Goal: Task Accomplishment & Management: Manage account settings

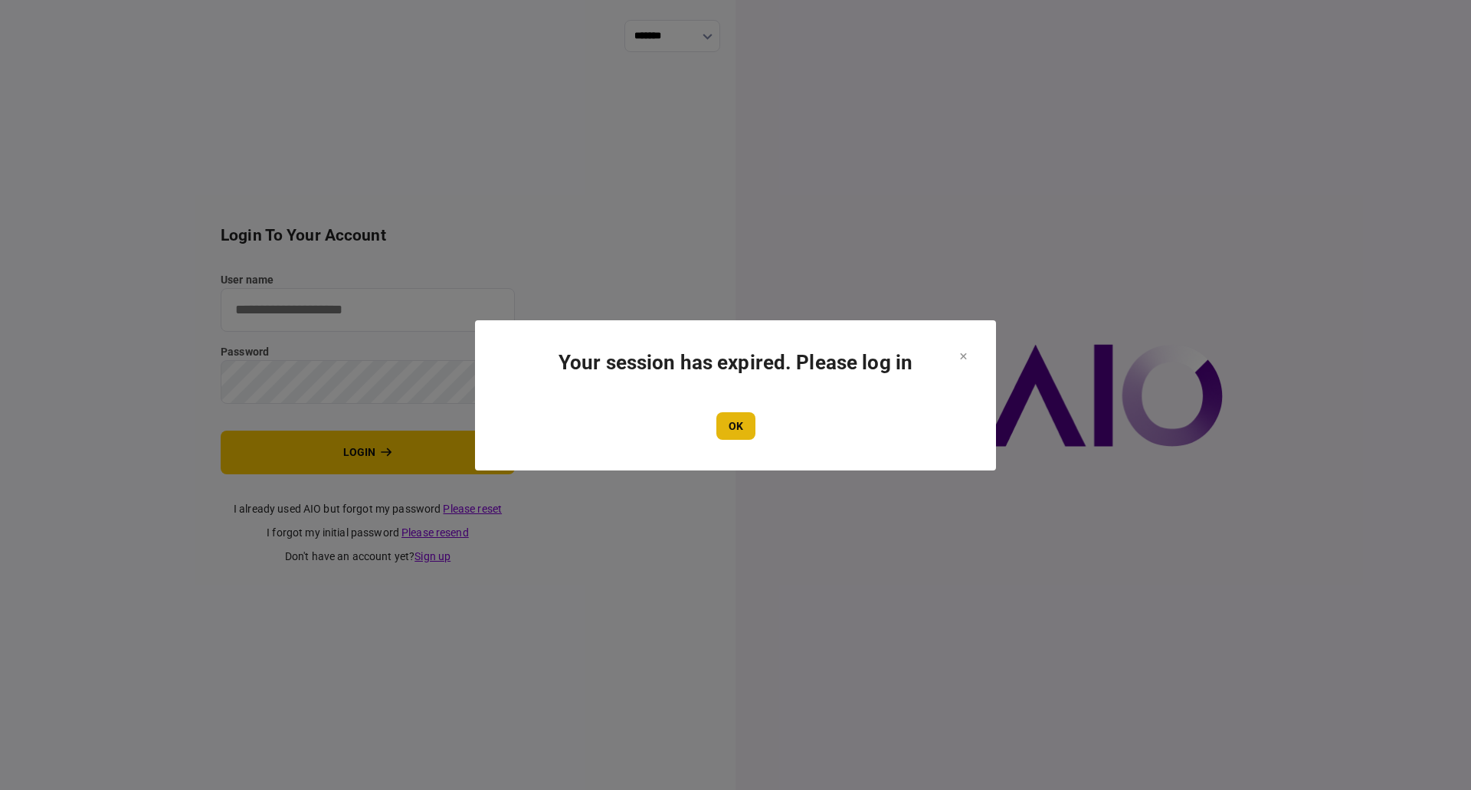
type input "**********"
click at [746, 413] on button "OK" at bounding box center [735, 426] width 39 height 28
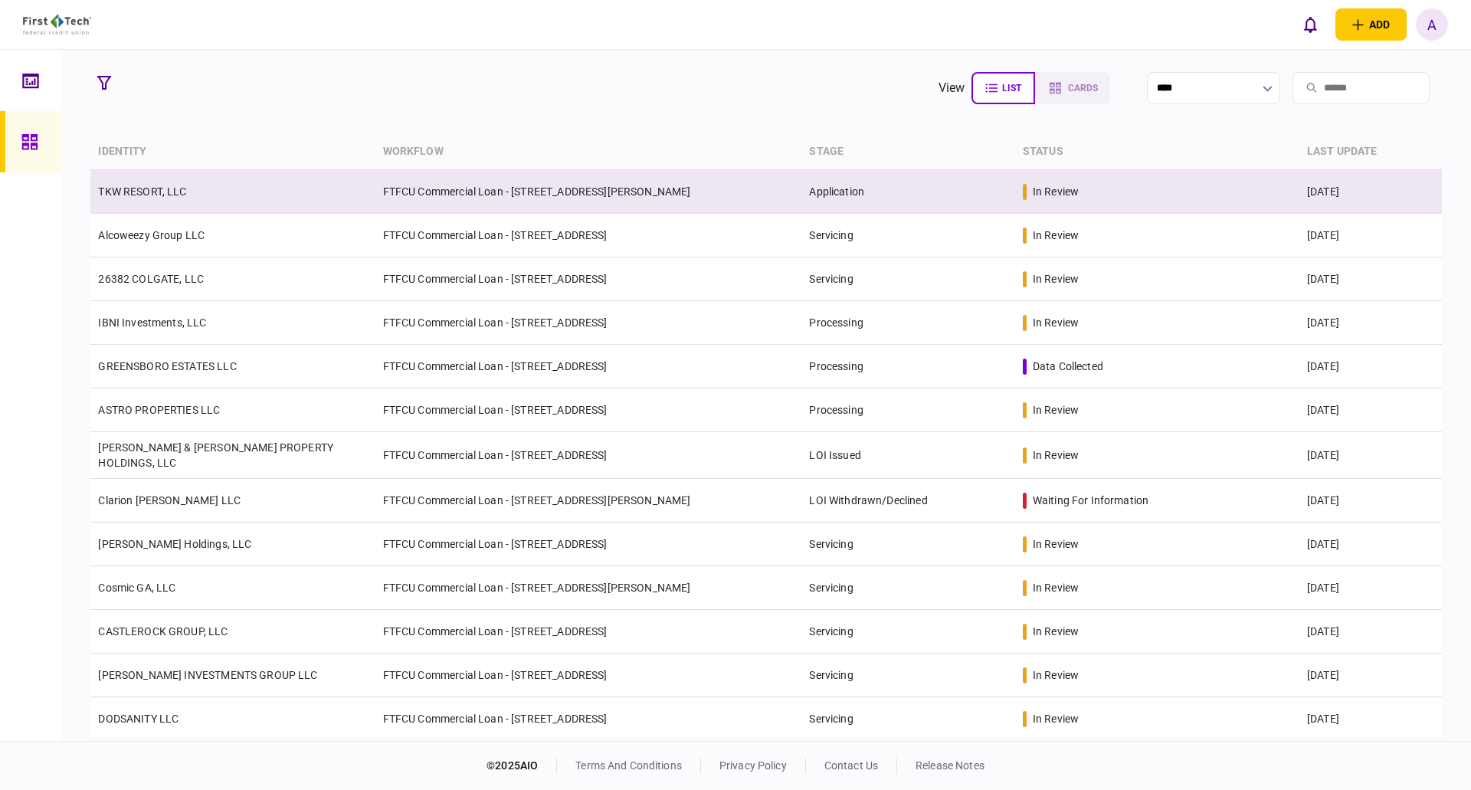
click at [141, 201] on td "TKW RESORT, LLC" at bounding box center [232, 192] width 284 height 44
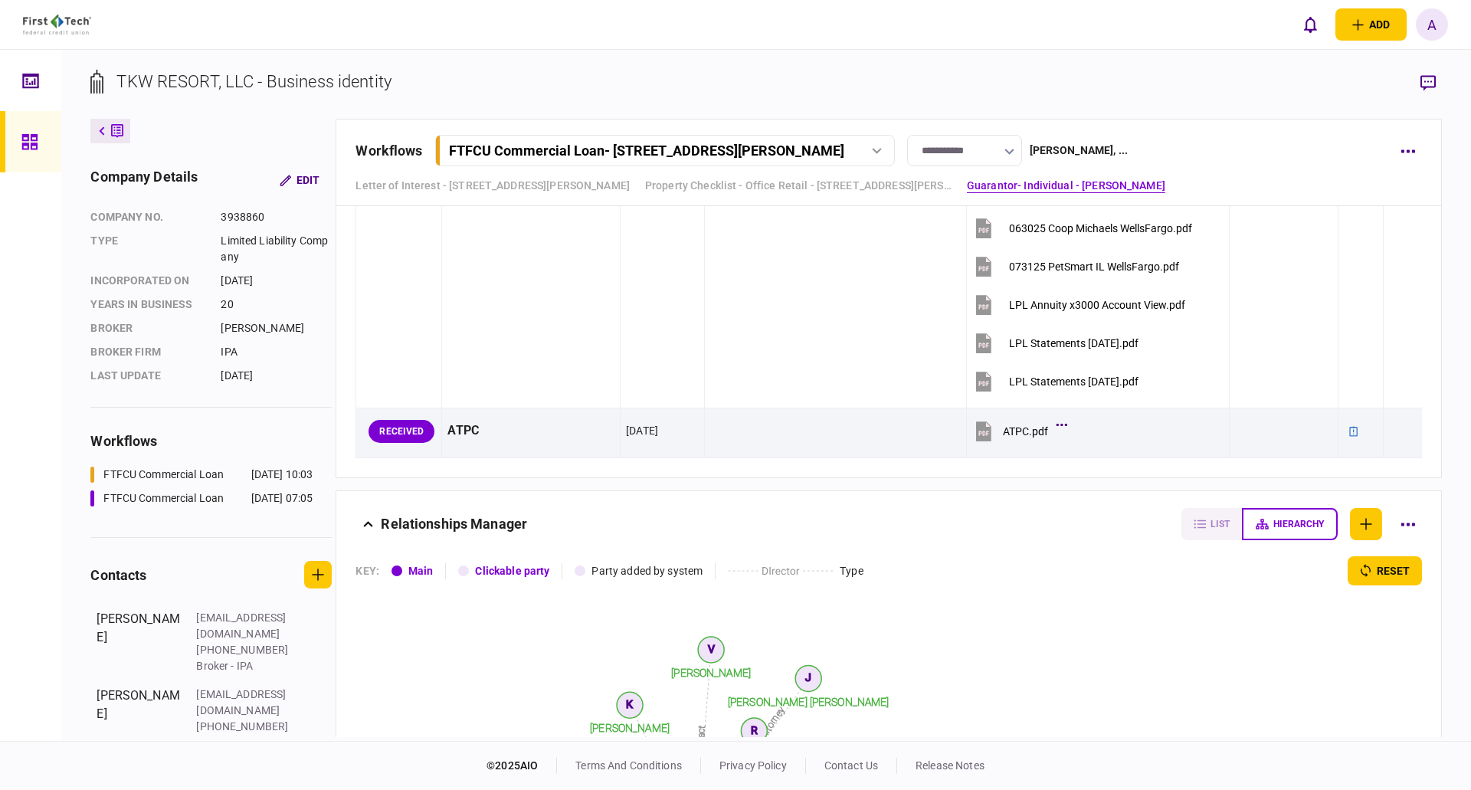
scroll to position [5827, 0]
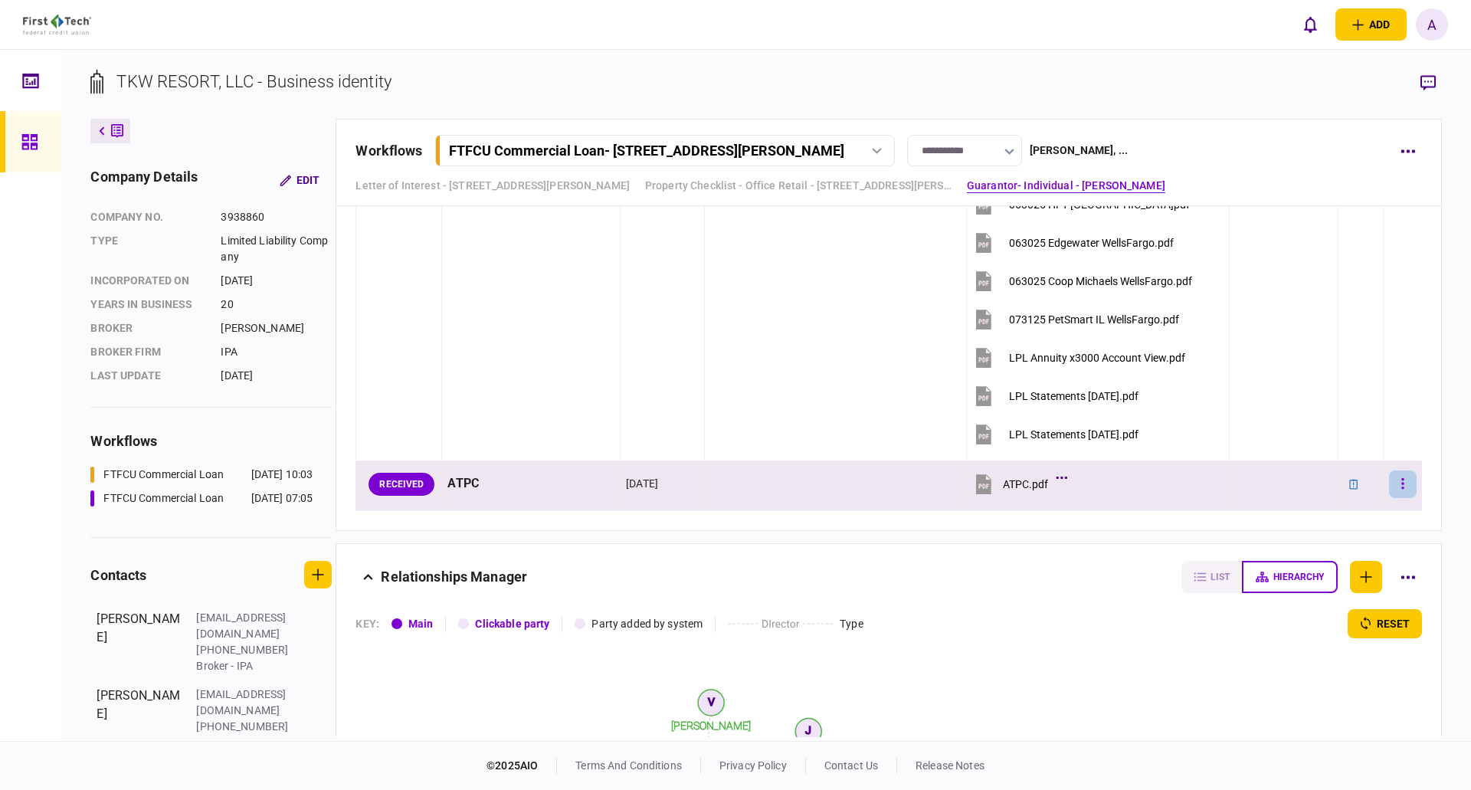
click at [1395, 484] on button "button" at bounding box center [1403, 484] width 28 height 28
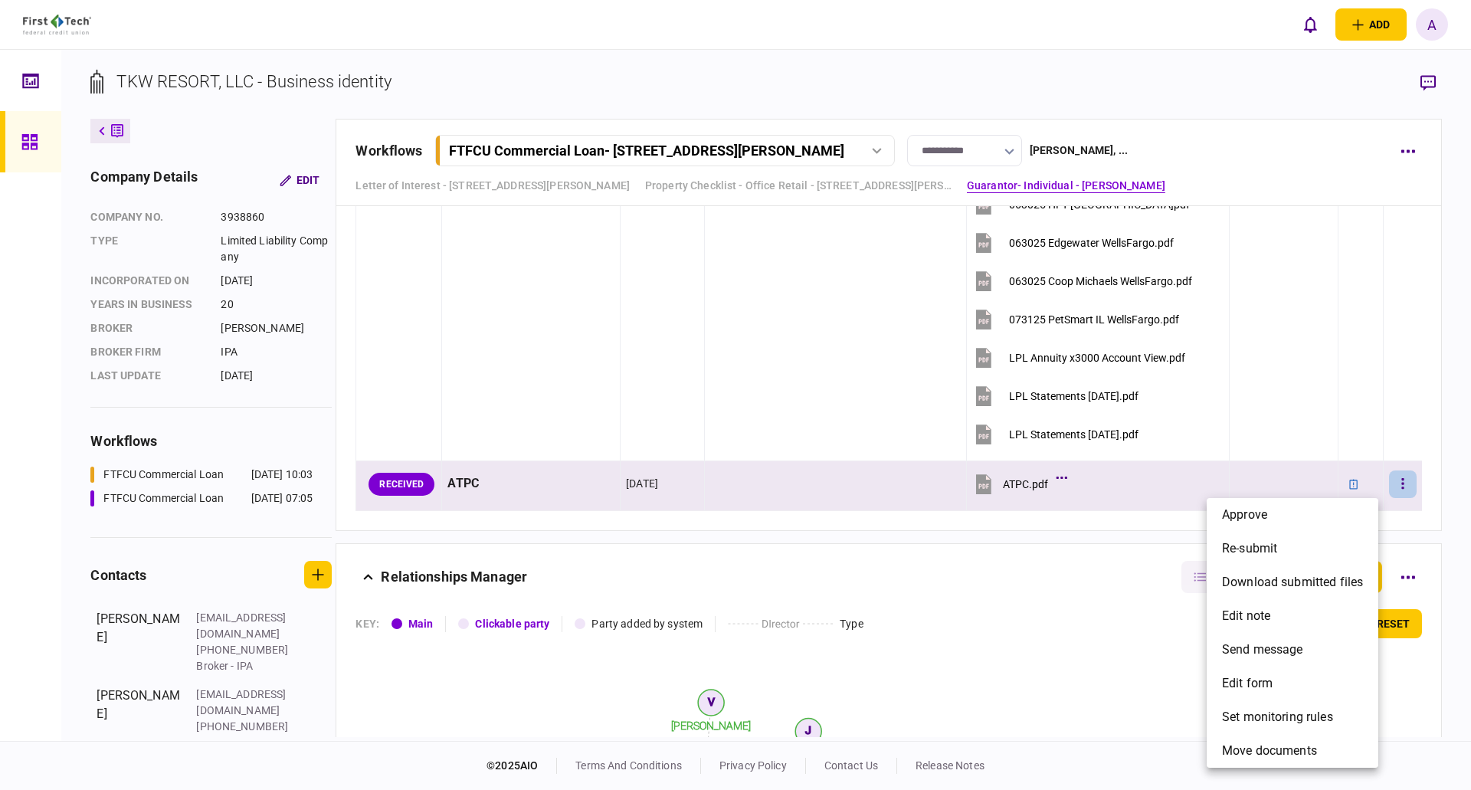
click at [1427, 500] on div at bounding box center [735, 395] width 1471 height 790
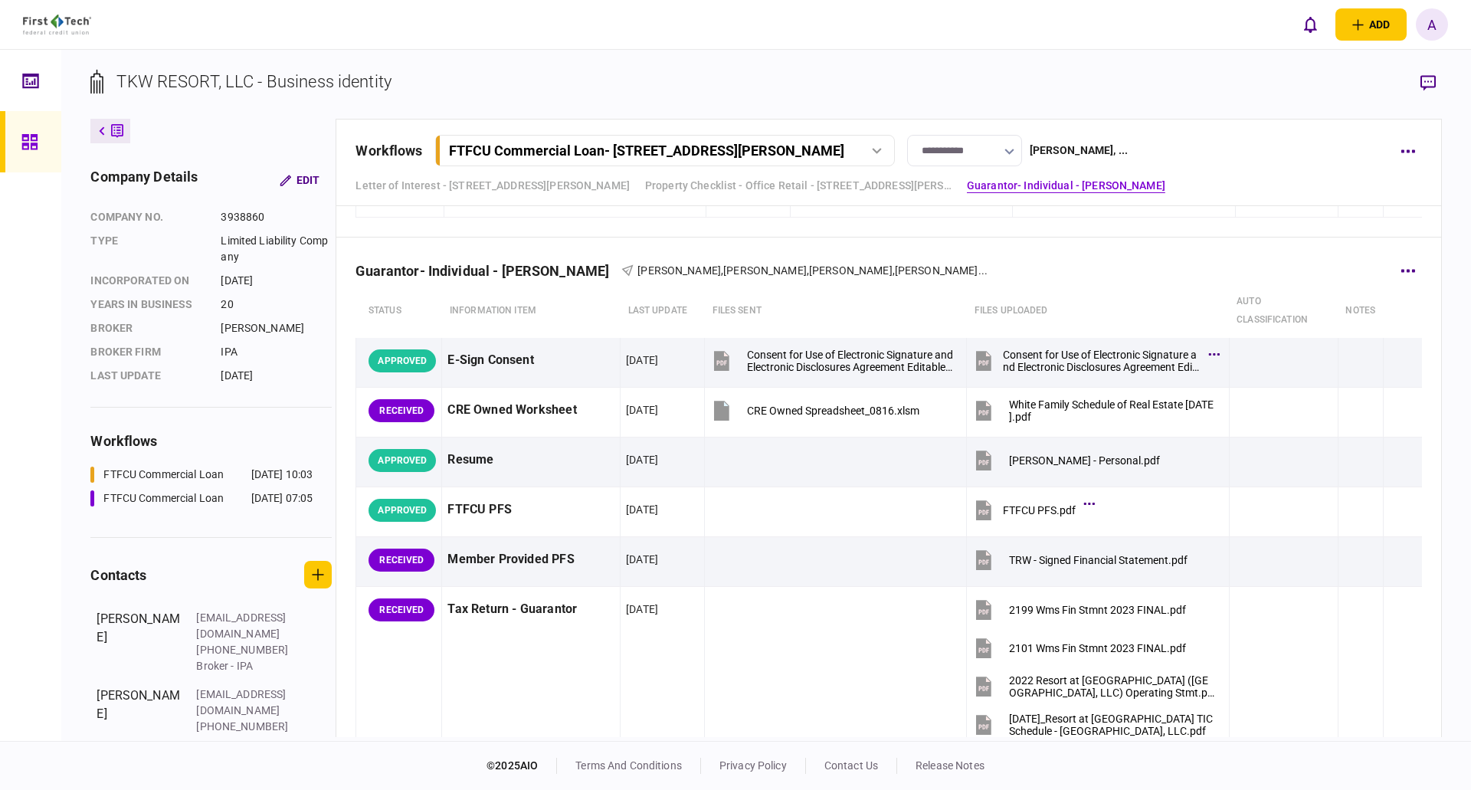
scroll to position [1995, 0]
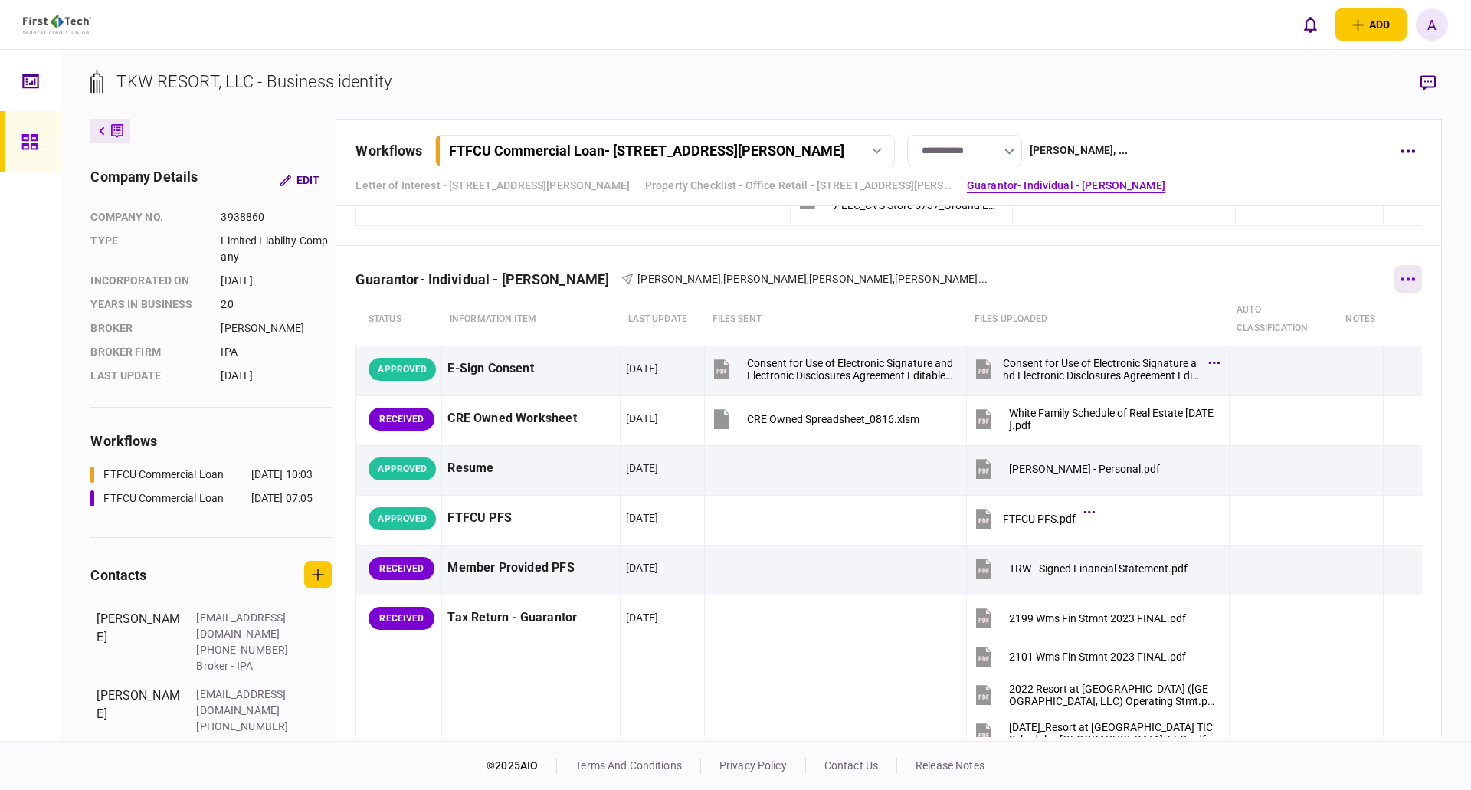
click at [1402, 277] on button "button" at bounding box center [1409, 279] width 28 height 28
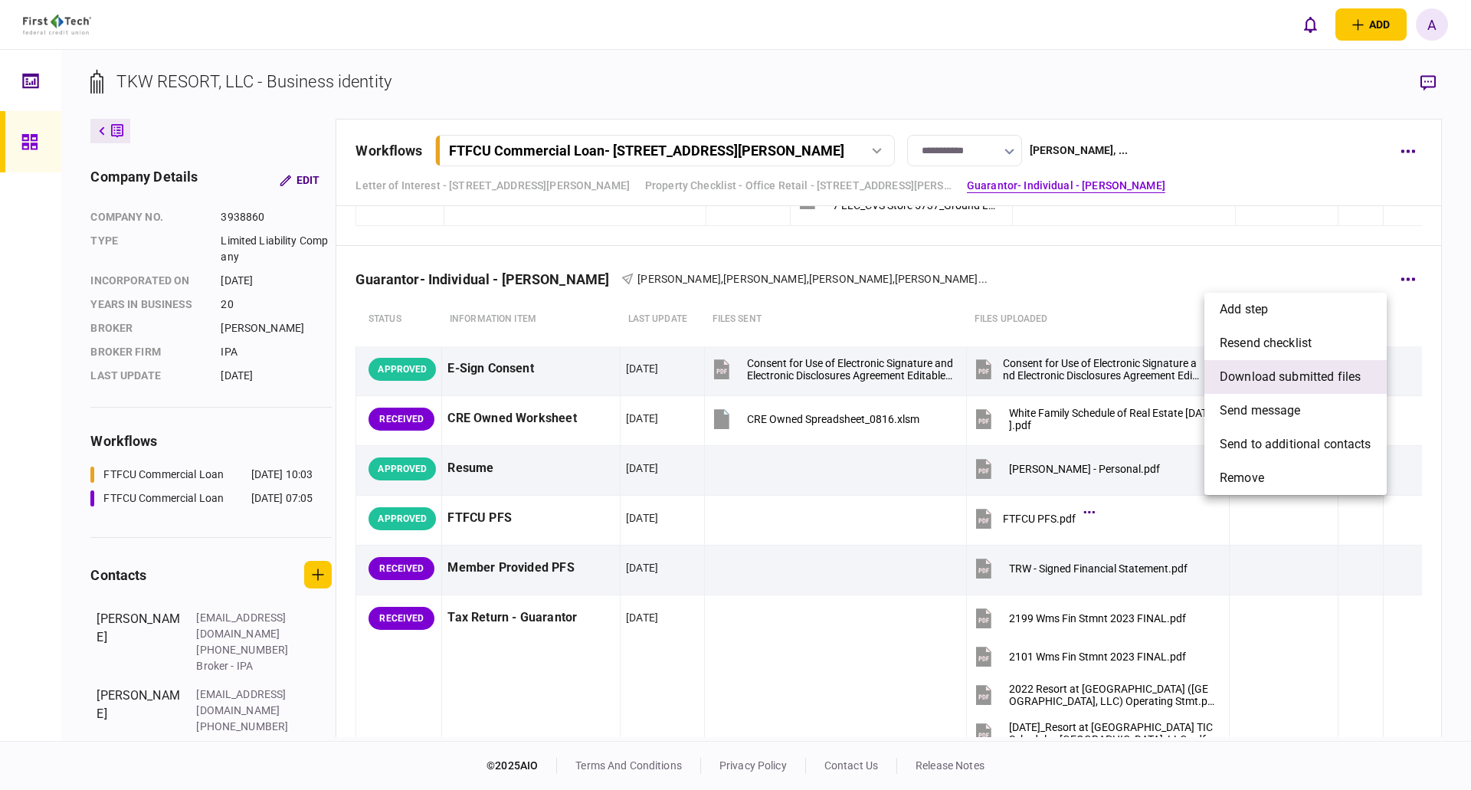
click at [1280, 374] on span "download submitted files" at bounding box center [1290, 377] width 141 height 18
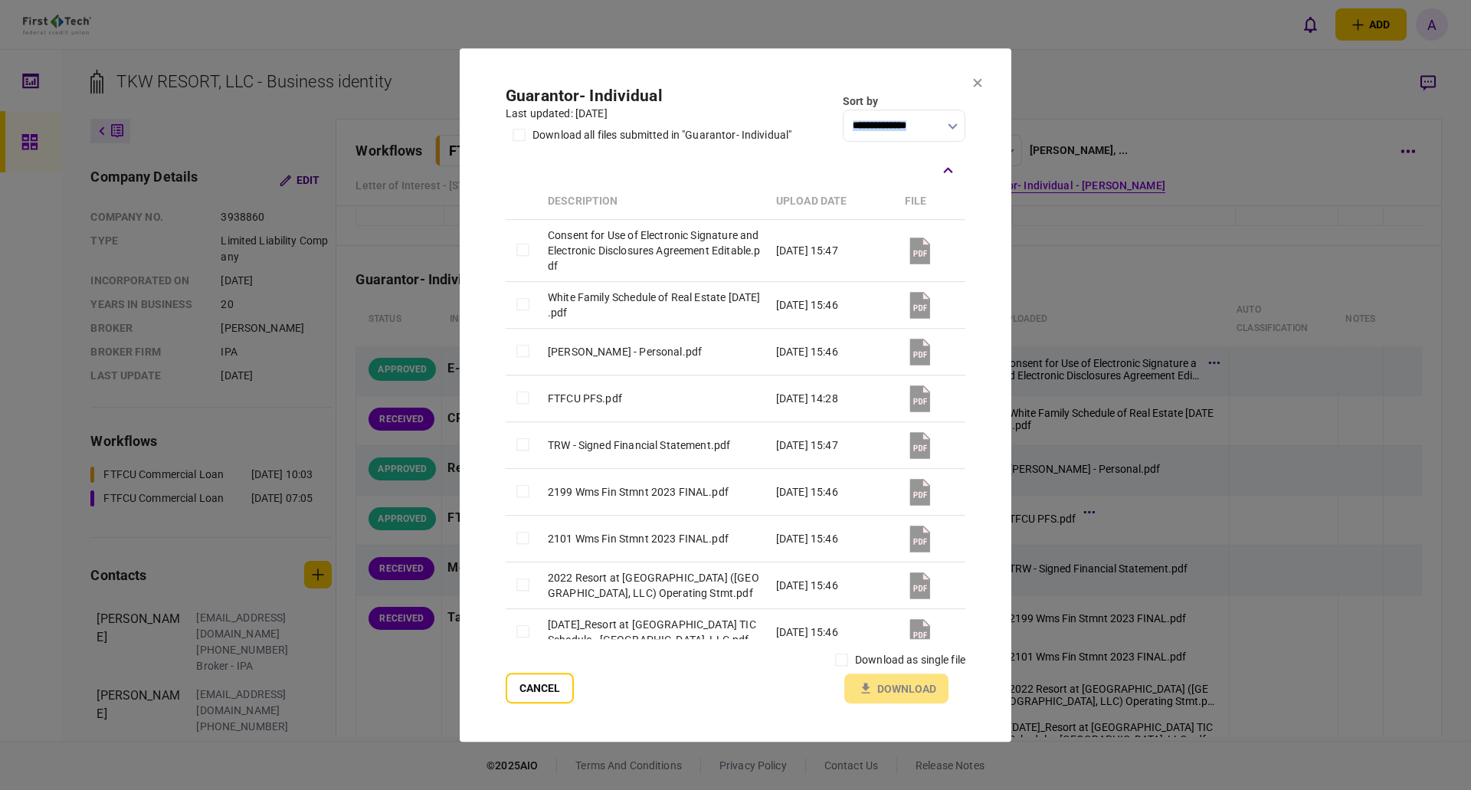
drag, startPoint x: 966, startPoint y: 128, endPoint x: 978, endPoint y: 495, distance: 367.3
click at [978, 511] on section "**********" at bounding box center [736, 395] width 552 height 694
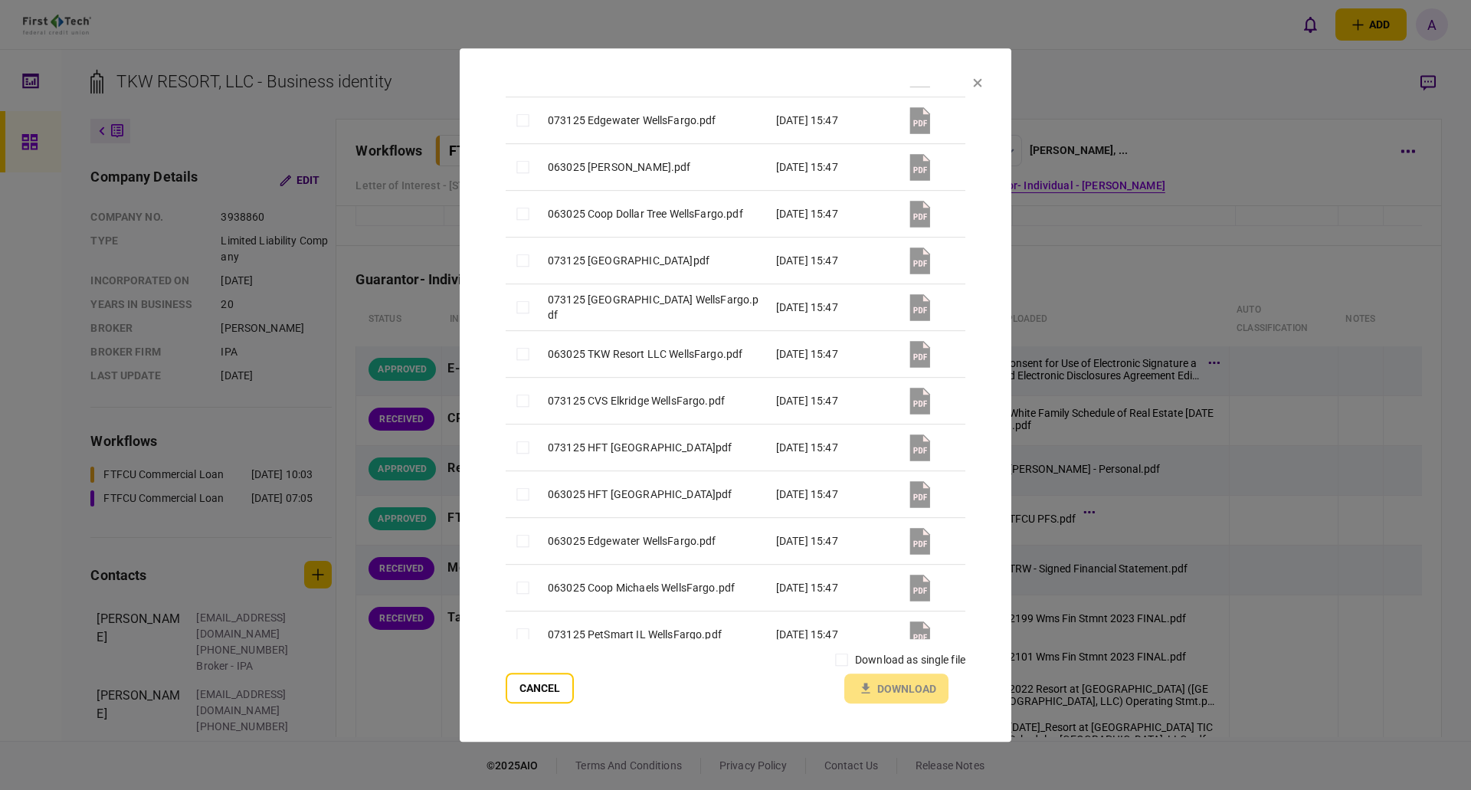
scroll to position [4282, 0]
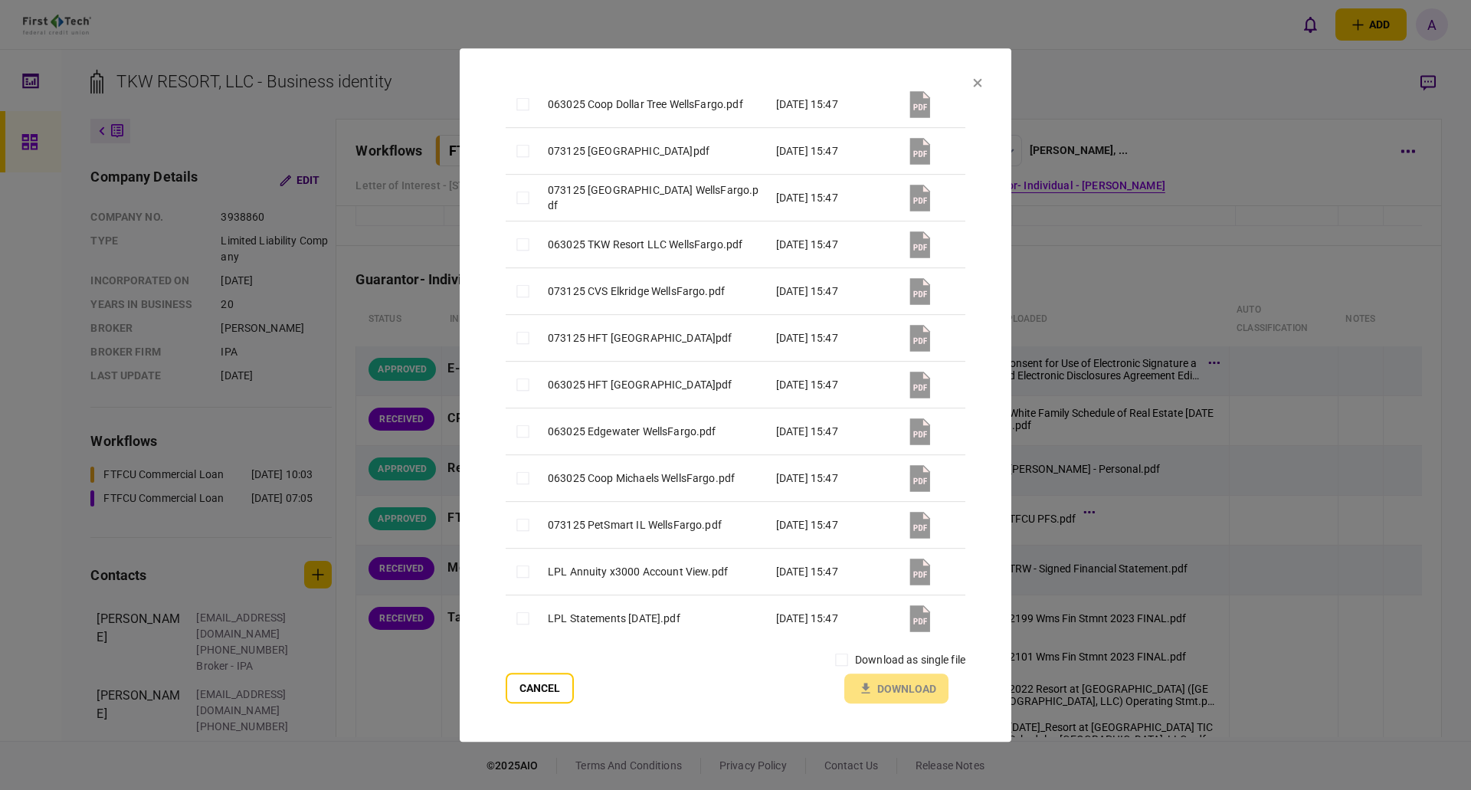
click at [973, 524] on section "**********" at bounding box center [736, 395] width 552 height 694
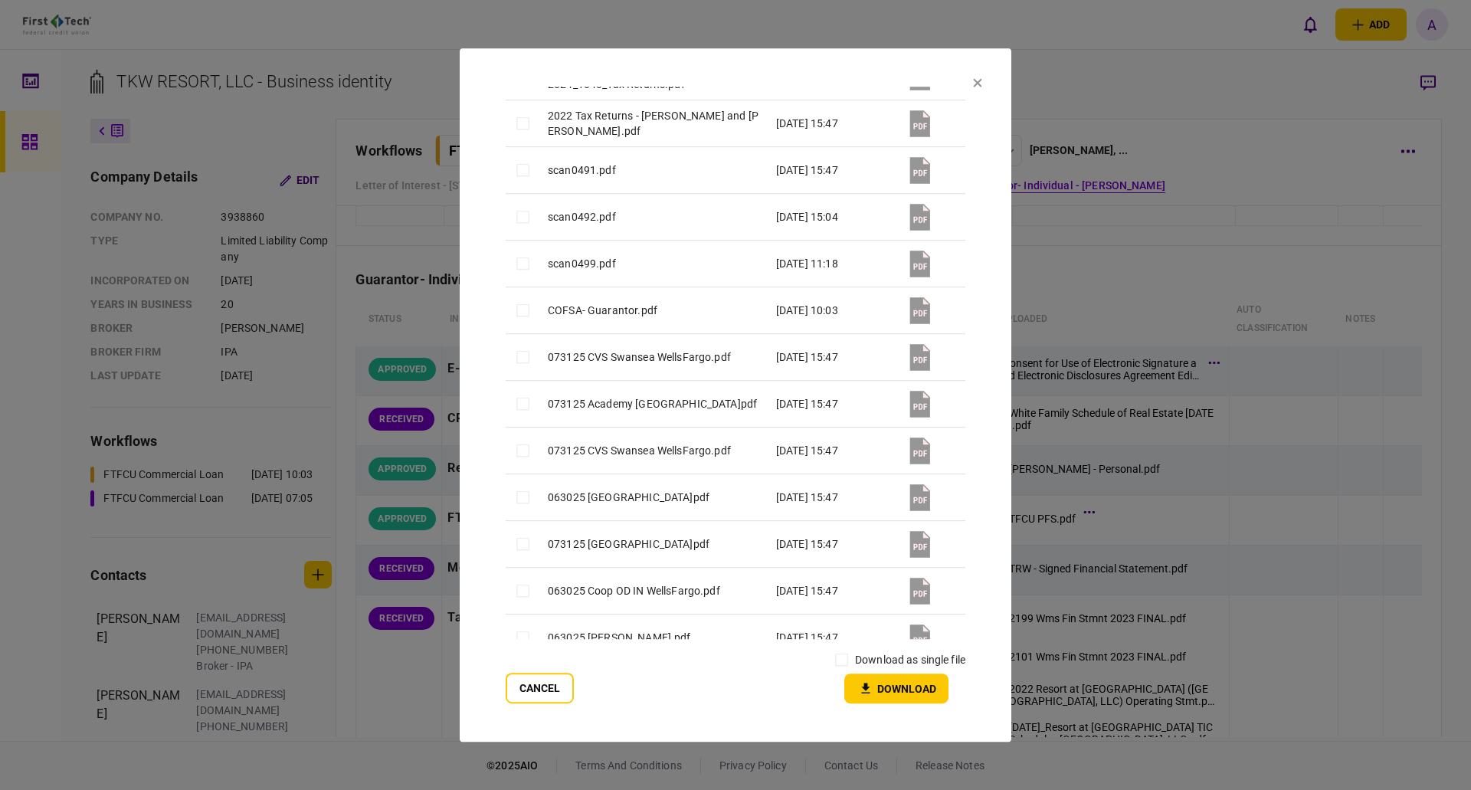
scroll to position [1849, 0]
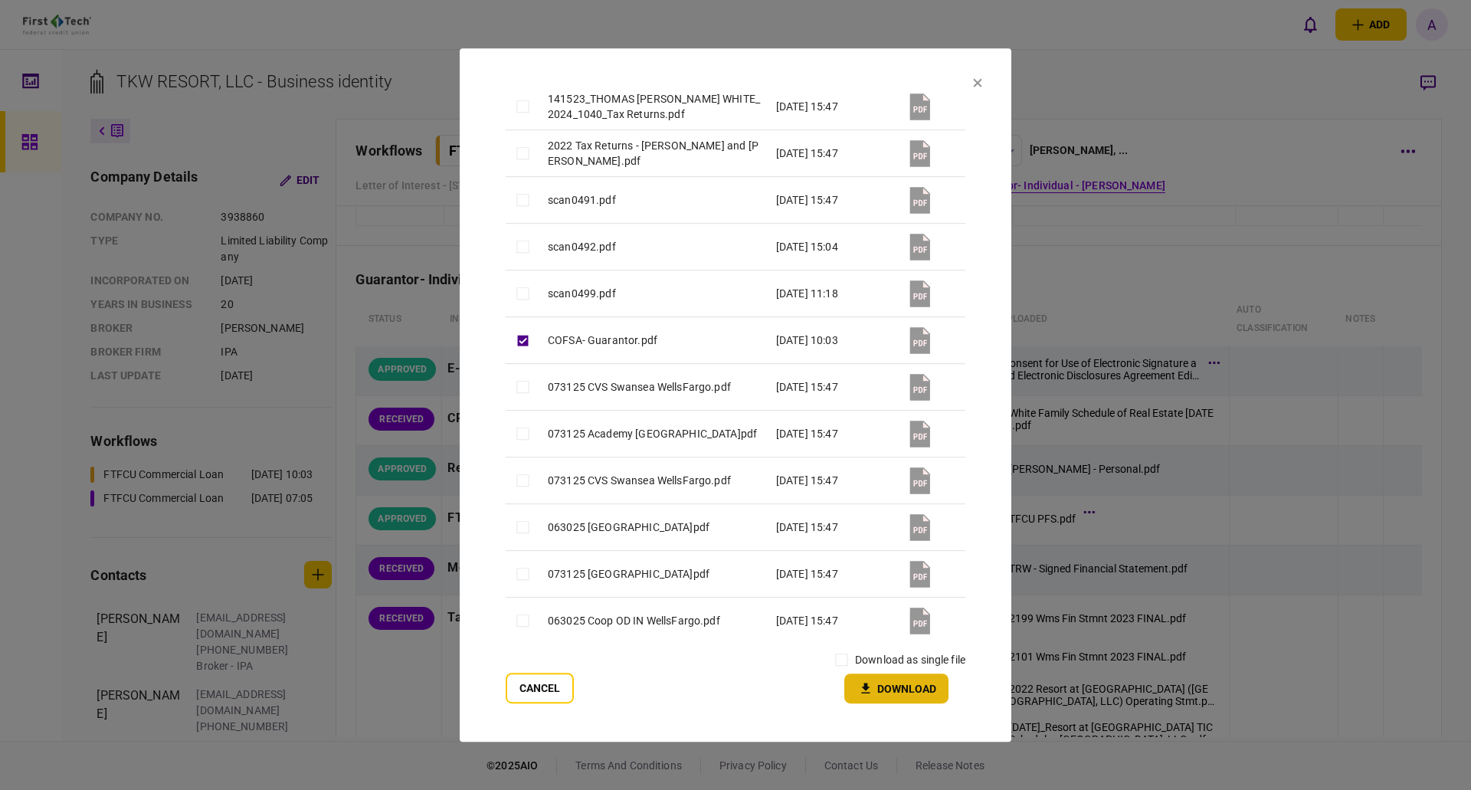
click at [893, 688] on button "Download" at bounding box center [896, 689] width 104 height 30
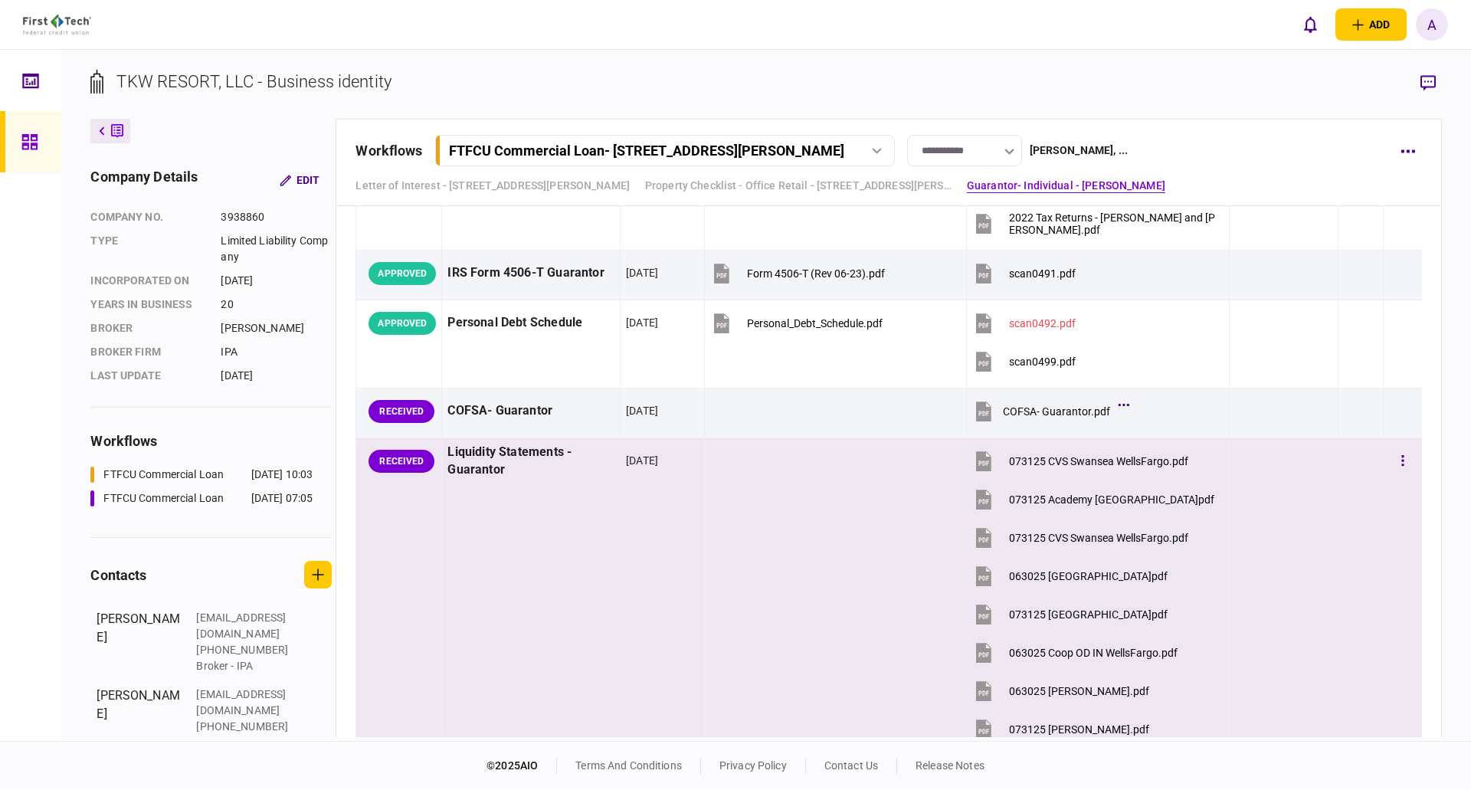
scroll to position [3605, 0]
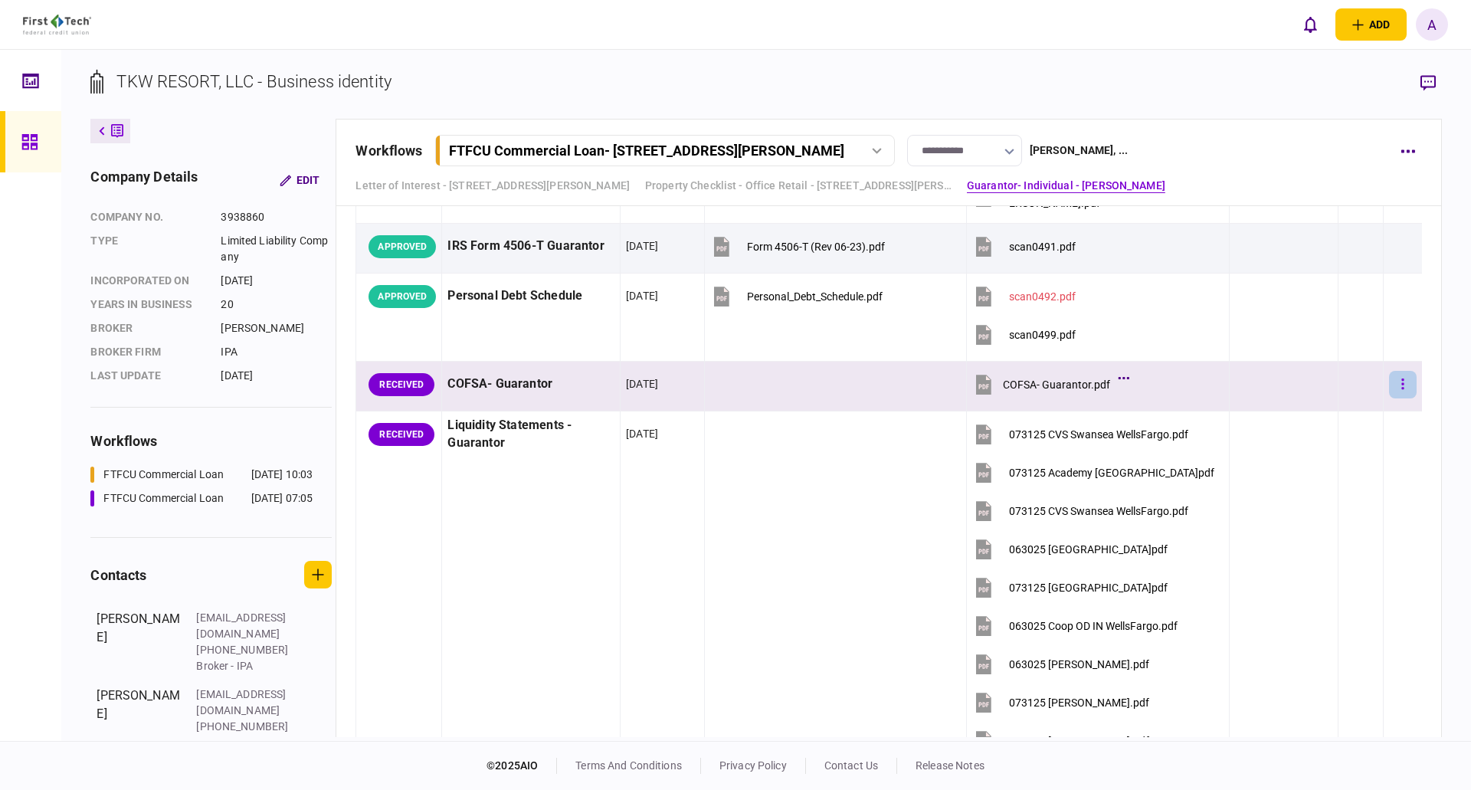
click at [1402, 382] on icon "button" at bounding box center [1403, 384] width 3 height 15
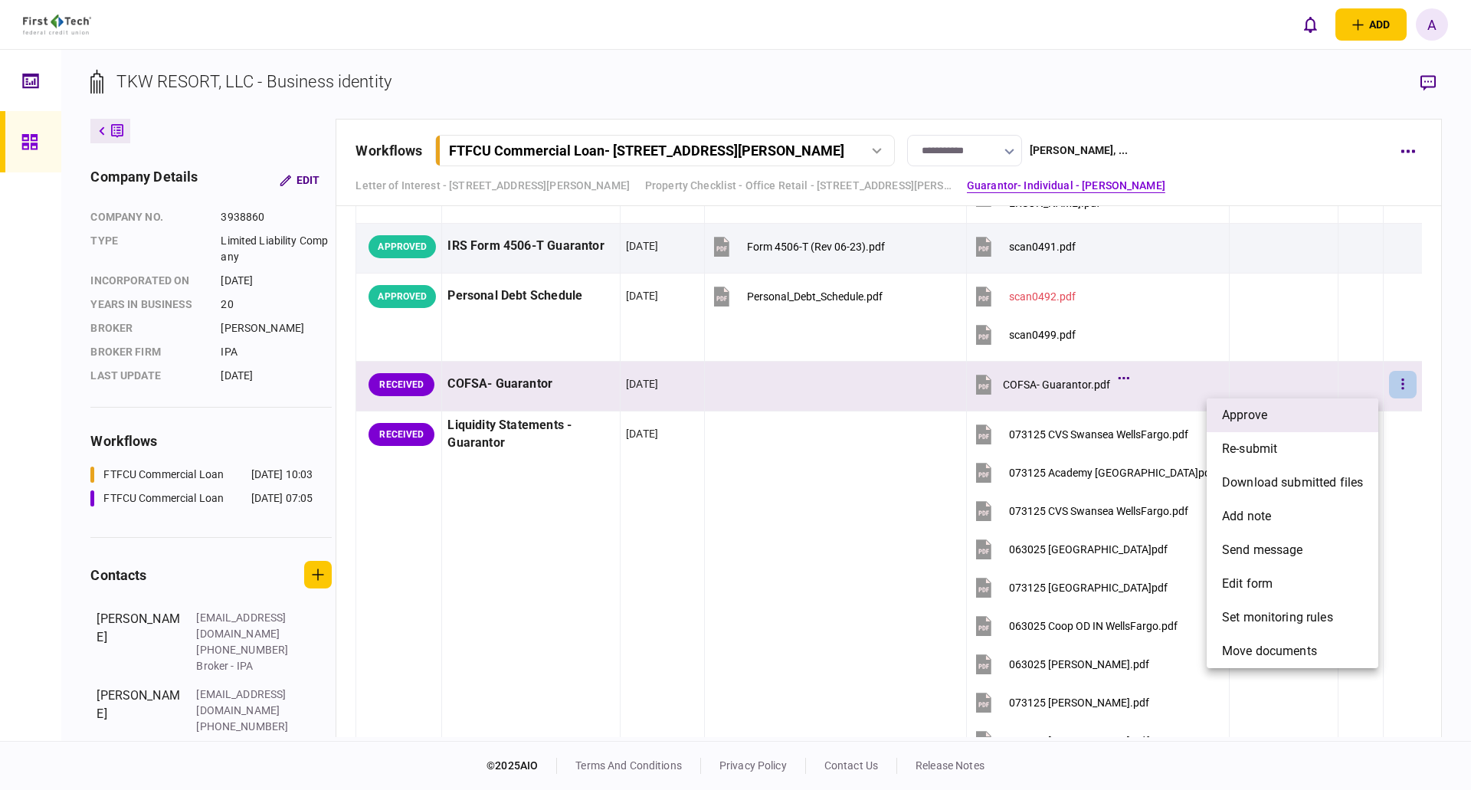
click at [1272, 415] on li "approve" at bounding box center [1293, 415] width 172 height 34
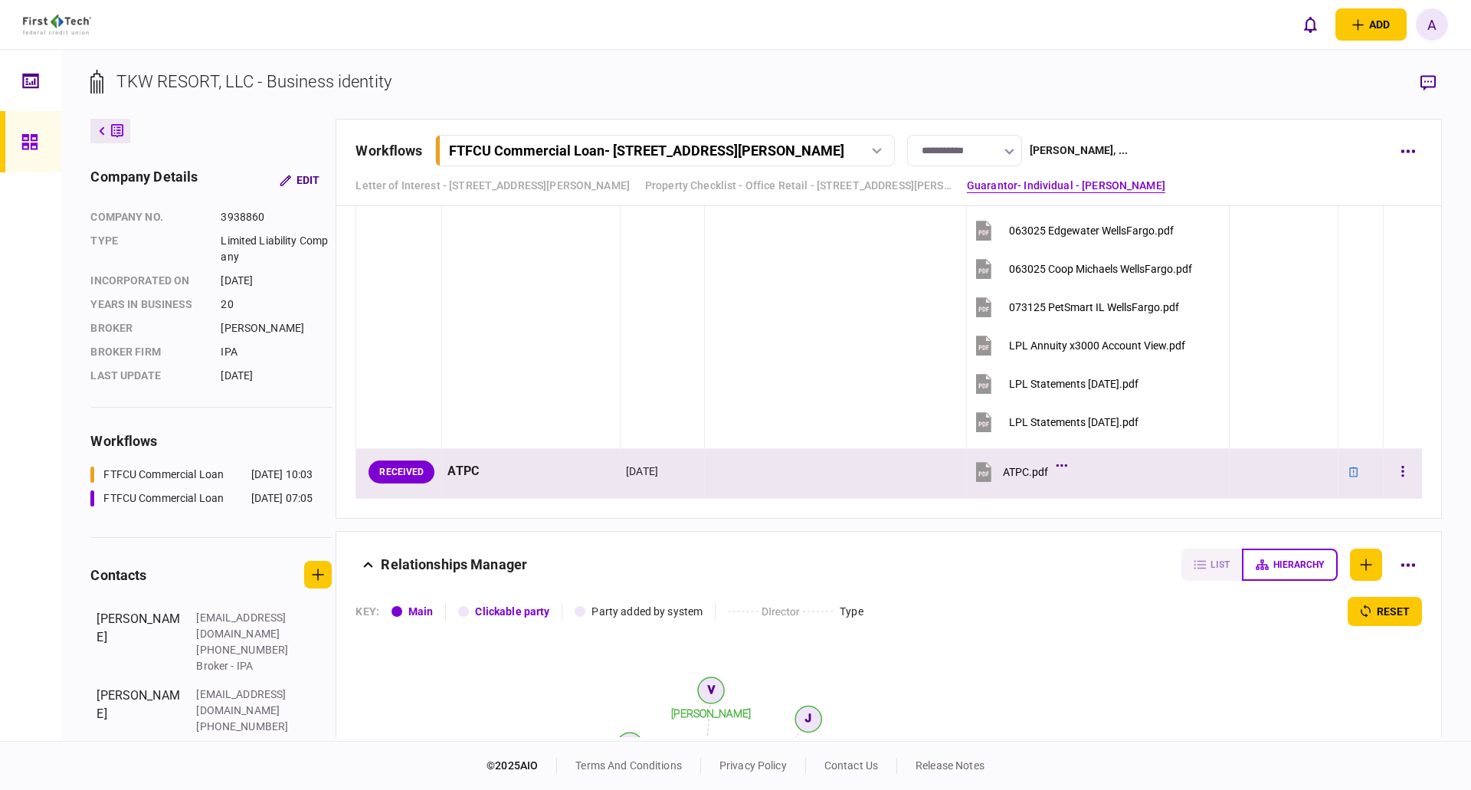
scroll to position [5827, 0]
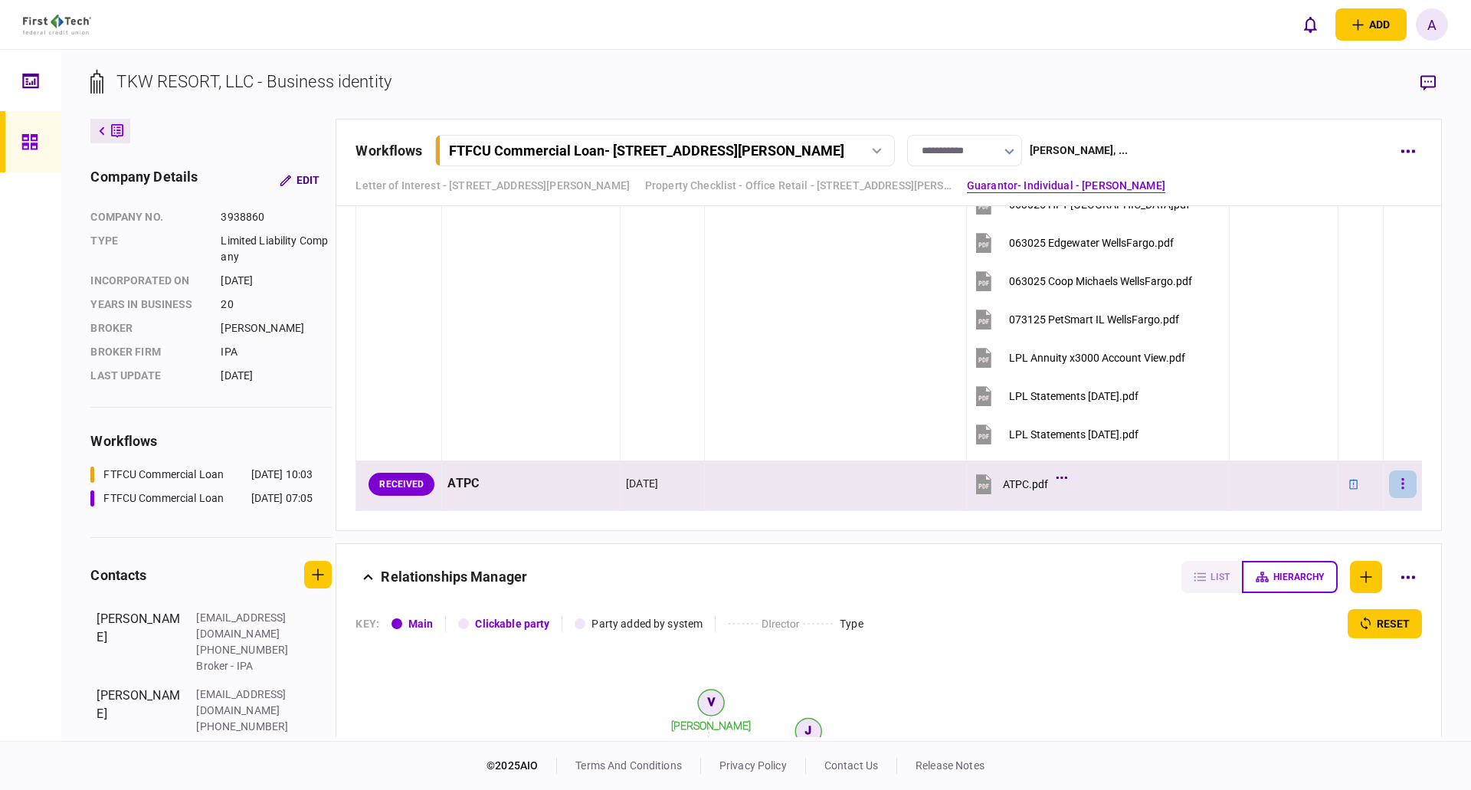
click at [1402, 489] on icon "button" at bounding box center [1403, 483] width 2 height 11
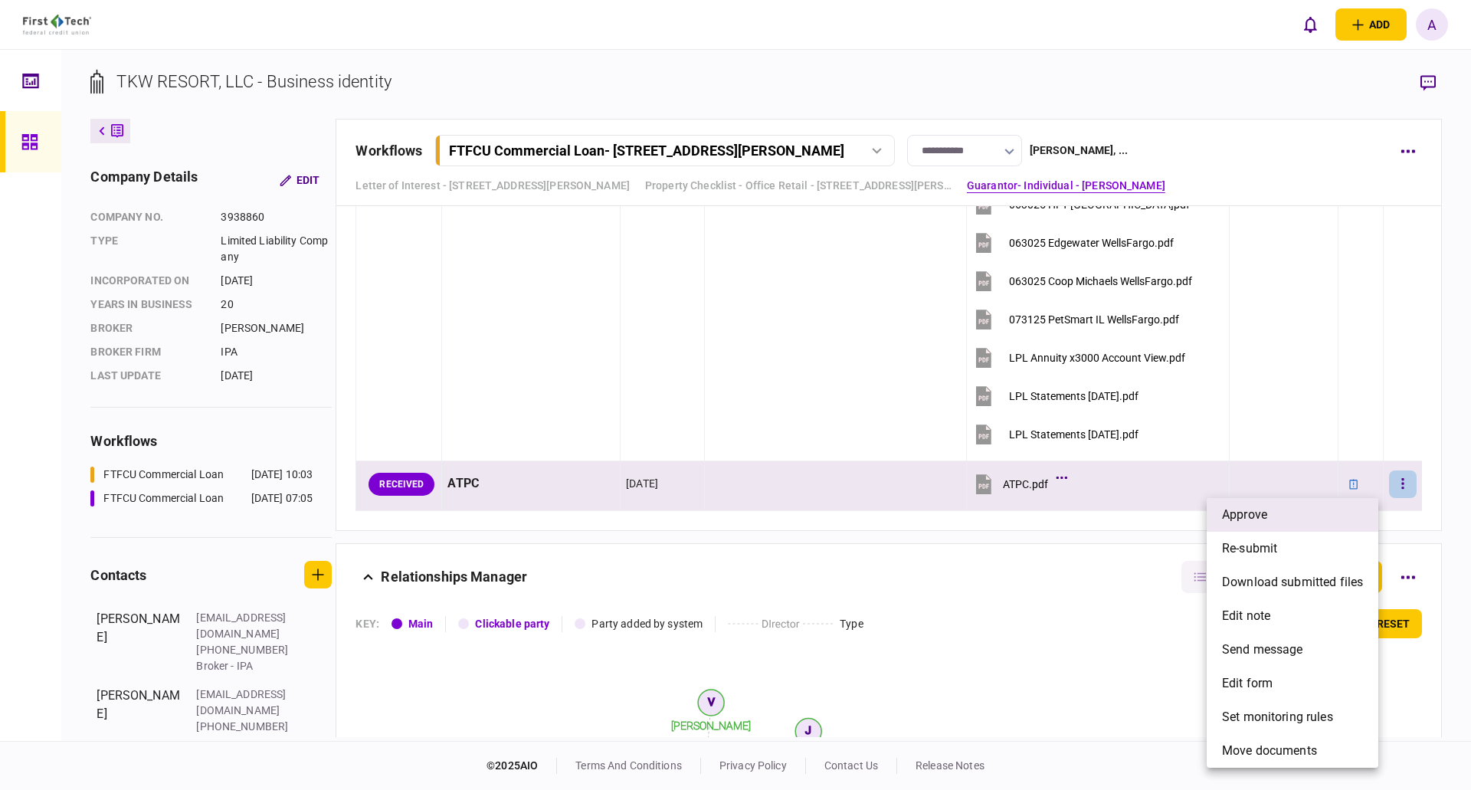
click at [1254, 516] on span "approve" at bounding box center [1244, 515] width 45 height 18
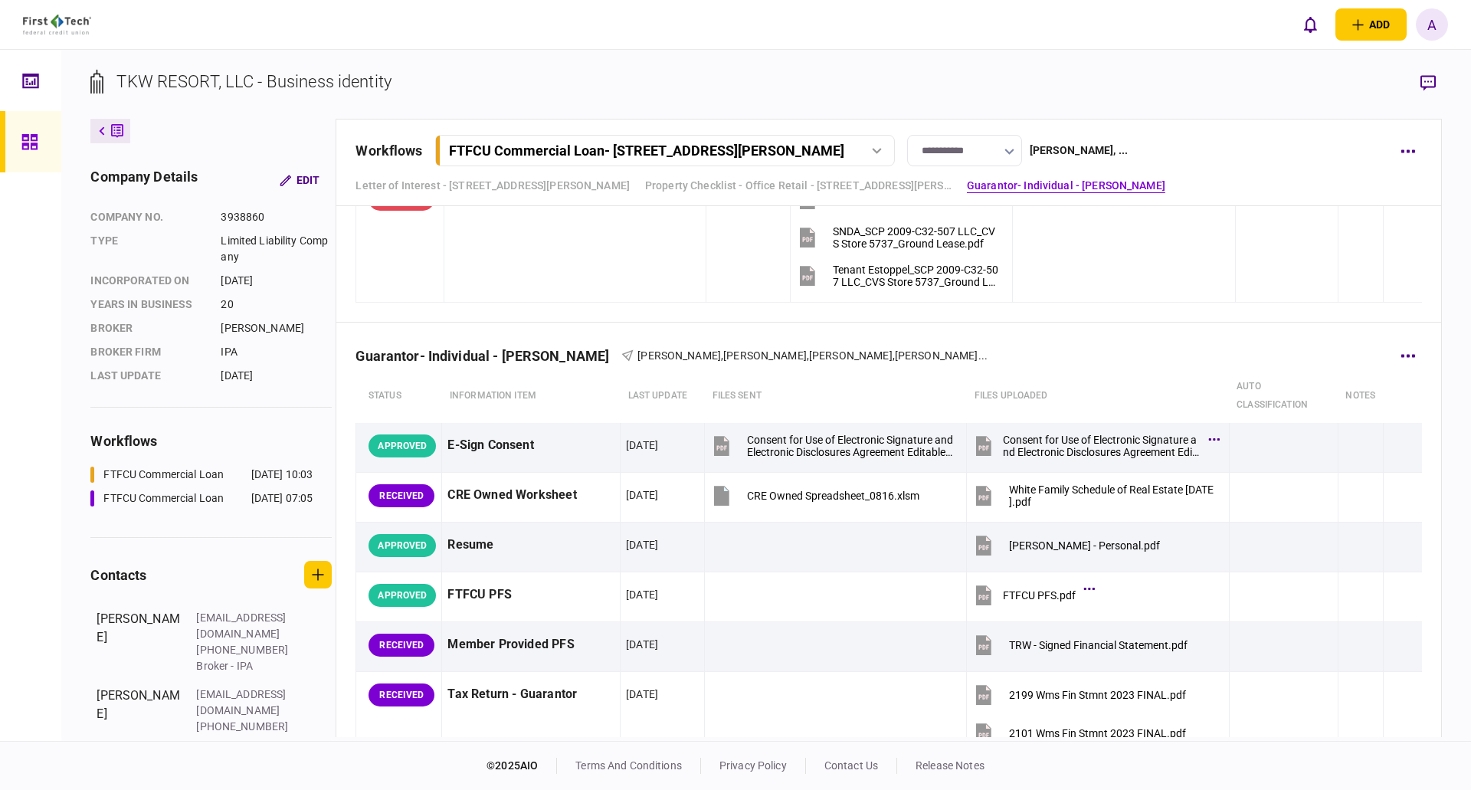
scroll to position [1689, 0]
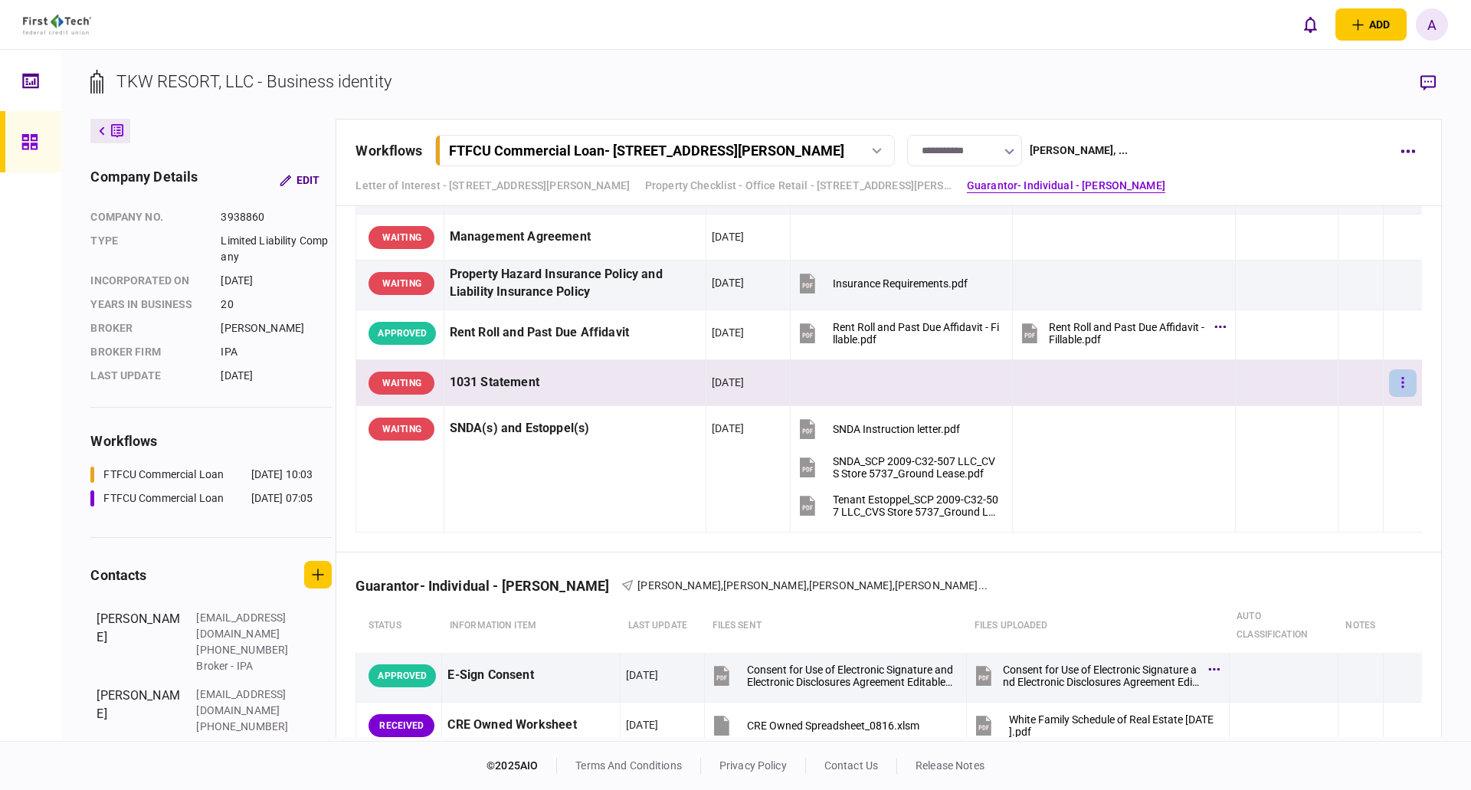
click at [1402, 382] on icon "button" at bounding box center [1403, 382] width 3 height 15
click at [1286, 543] on span "upload manually" at bounding box center [1297, 548] width 93 height 18
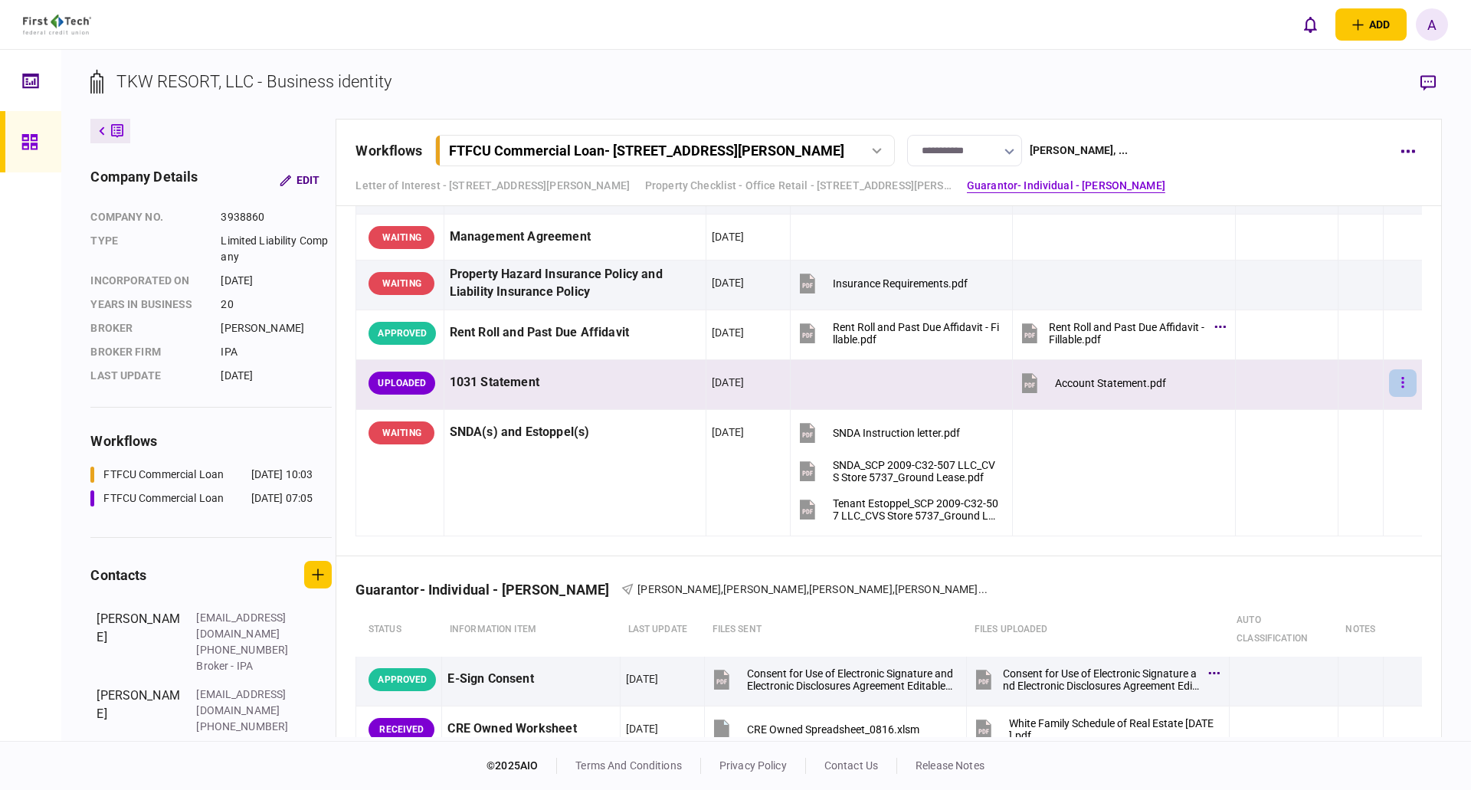
click at [1396, 383] on button "button" at bounding box center [1403, 383] width 28 height 28
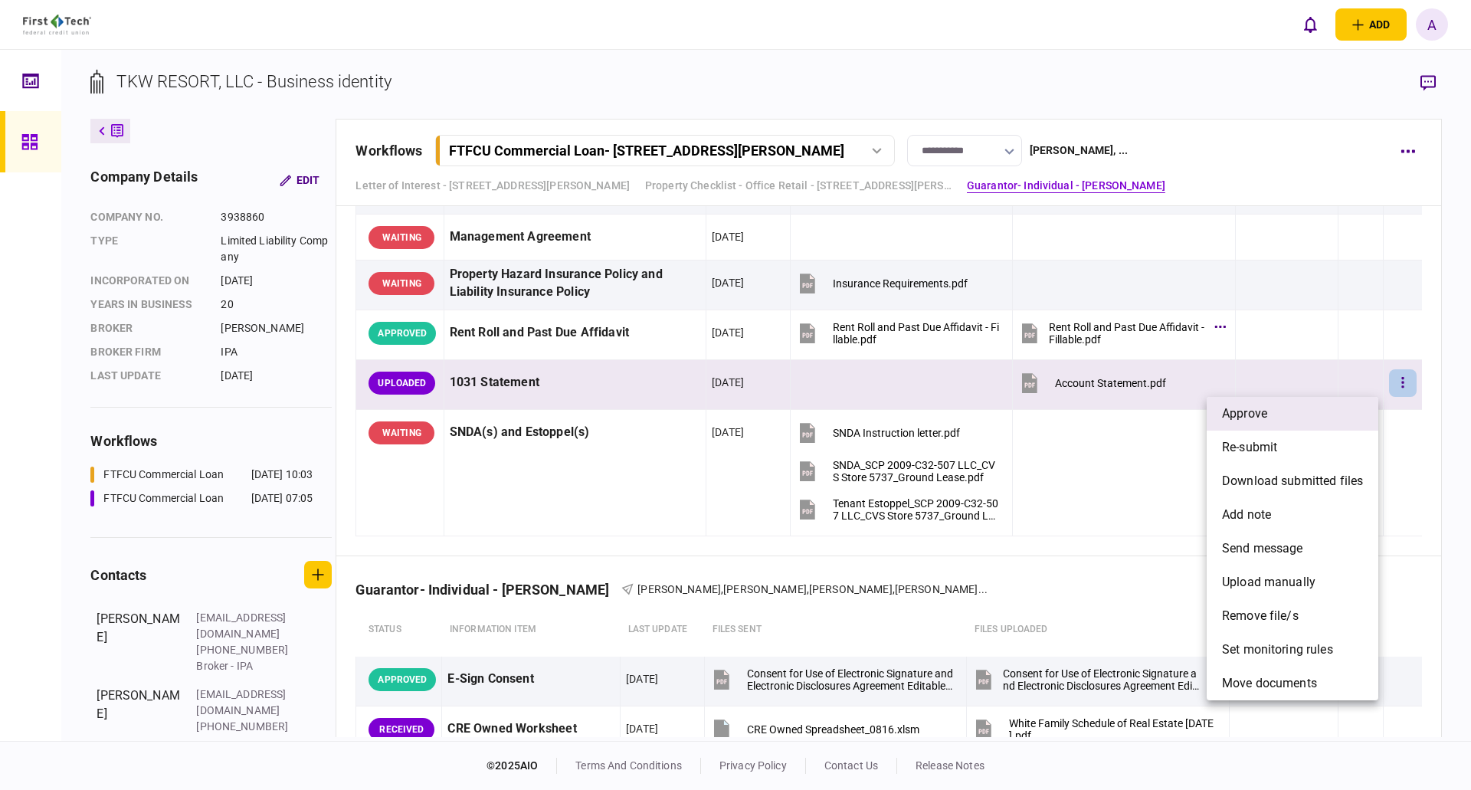
click at [1258, 415] on span "approve" at bounding box center [1244, 414] width 45 height 18
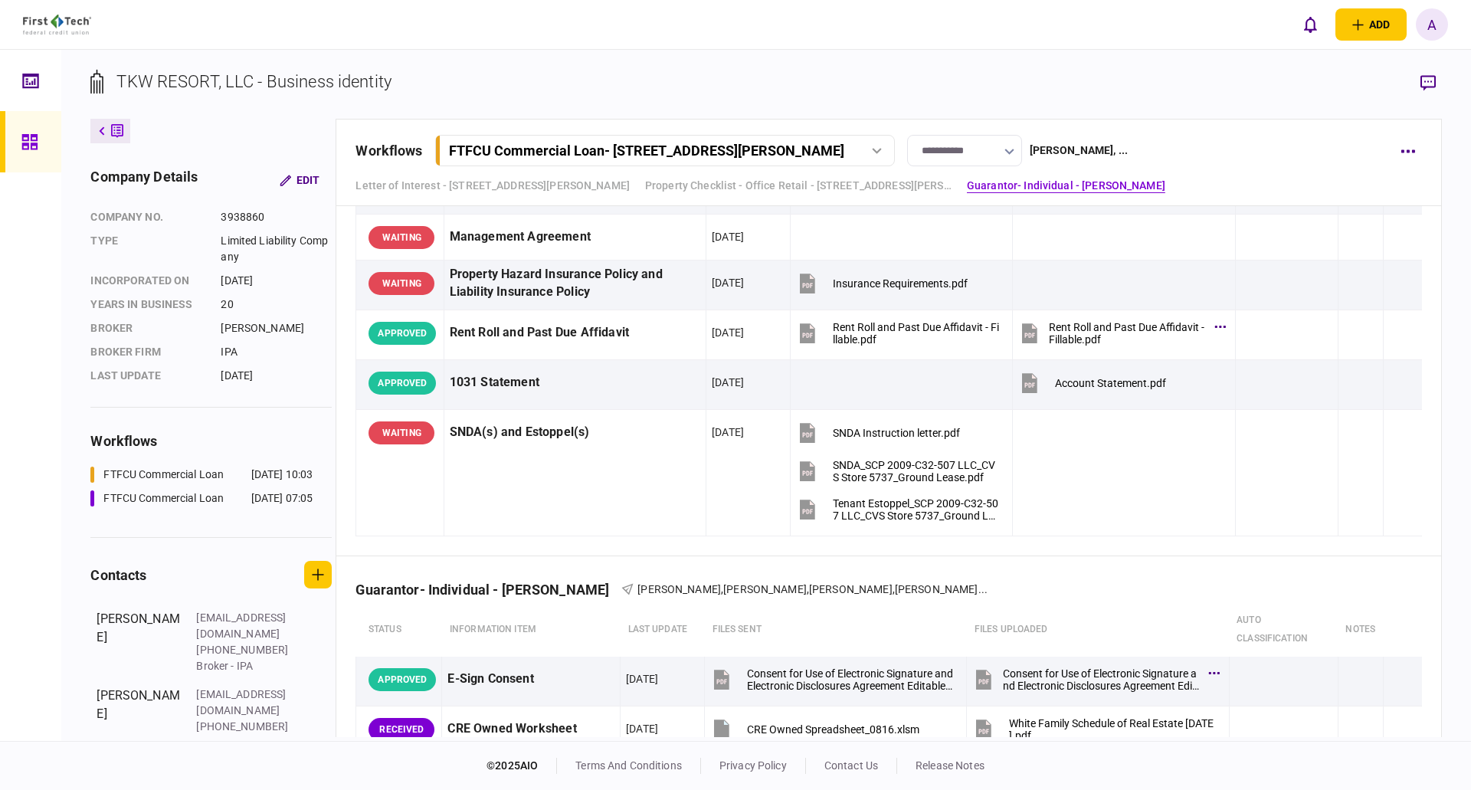
click at [28, 149] on icon at bounding box center [28, 141] width 15 height 15
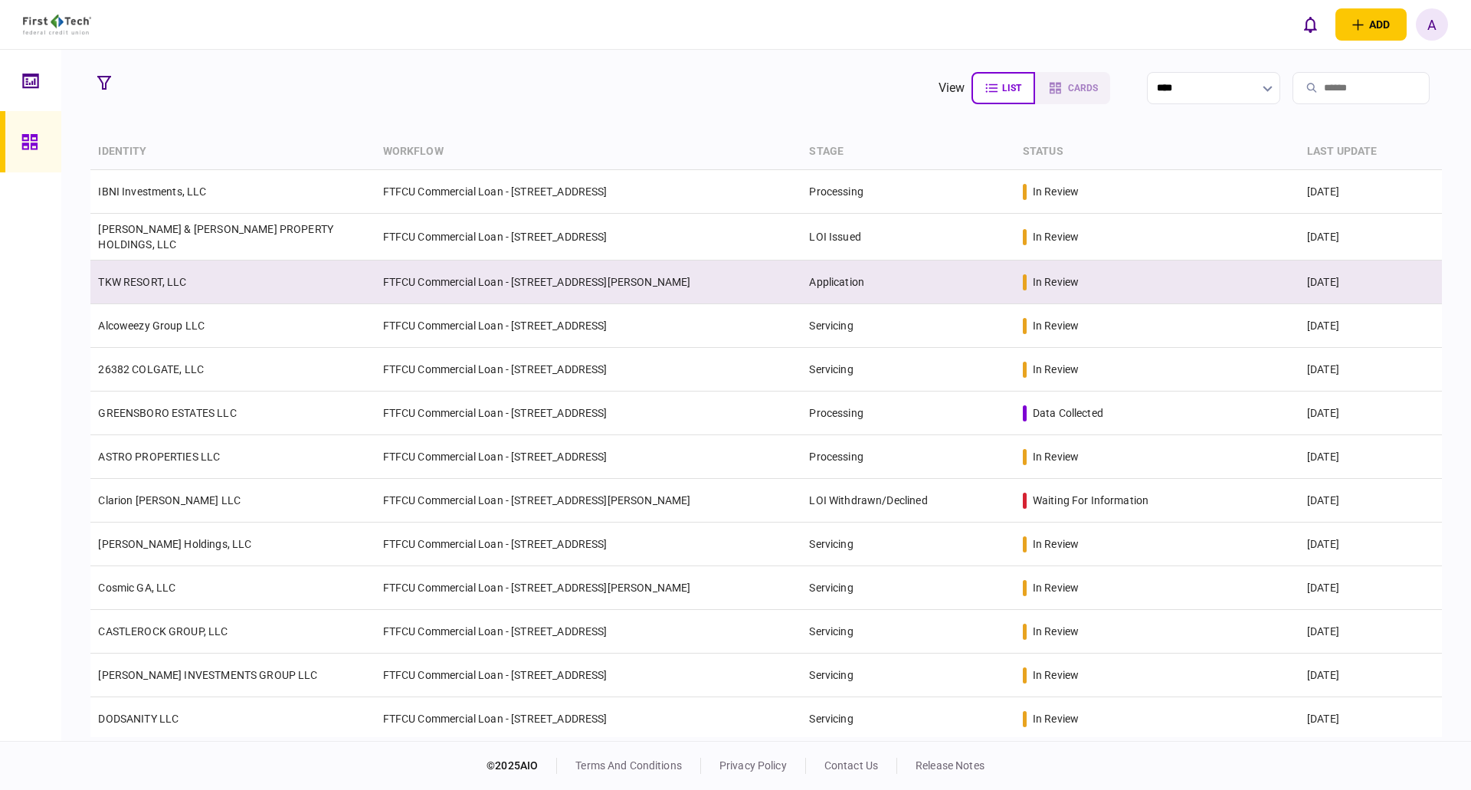
click at [164, 284] on link "TKW RESORT, LLC" at bounding box center [142, 282] width 88 height 12
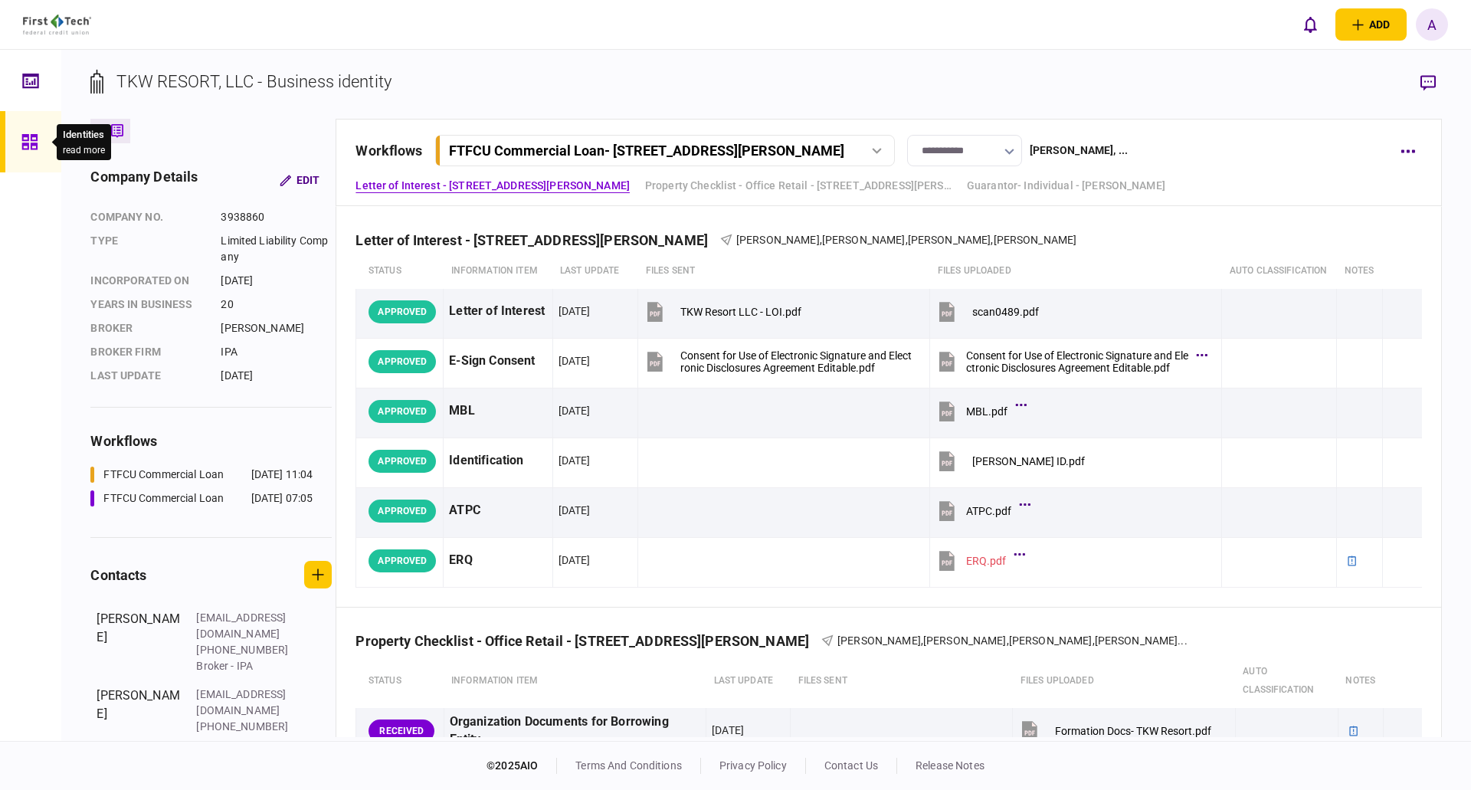
click at [32, 141] on icon at bounding box center [29, 142] width 17 height 18
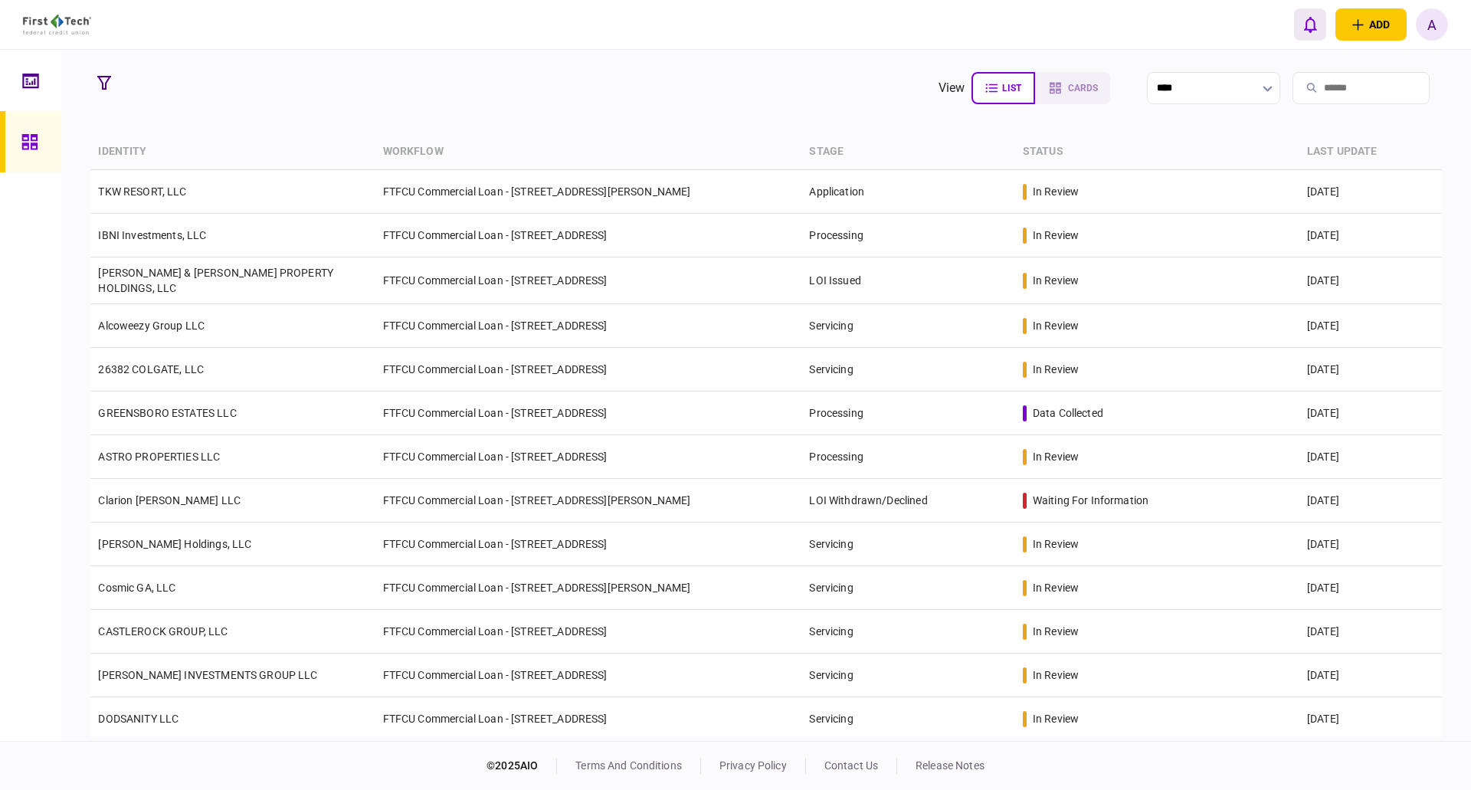
click at [1307, 26] on icon "open notifications list" at bounding box center [1310, 24] width 13 height 17
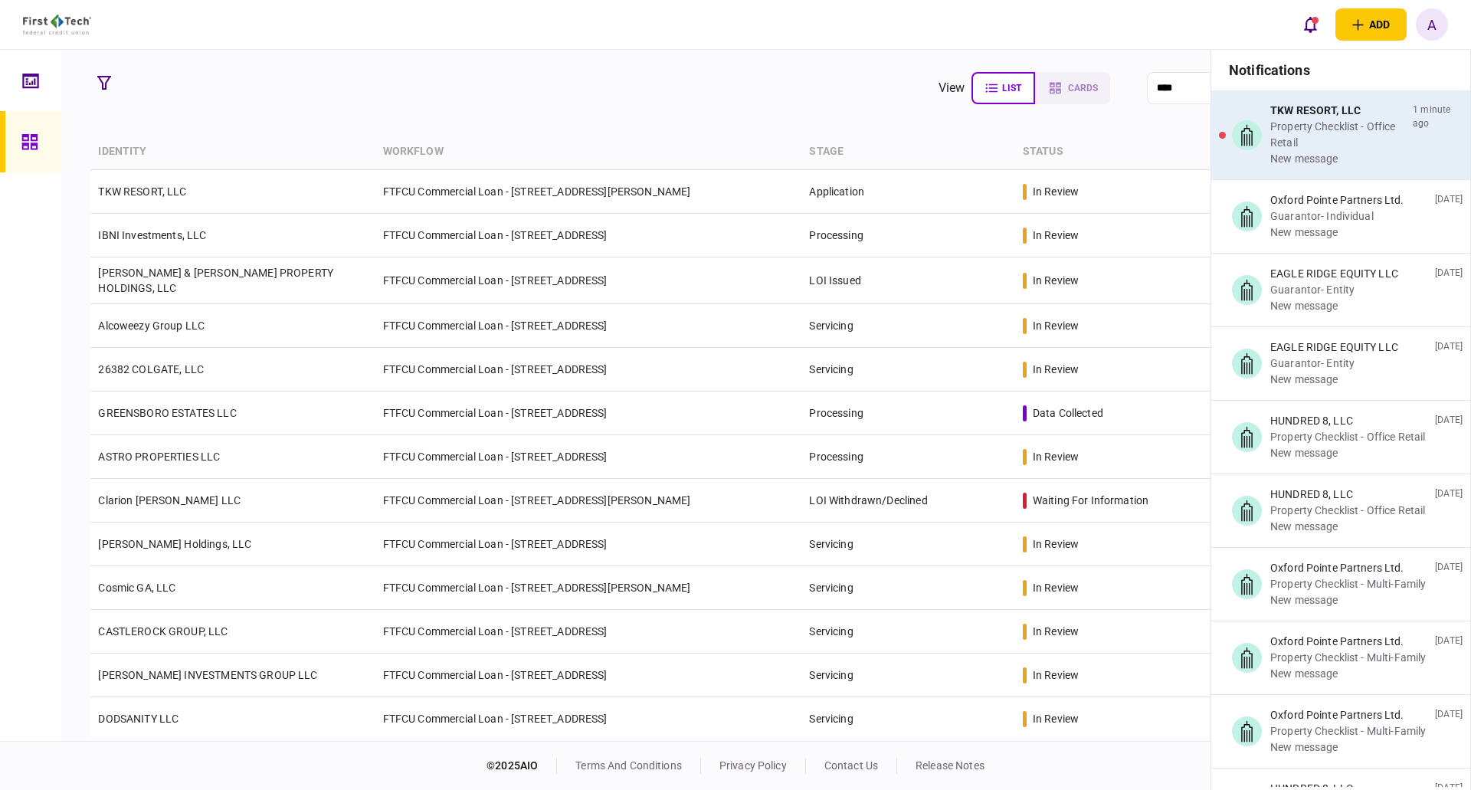
click at [1324, 149] on div "Property Checklist - Office Retail" at bounding box center [1339, 135] width 136 height 32
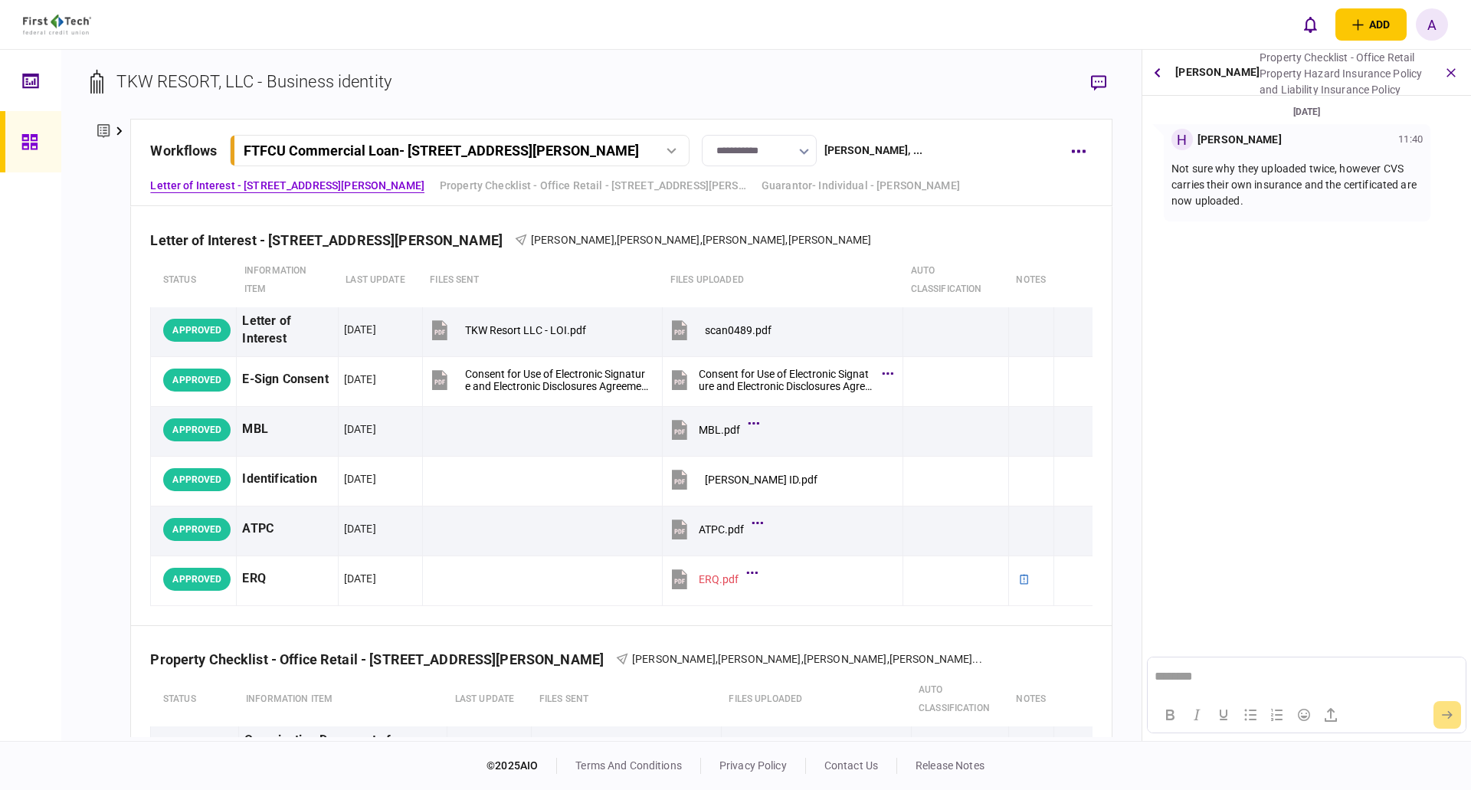
click at [1215, 167] on p "Not sure why they uploaded twice, however CVS carries their own insurance and t…" at bounding box center [1297, 185] width 251 height 48
click at [1260, 77] on div "Property Hazard Insurance Policy and Liability Insurance Policy" at bounding box center [1344, 82] width 169 height 32
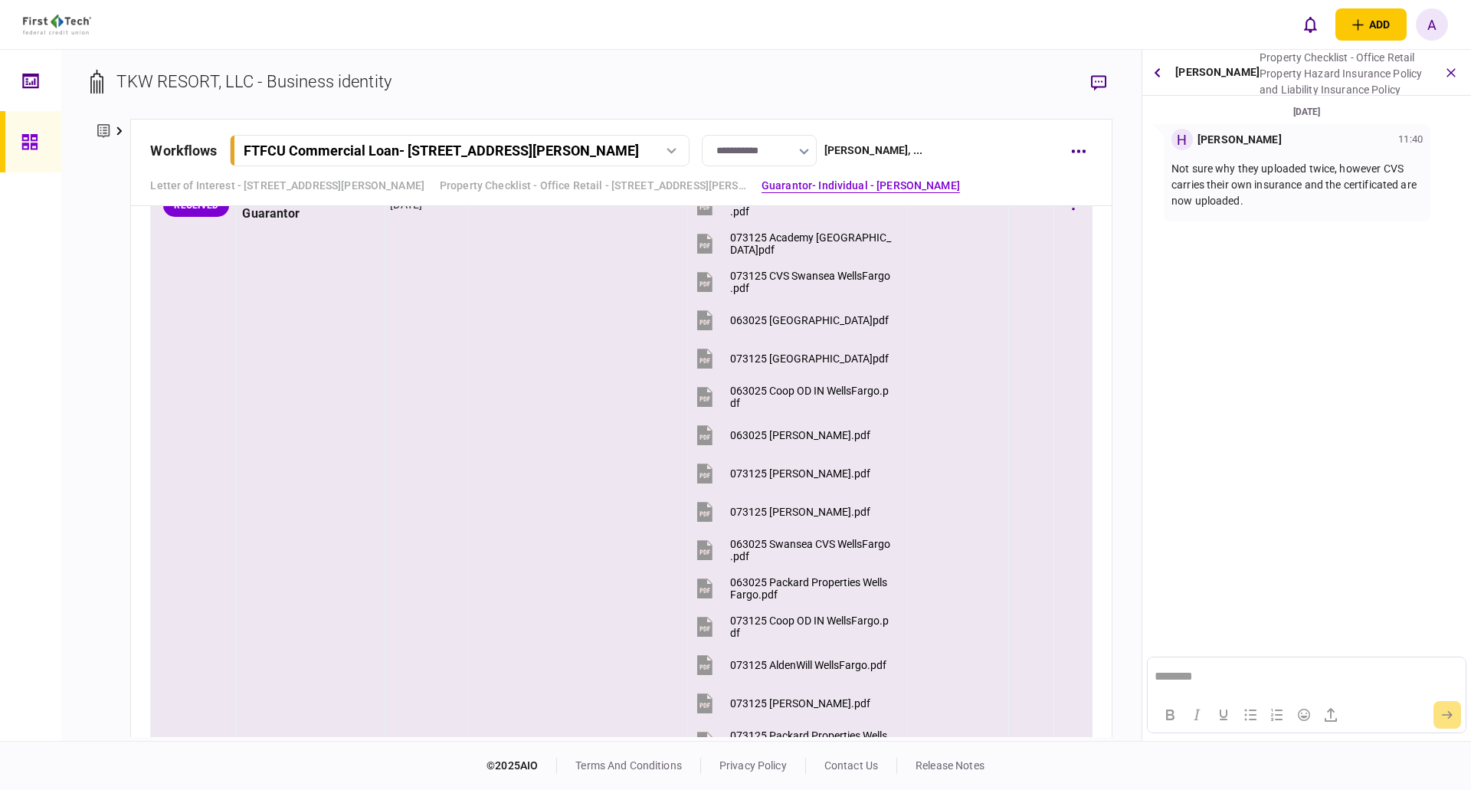
scroll to position [3831, 0]
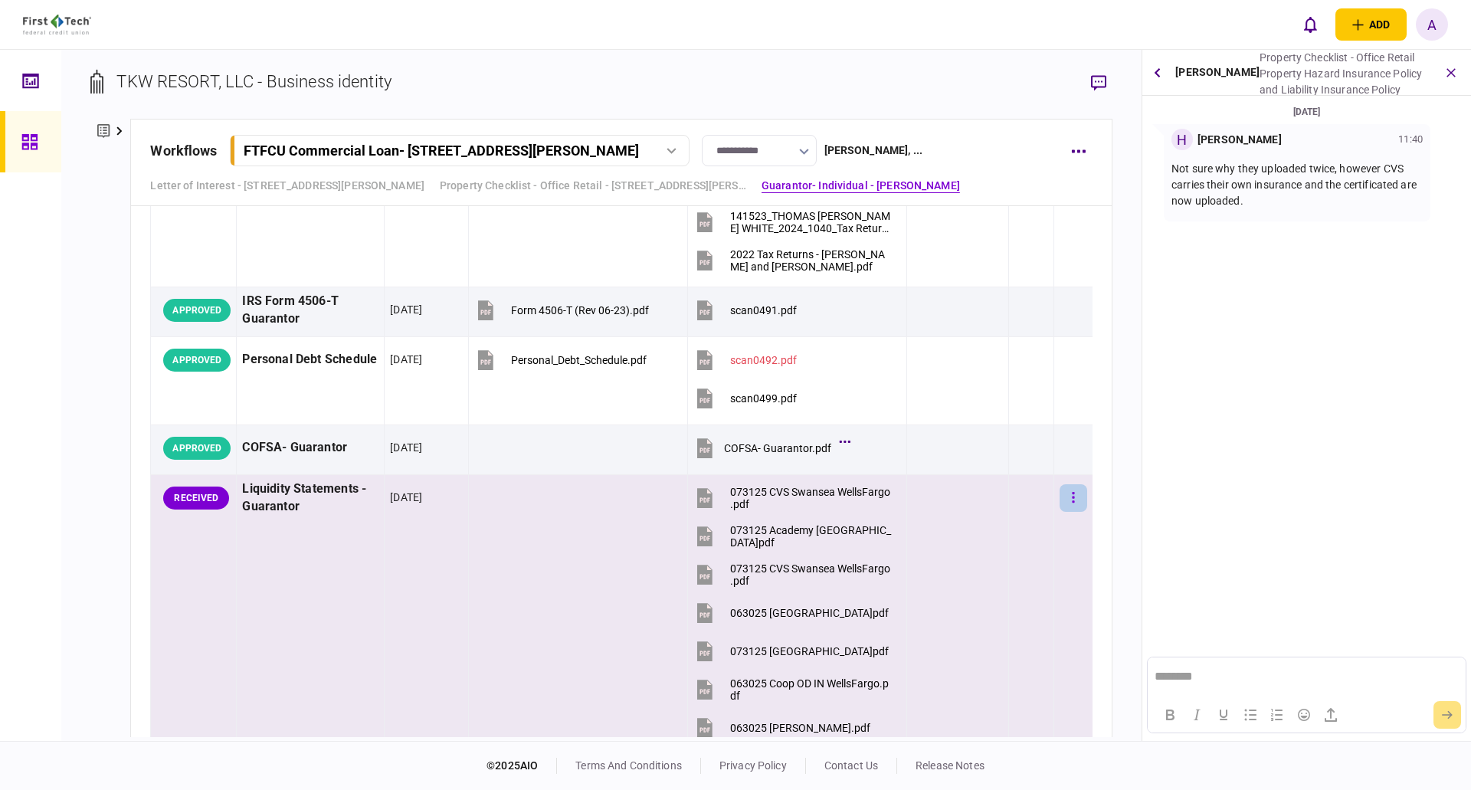
click at [1072, 500] on icon "button" at bounding box center [1073, 497] width 3 height 15
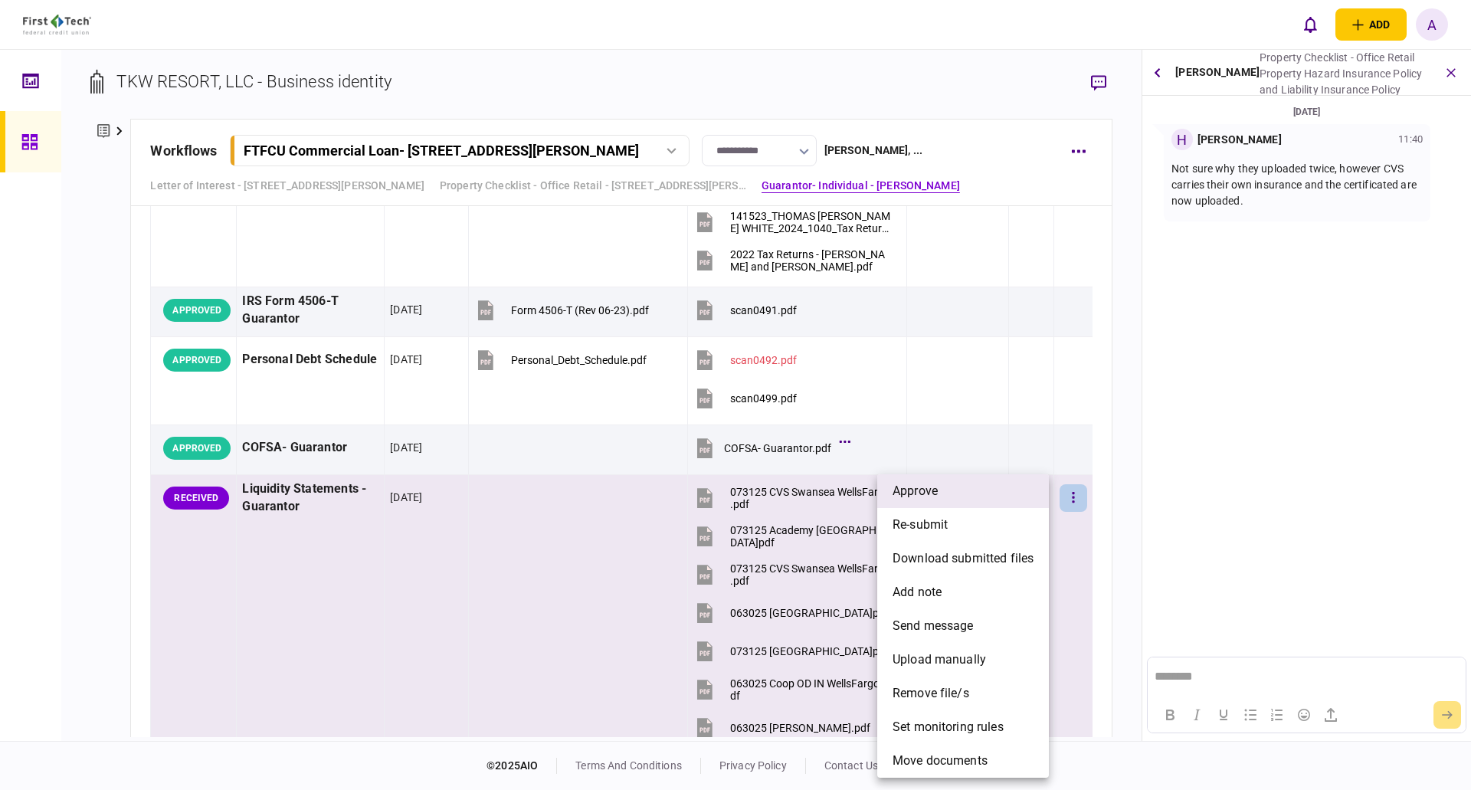
click at [920, 489] on span "approve" at bounding box center [915, 491] width 45 height 18
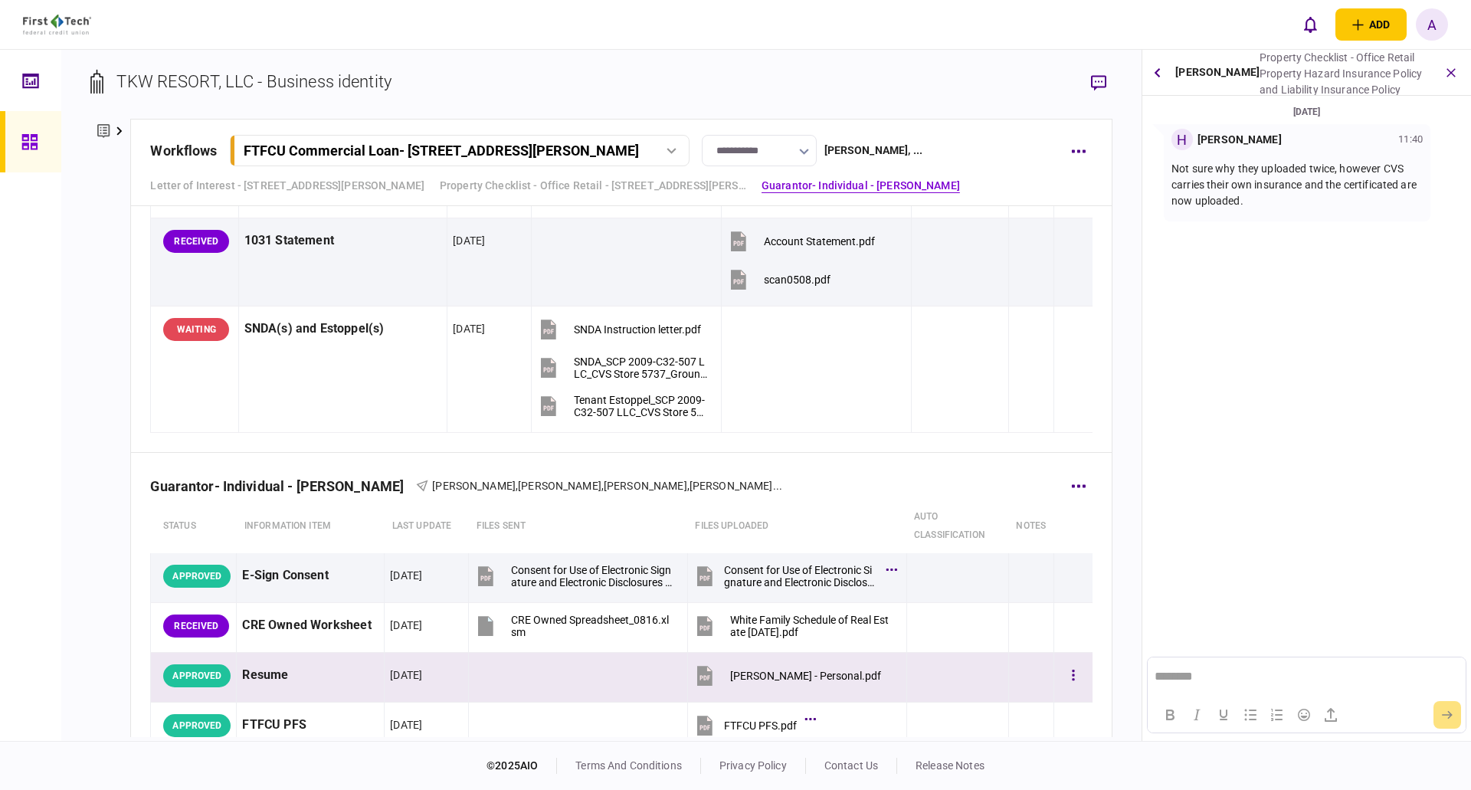
scroll to position [2069, 0]
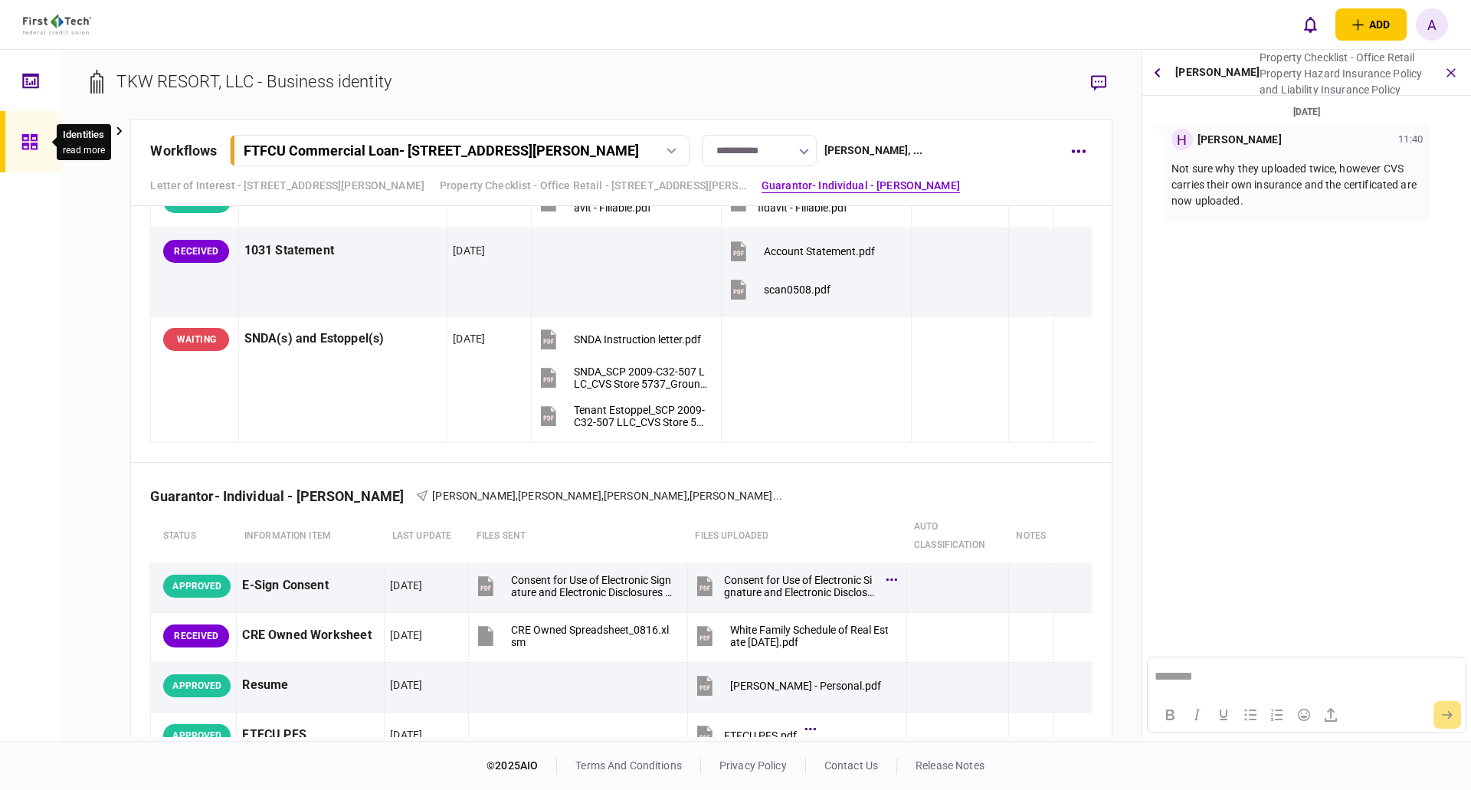
click at [28, 142] on icon at bounding box center [29, 142] width 17 height 18
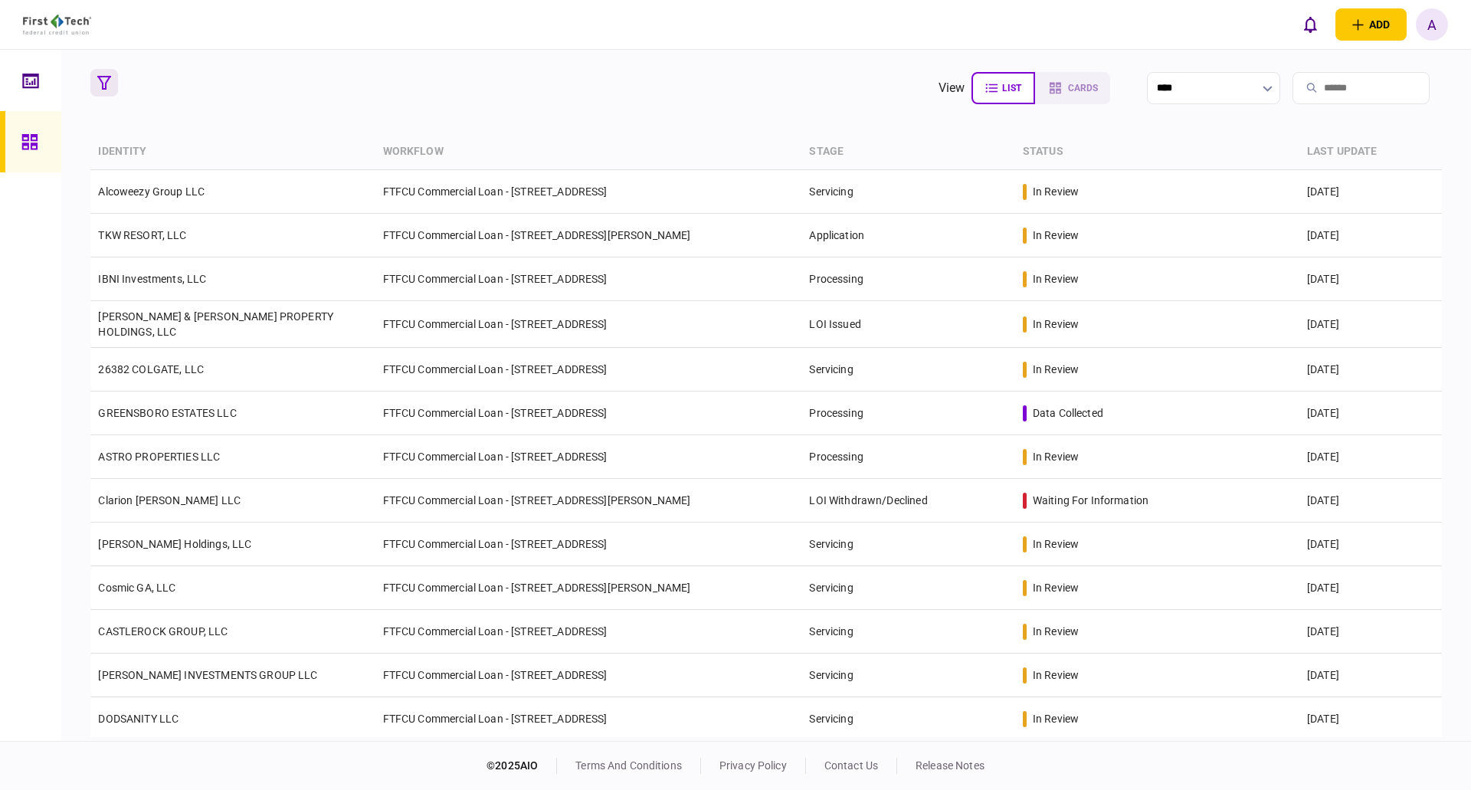
click at [104, 80] on icon "button" at bounding box center [104, 83] width 14 height 14
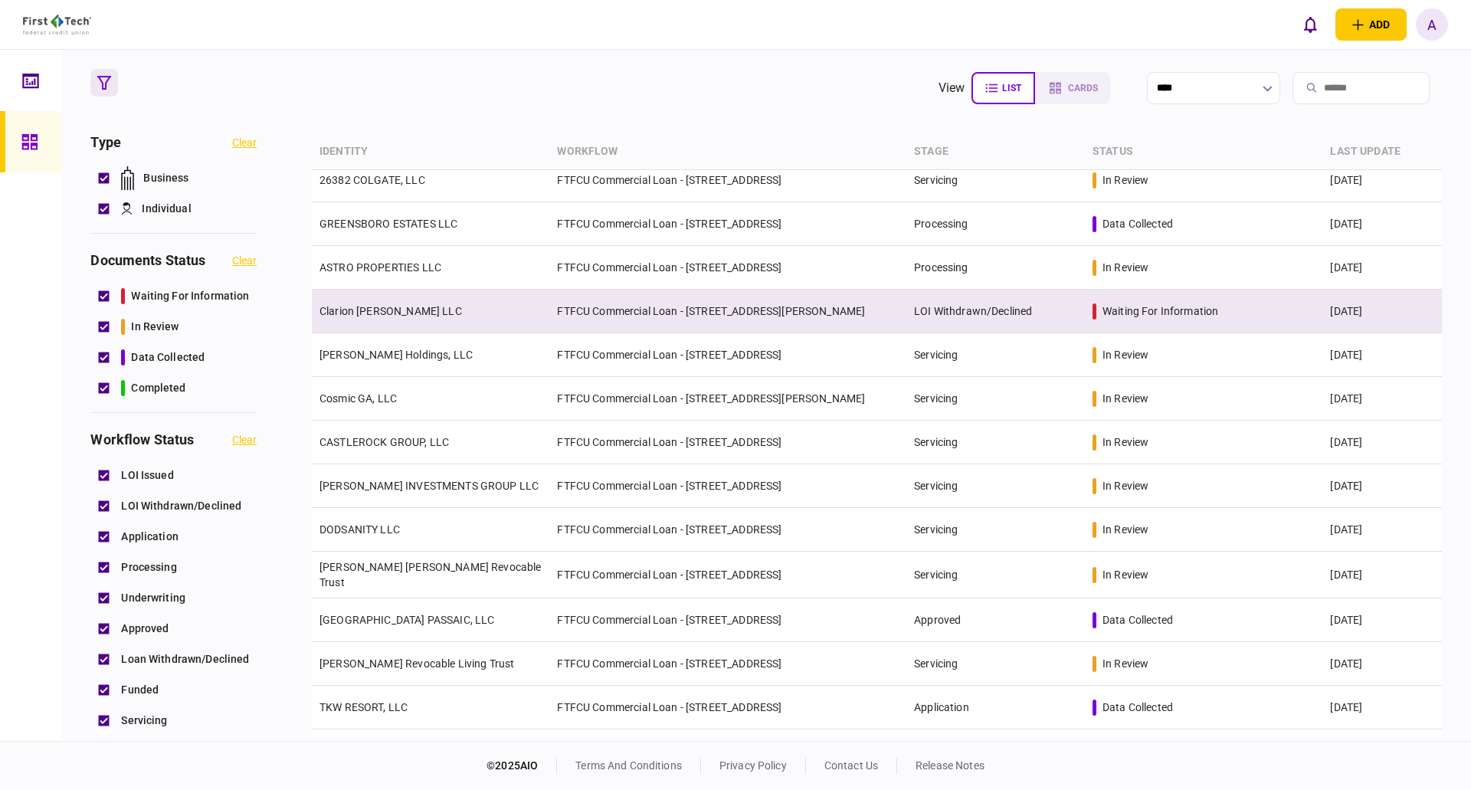
scroll to position [230, 0]
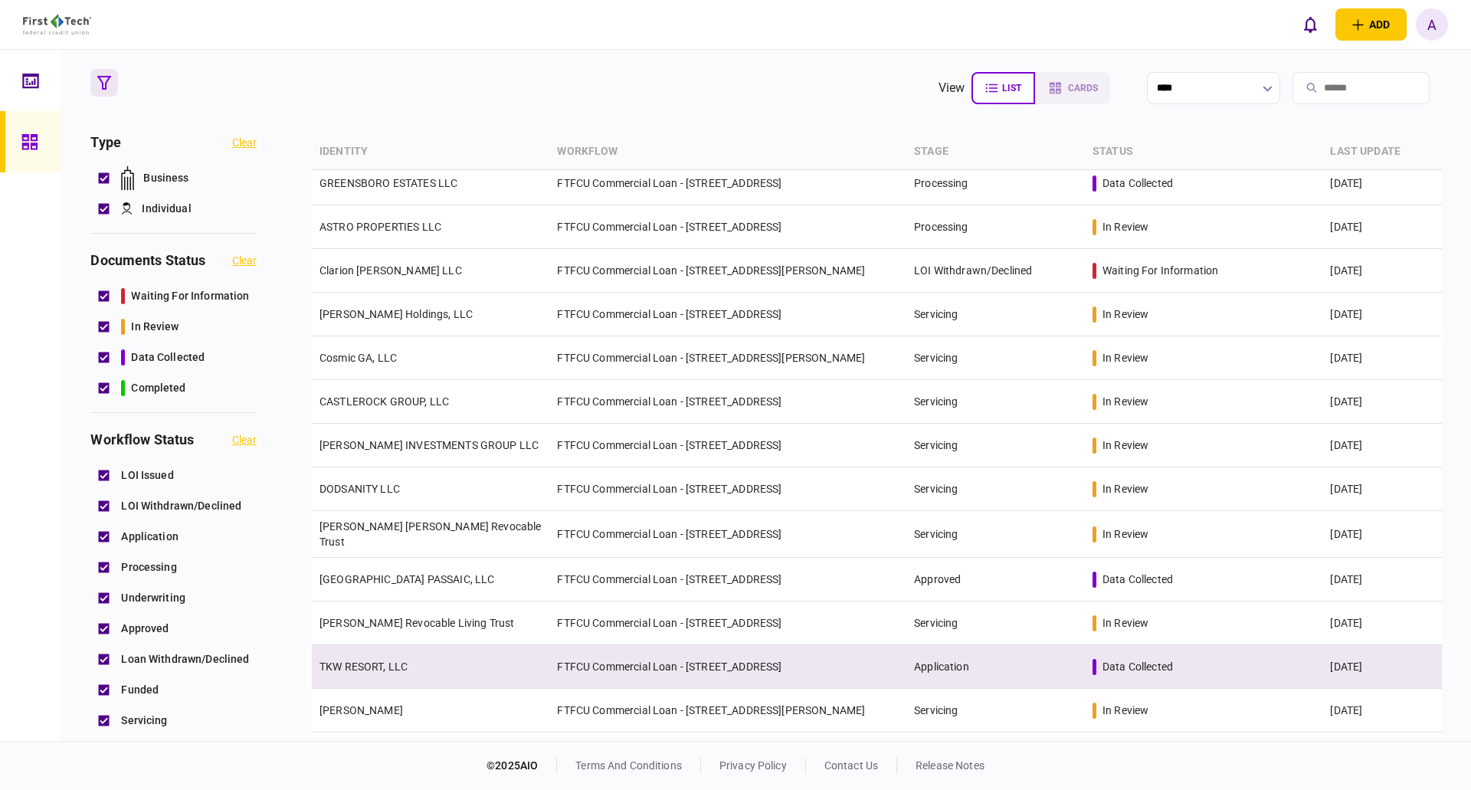
click at [370, 651] on td "TKW RESORT, LLC" at bounding box center [431, 667] width 238 height 44
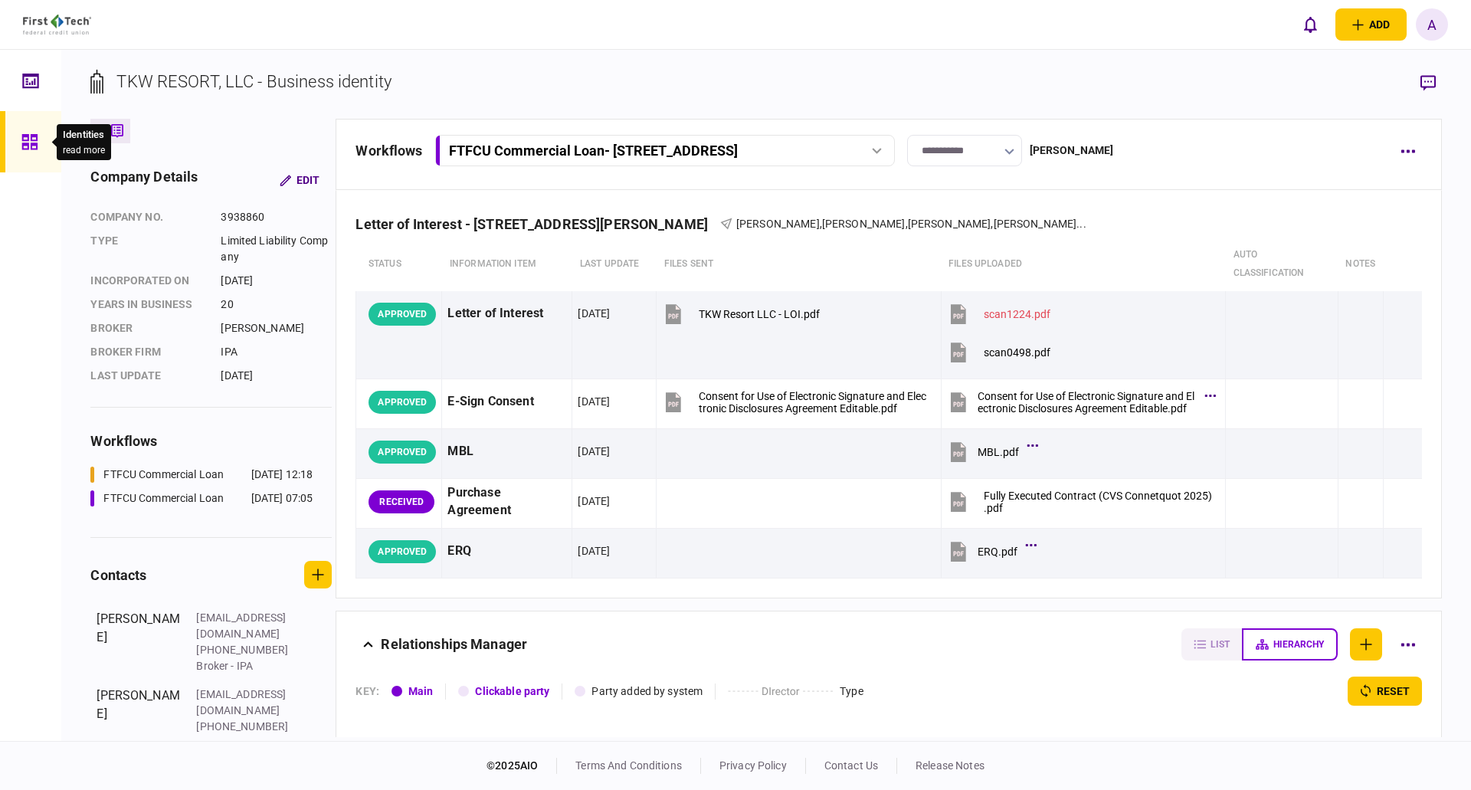
drag, startPoint x: 27, startPoint y: 146, endPoint x: 41, endPoint y: 147, distance: 13.8
click at [27, 146] on icon at bounding box center [29, 142] width 17 height 18
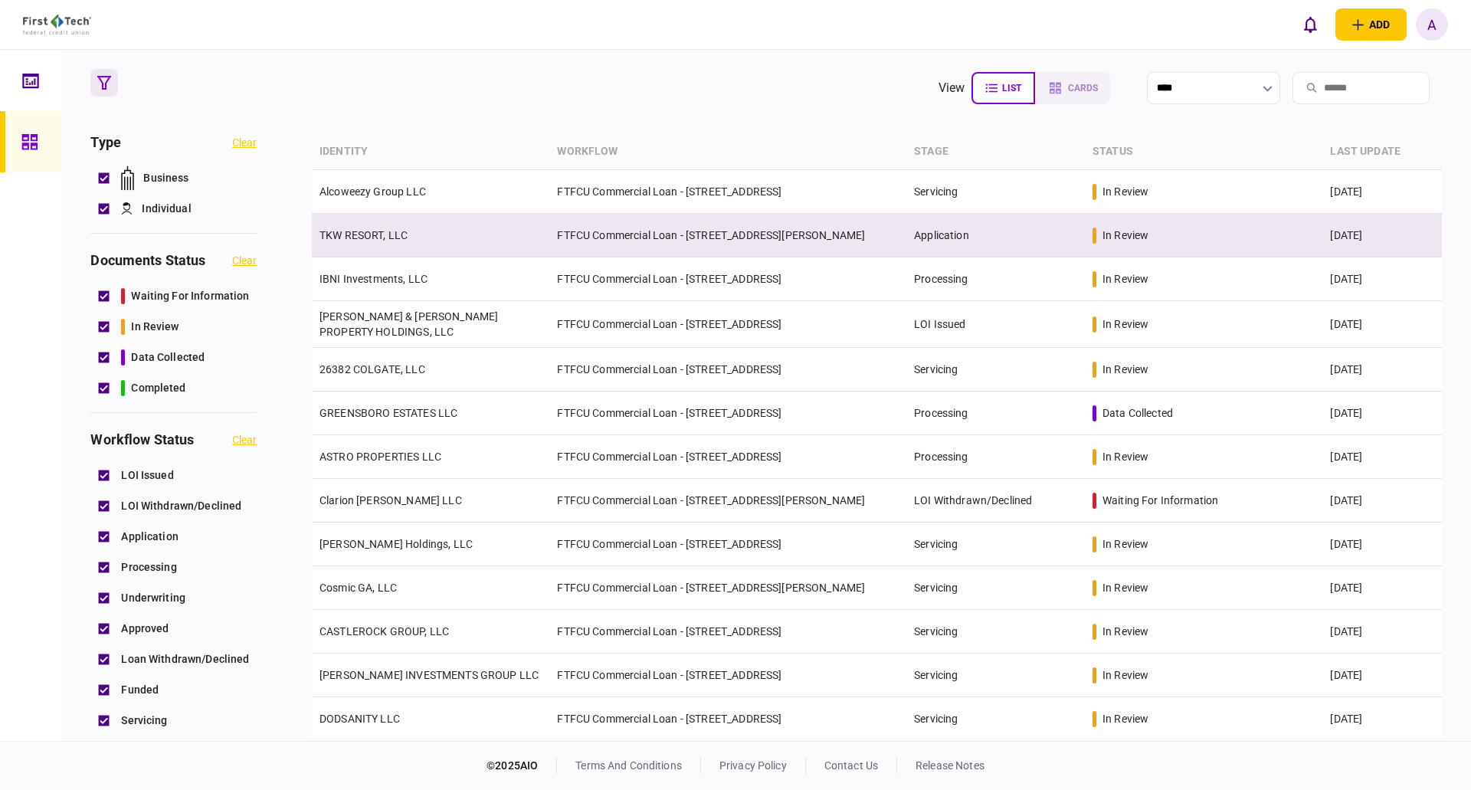
click at [362, 229] on link "TKW RESORT, LLC" at bounding box center [364, 235] width 88 height 12
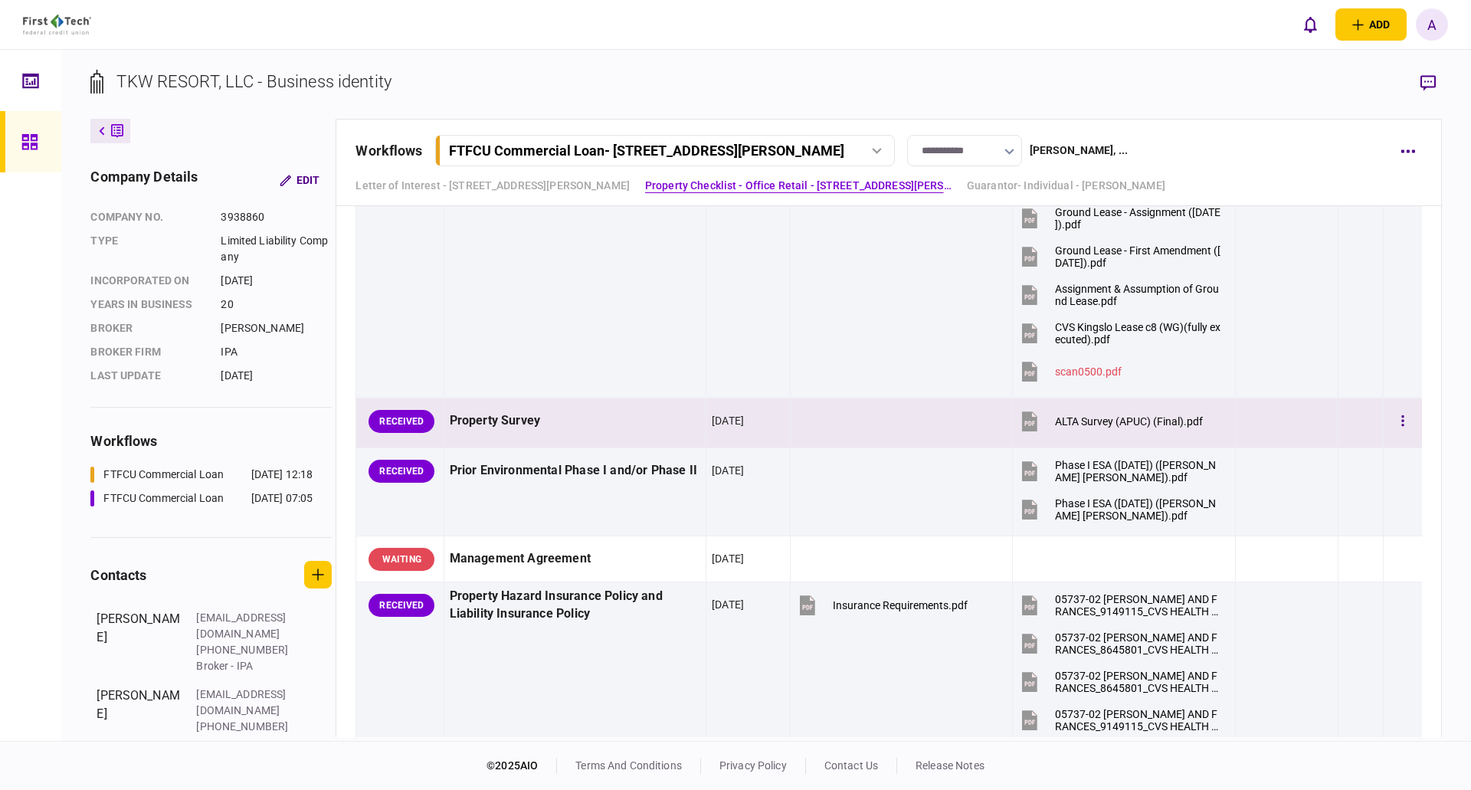
scroll to position [1533, 0]
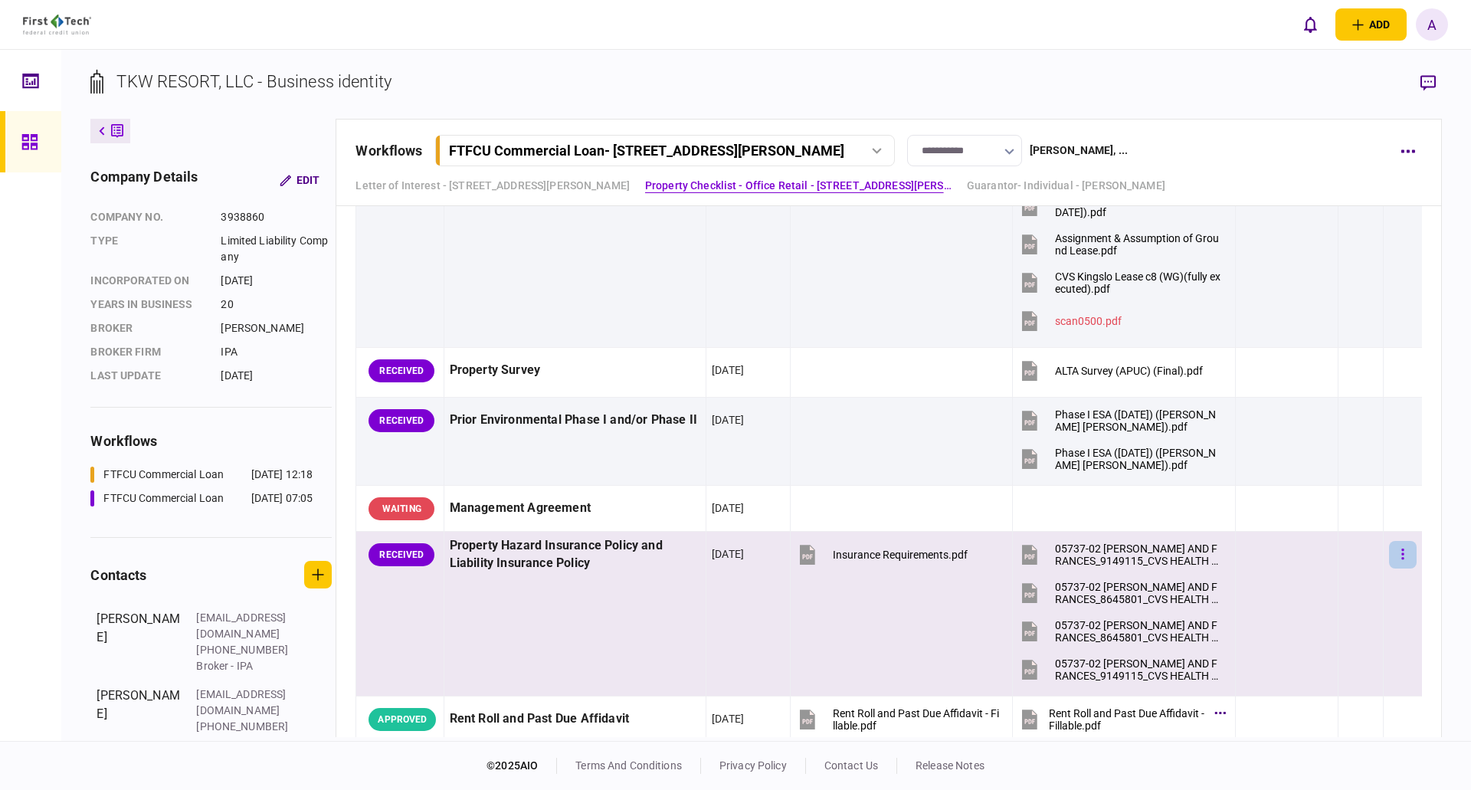
click at [1402, 552] on icon "button" at bounding box center [1403, 554] width 3 height 15
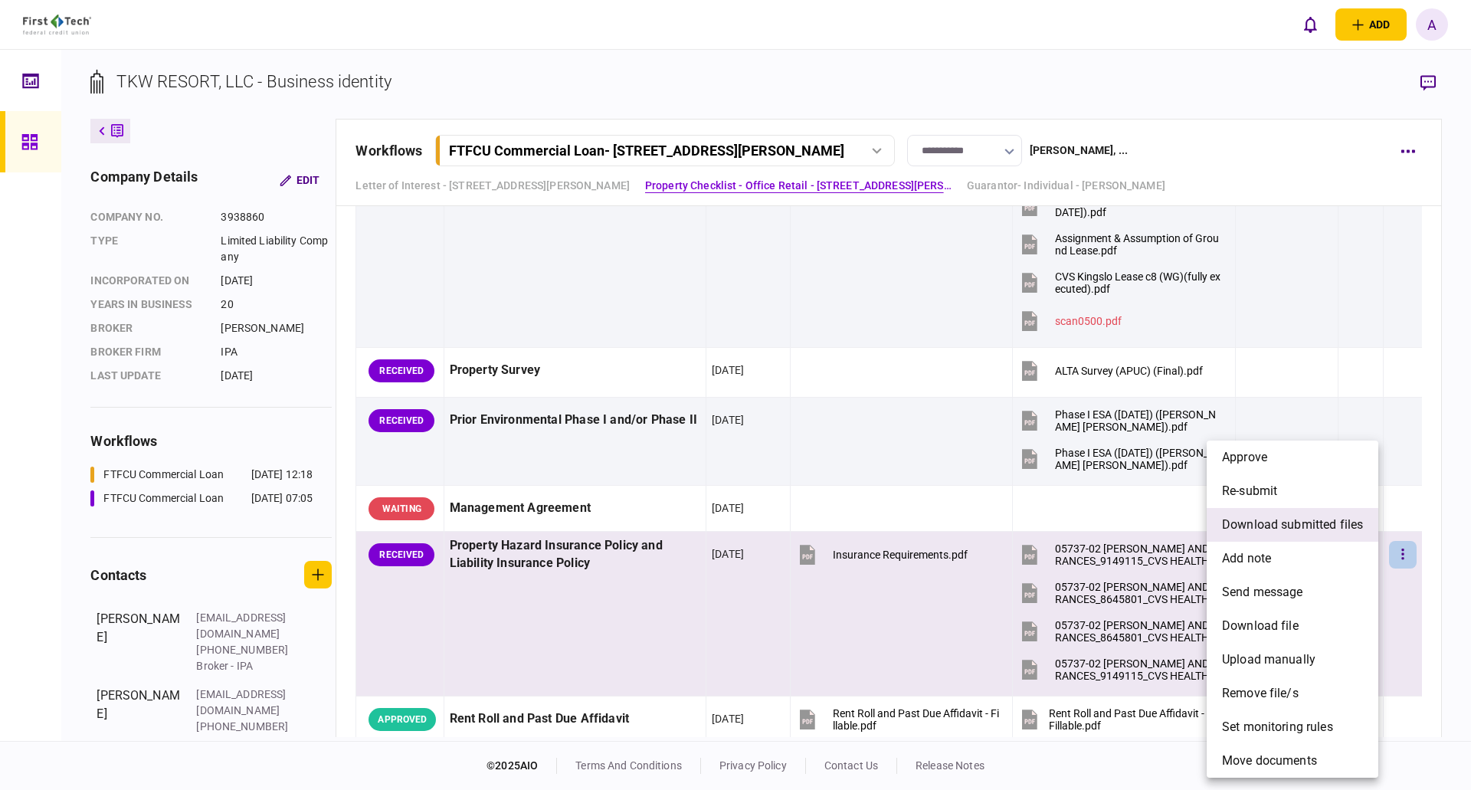
click at [1287, 524] on span "download submitted files" at bounding box center [1292, 525] width 141 height 18
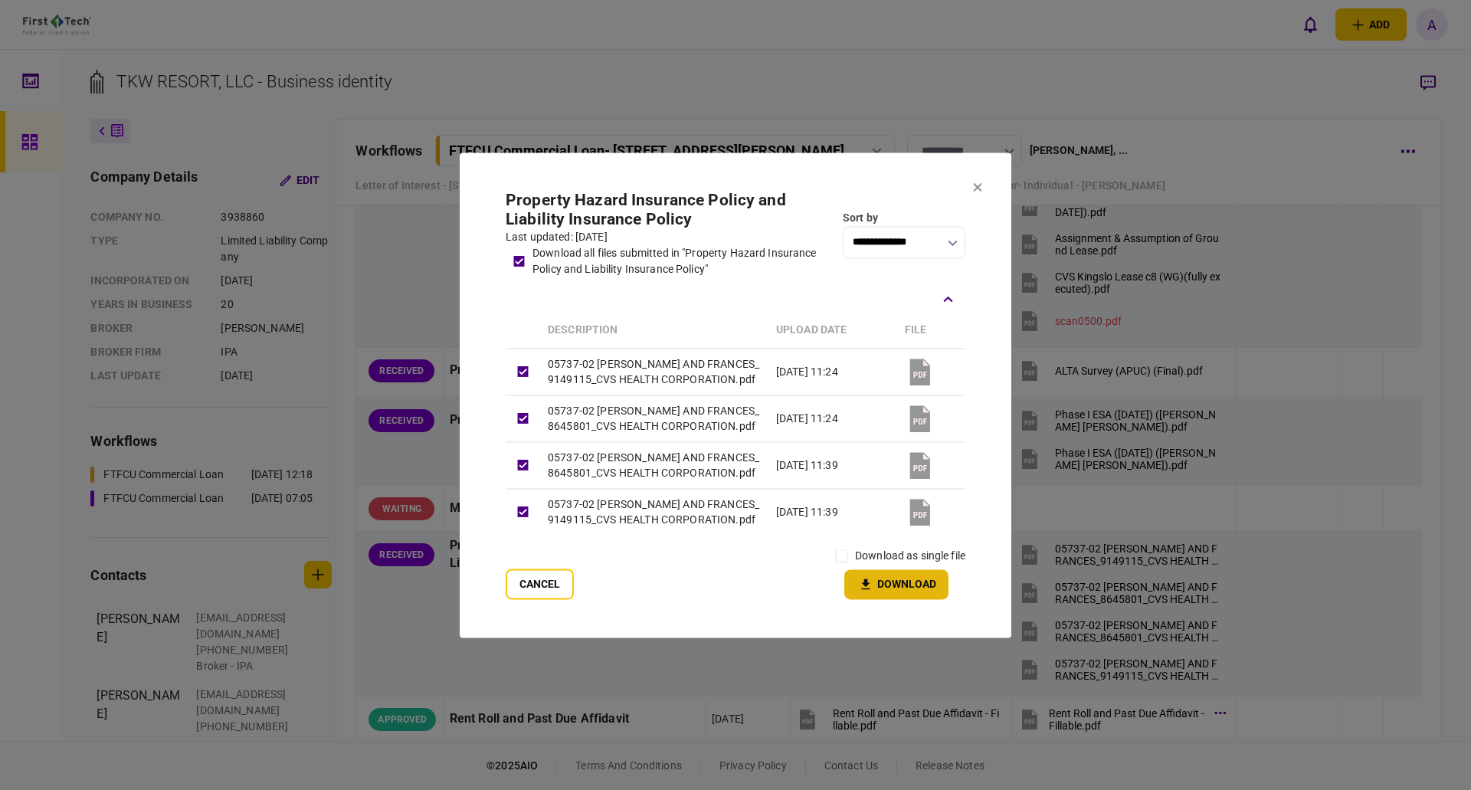
click at [880, 599] on button "Download" at bounding box center [896, 584] width 104 height 30
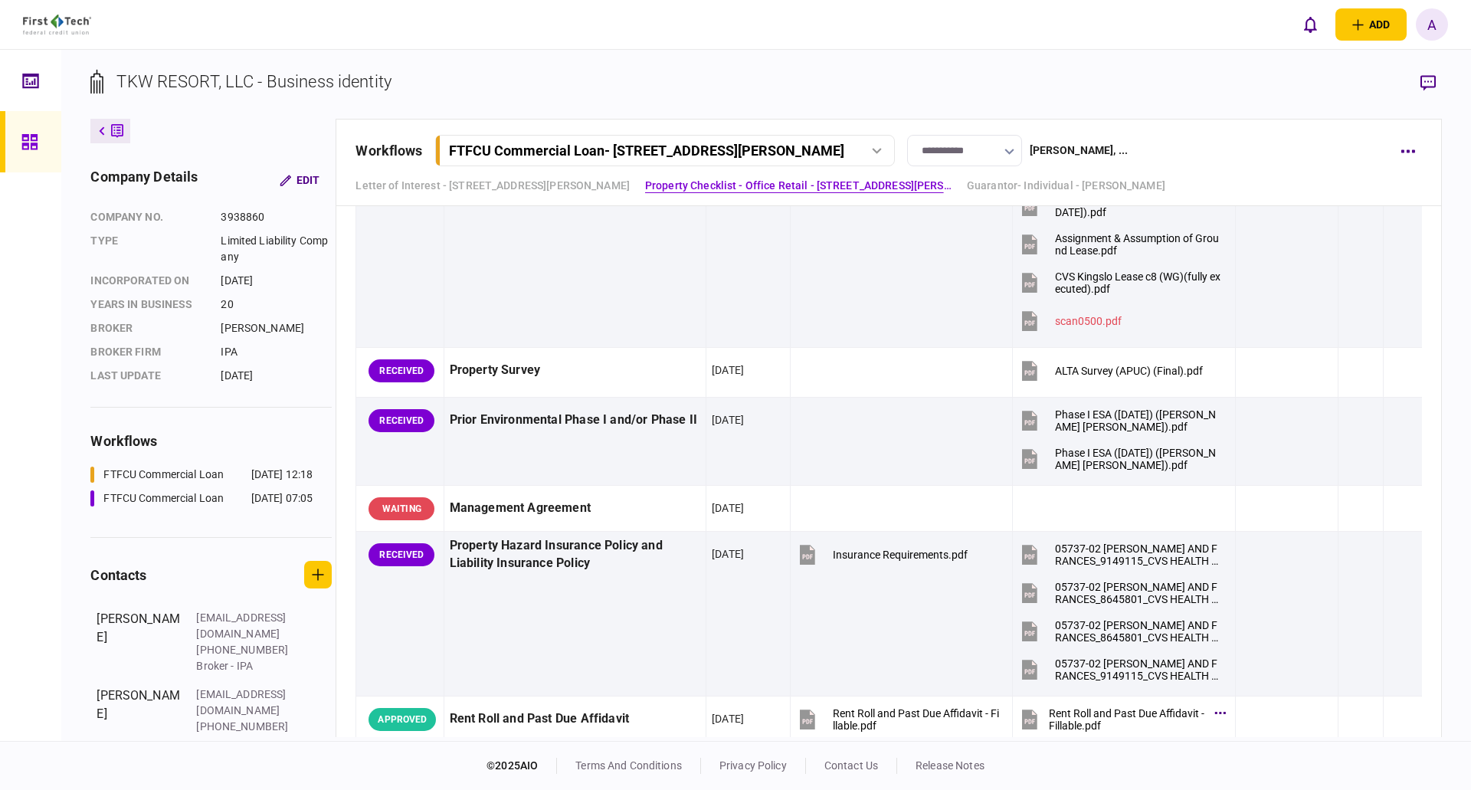
click at [31, 136] on icon at bounding box center [28, 141] width 15 height 15
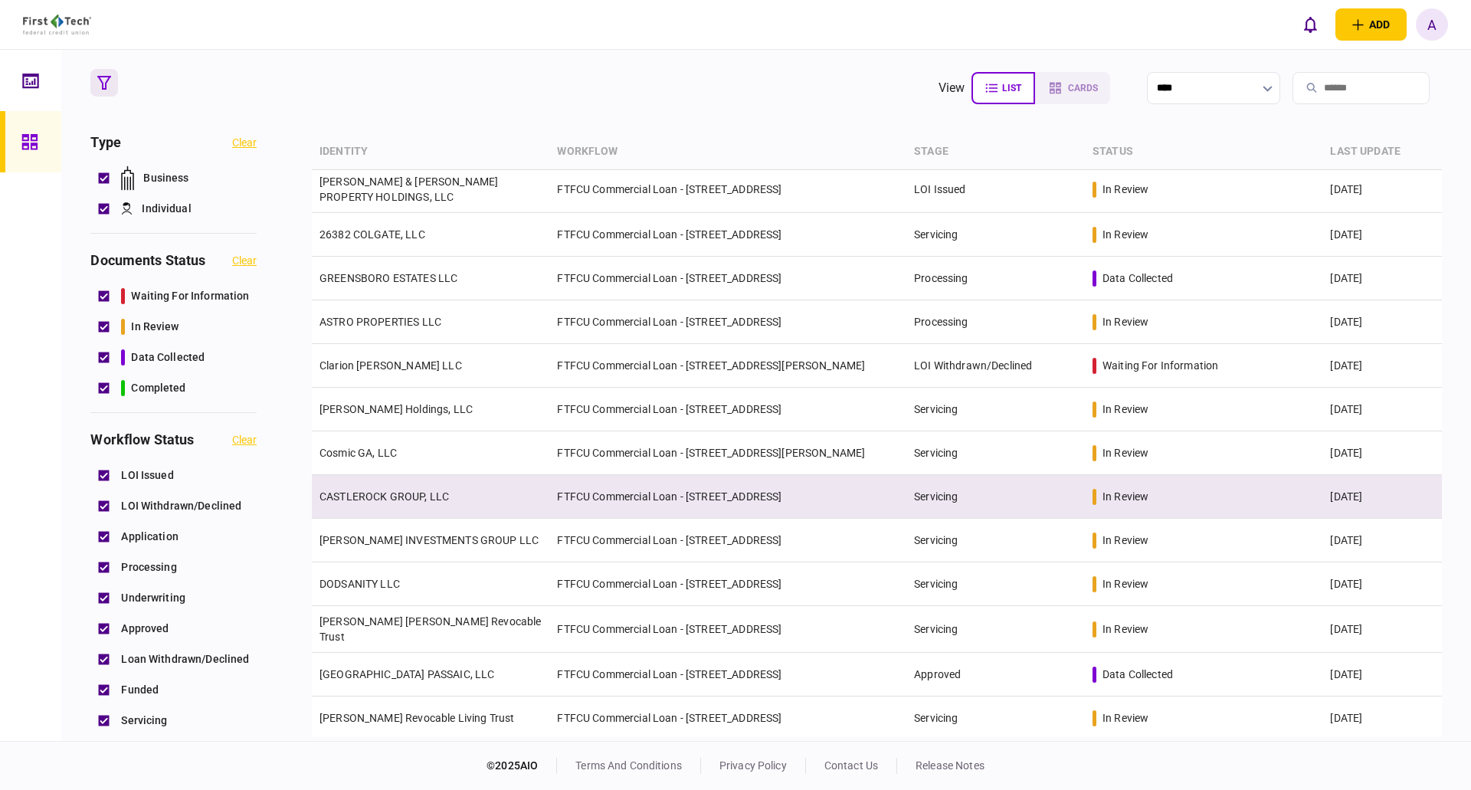
scroll to position [230, 0]
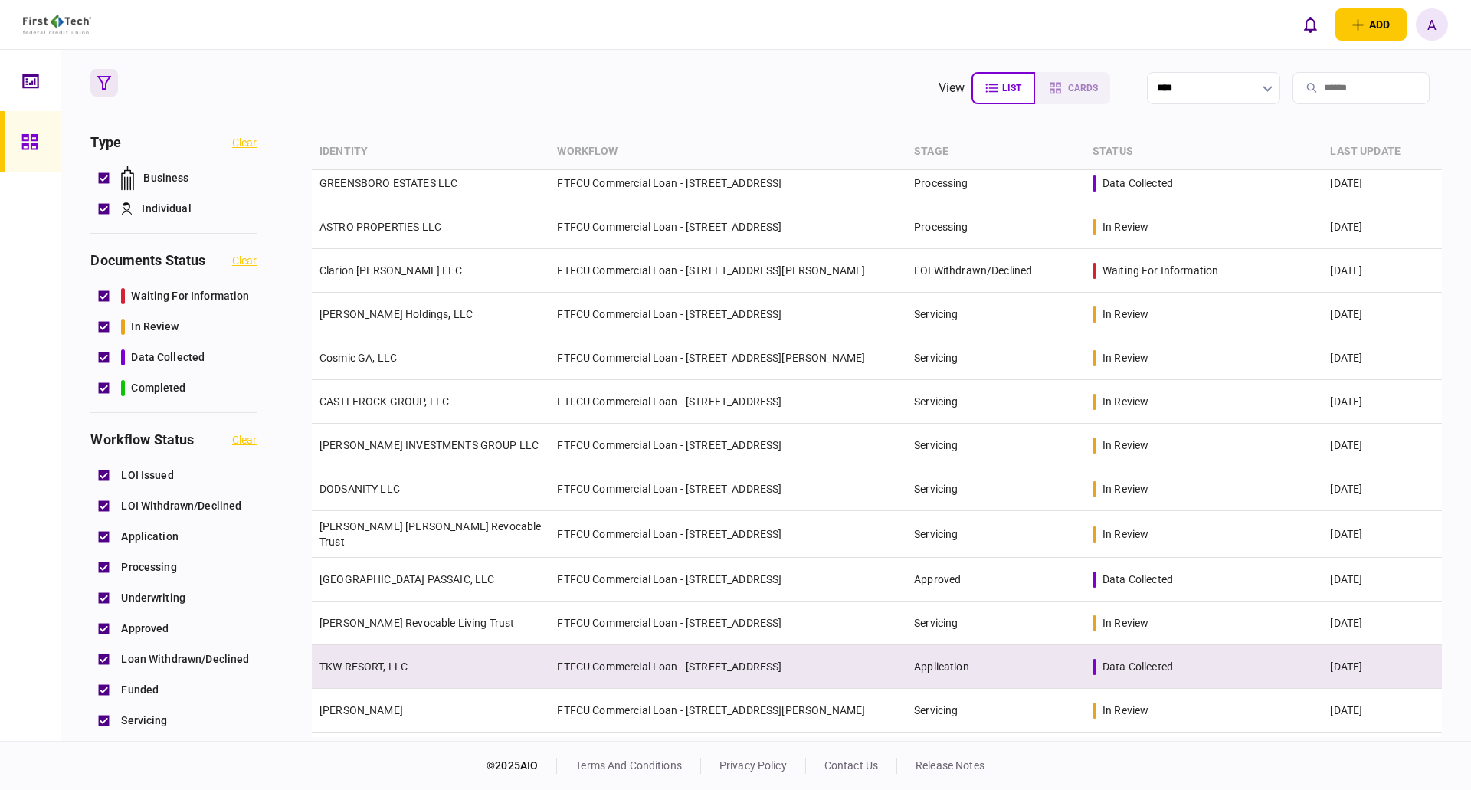
click at [362, 661] on link "TKW RESORT, LLC" at bounding box center [364, 667] width 88 height 12
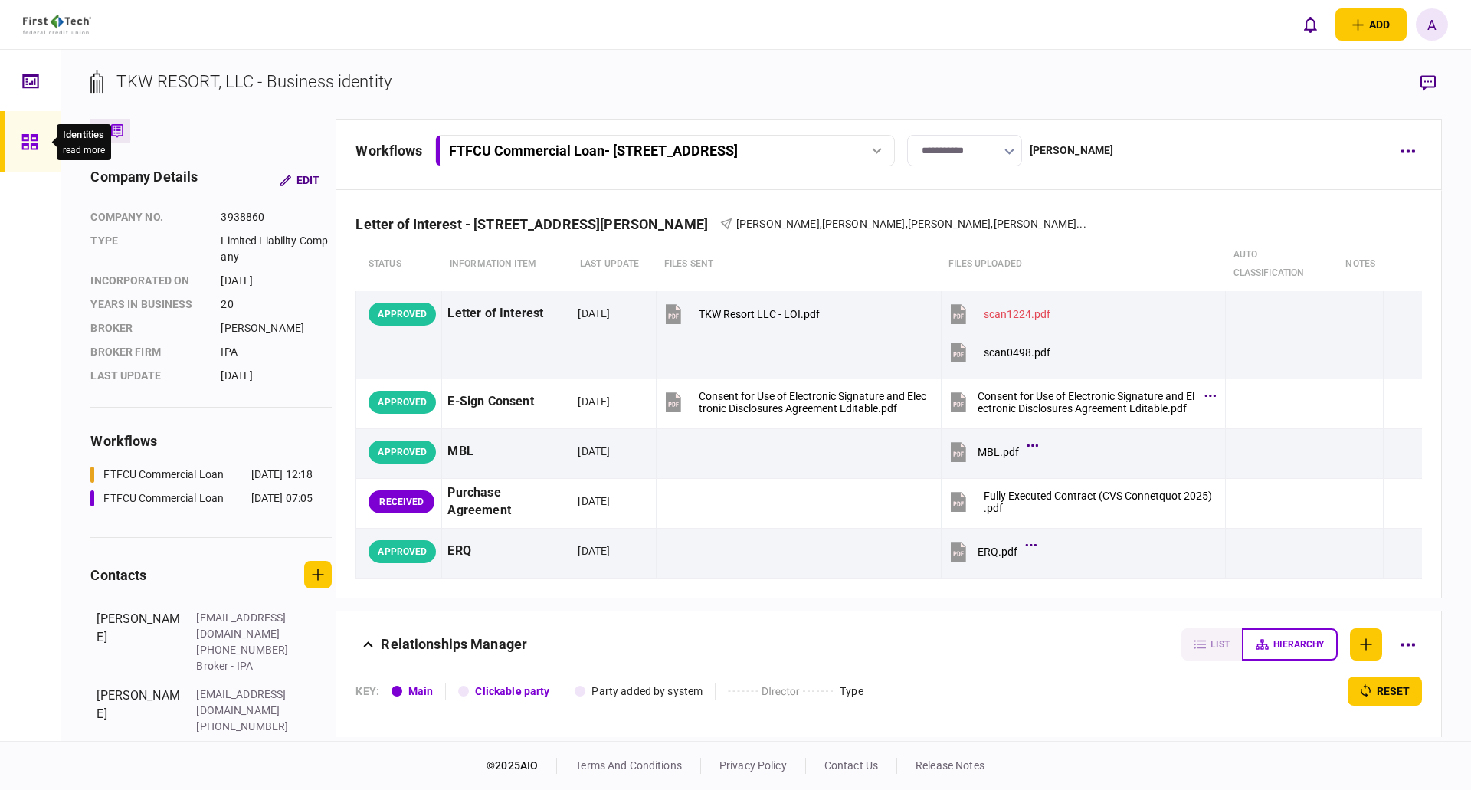
click at [27, 141] on icon at bounding box center [29, 142] width 17 height 18
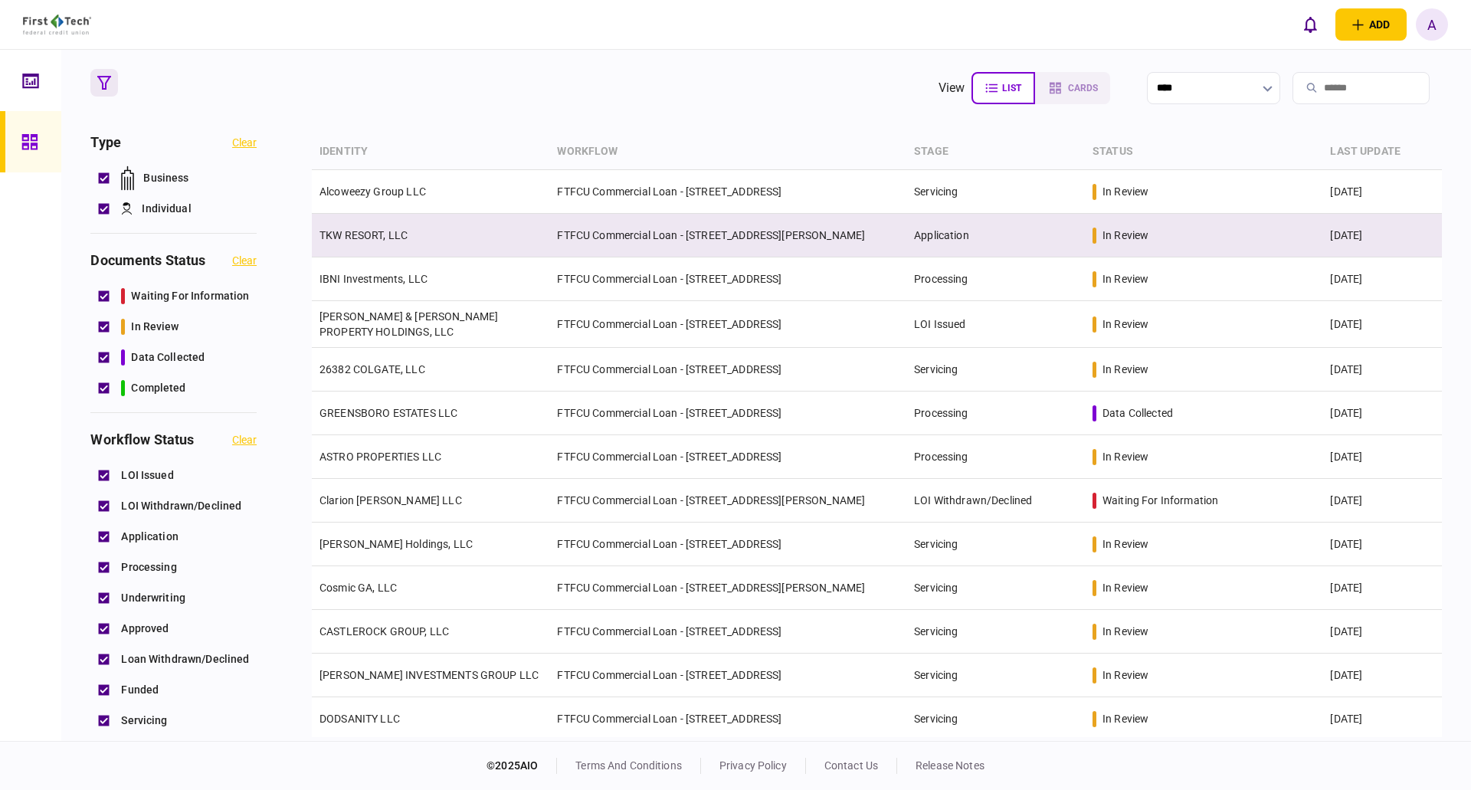
click at [363, 222] on td "TKW RESORT, LLC" at bounding box center [431, 236] width 238 height 44
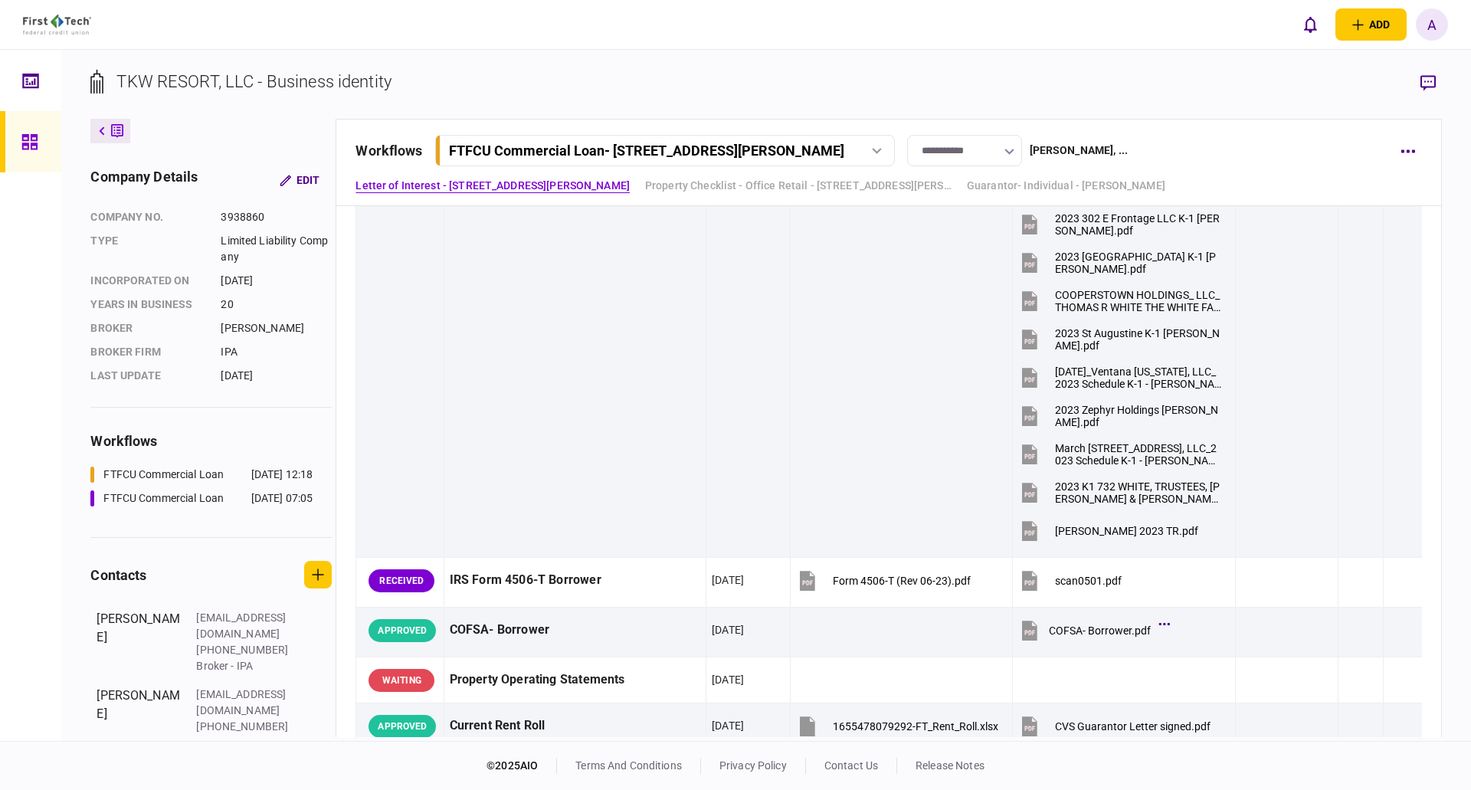
scroll to position [1533, 0]
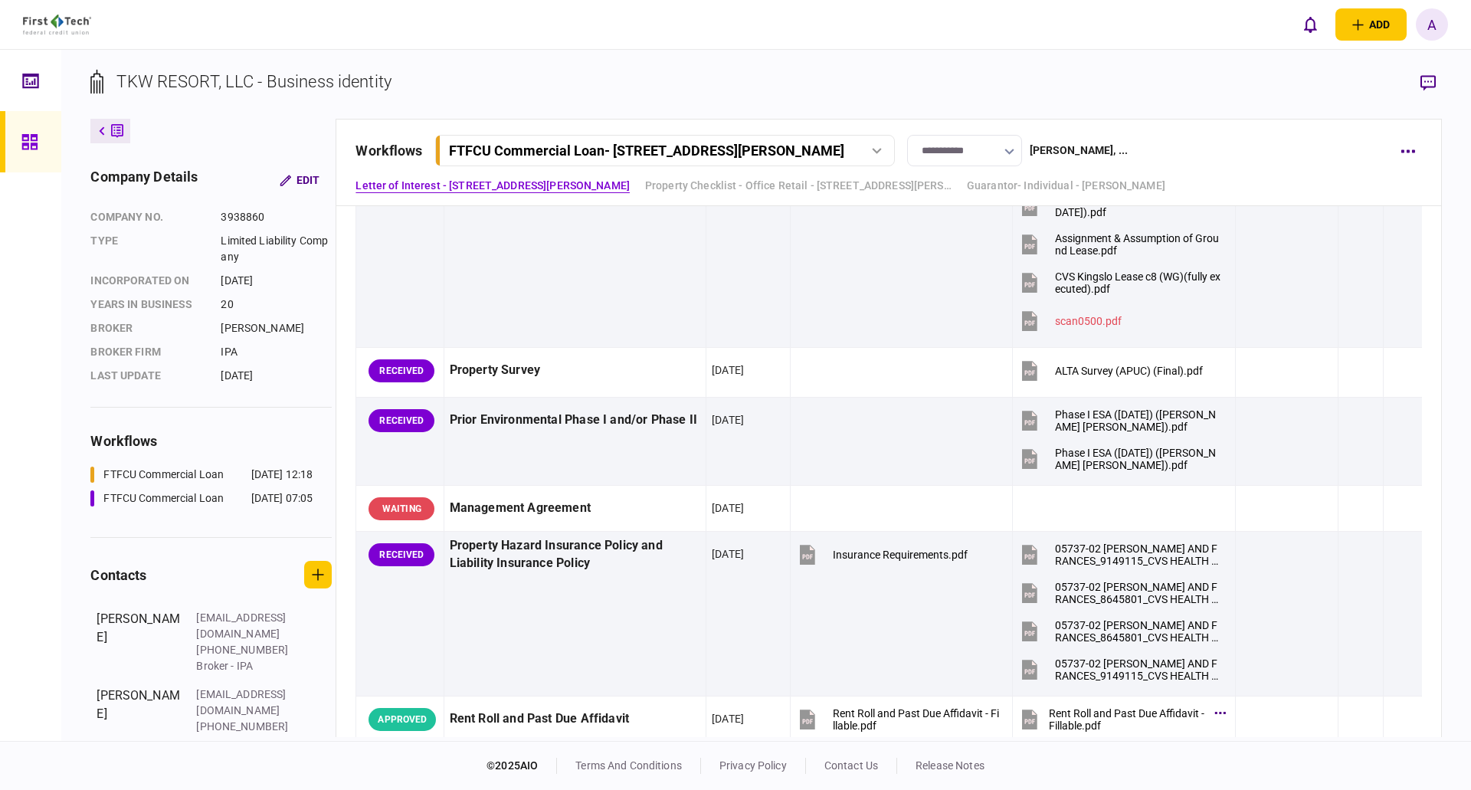
click at [1425, 80] on icon "button" at bounding box center [1428, 83] width 15 height 16
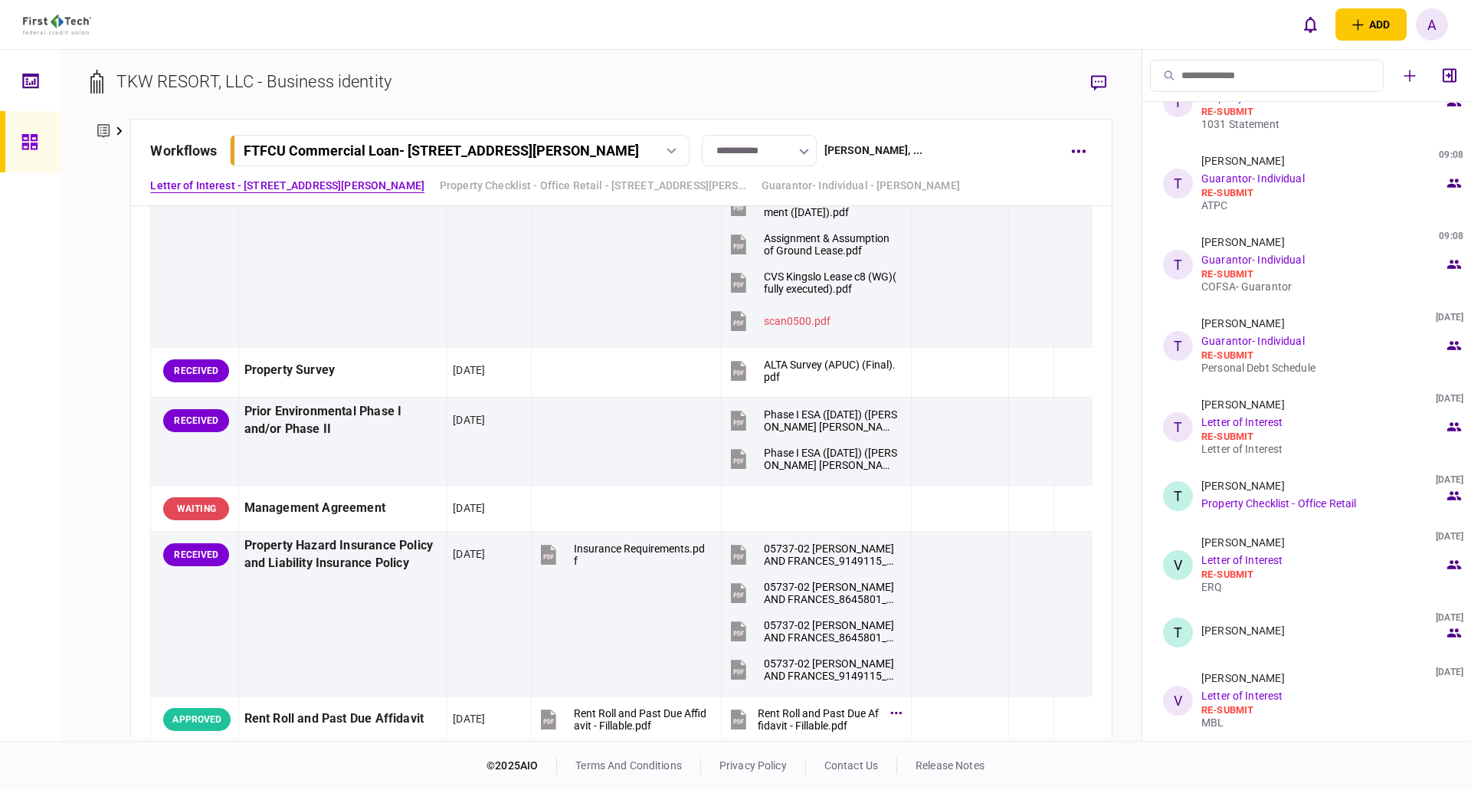
scroll to position [0, 0]
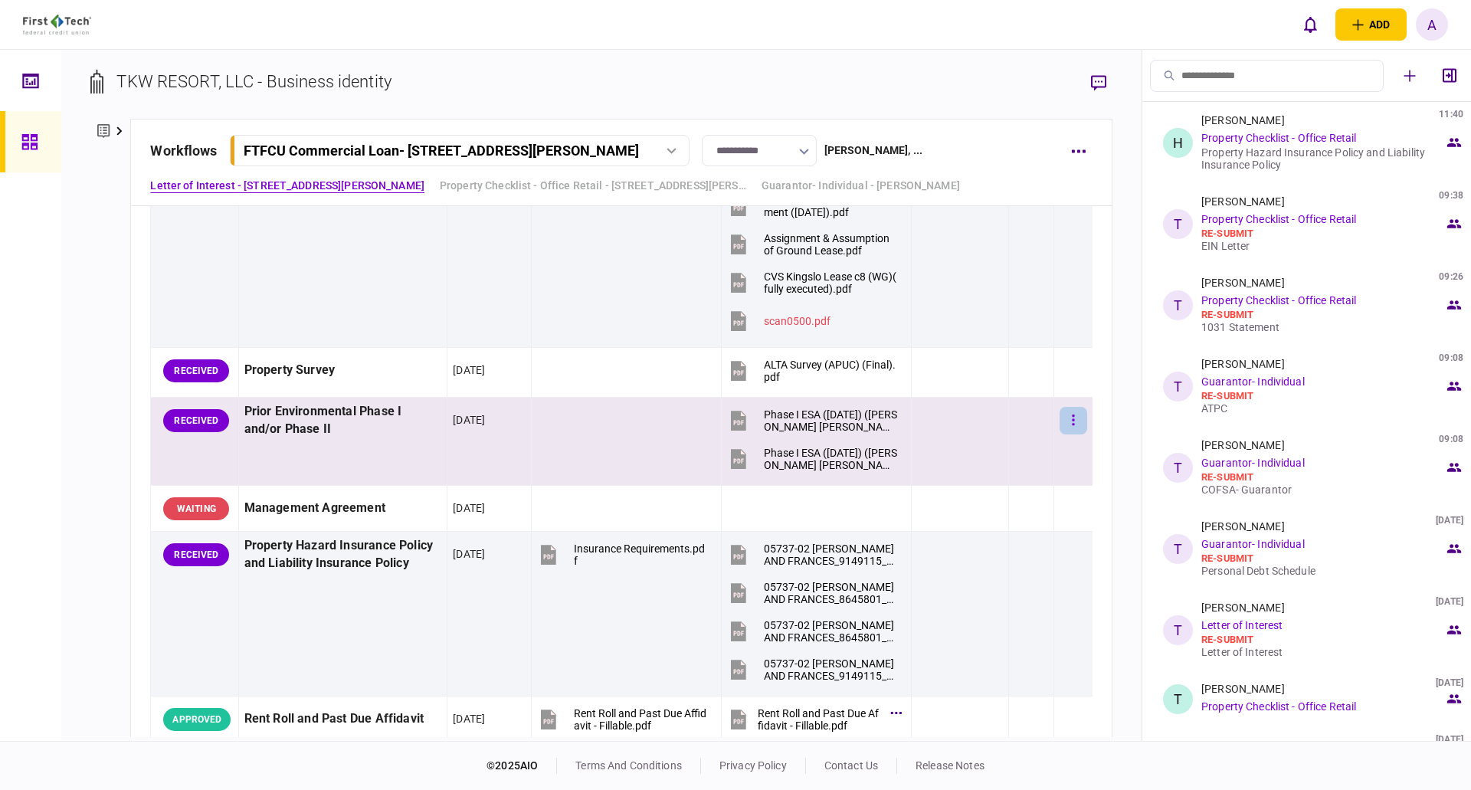
click at [1072, 415] on icon "button" at bounding box center [1073, 420] width 2 height 11
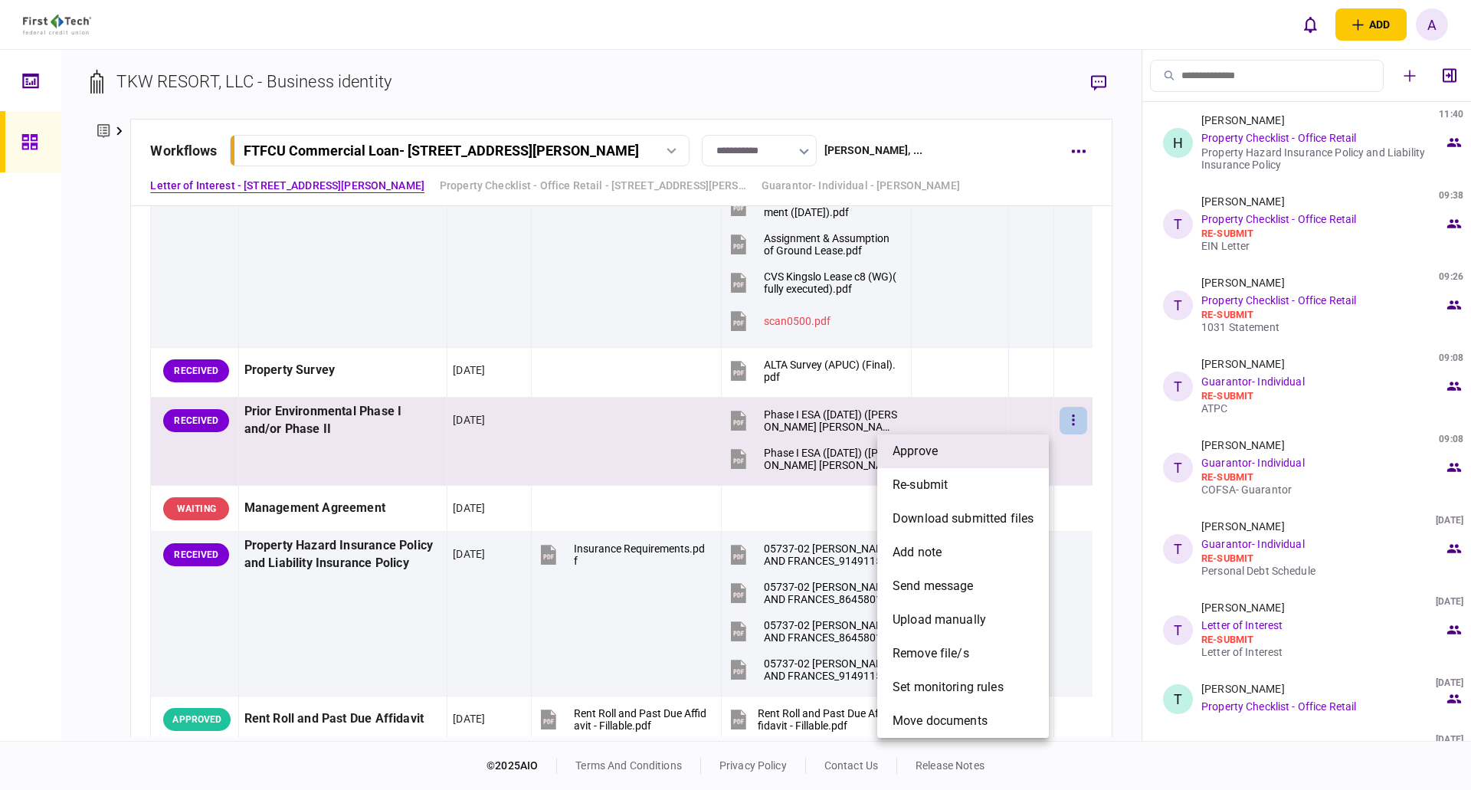
click at [939, 454] on li "approve" at bounding box center [963, 451] width 172 height 34
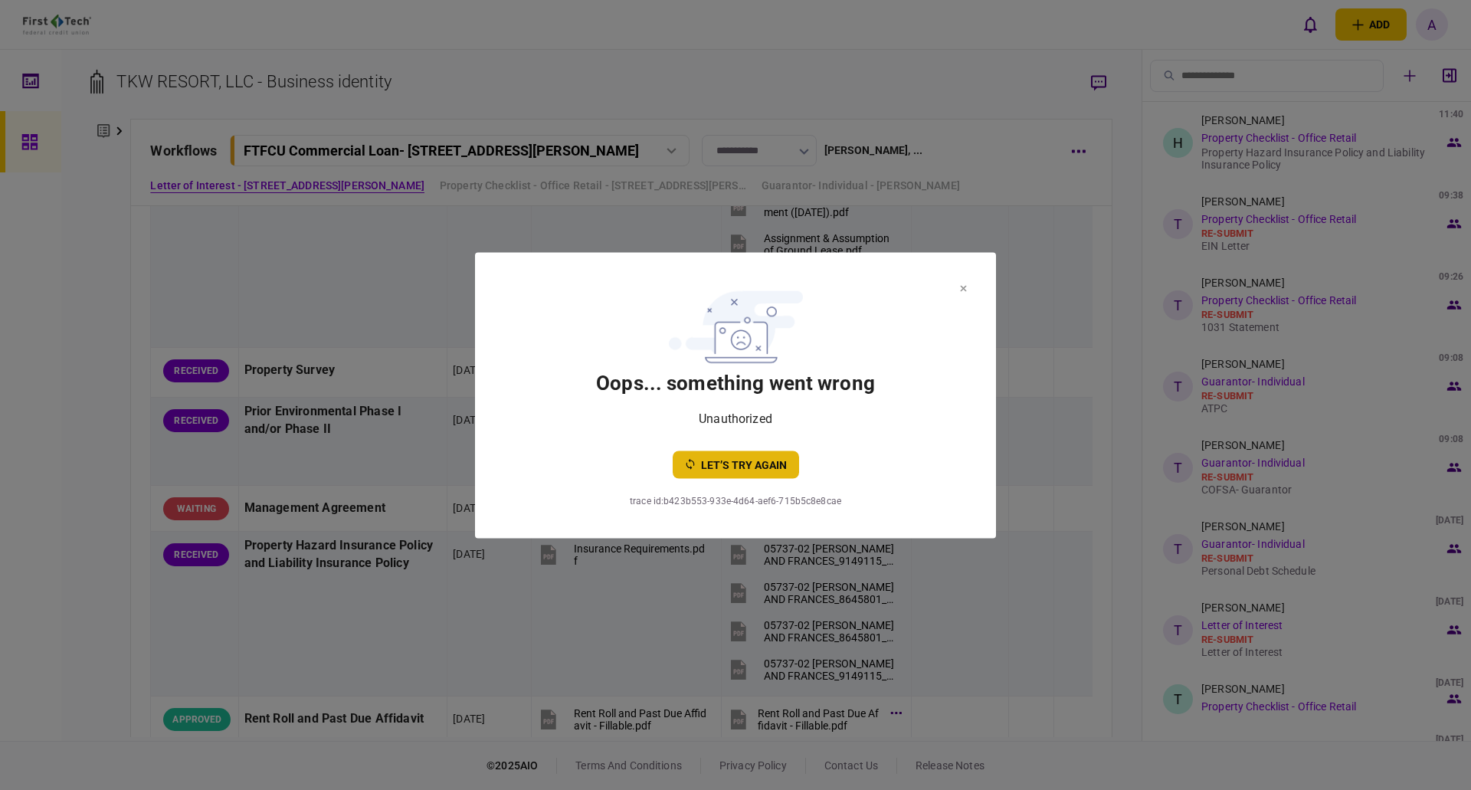
click at [727, 467] on button "let’s try again" at bounding box center [736, 465] width 126 height 28
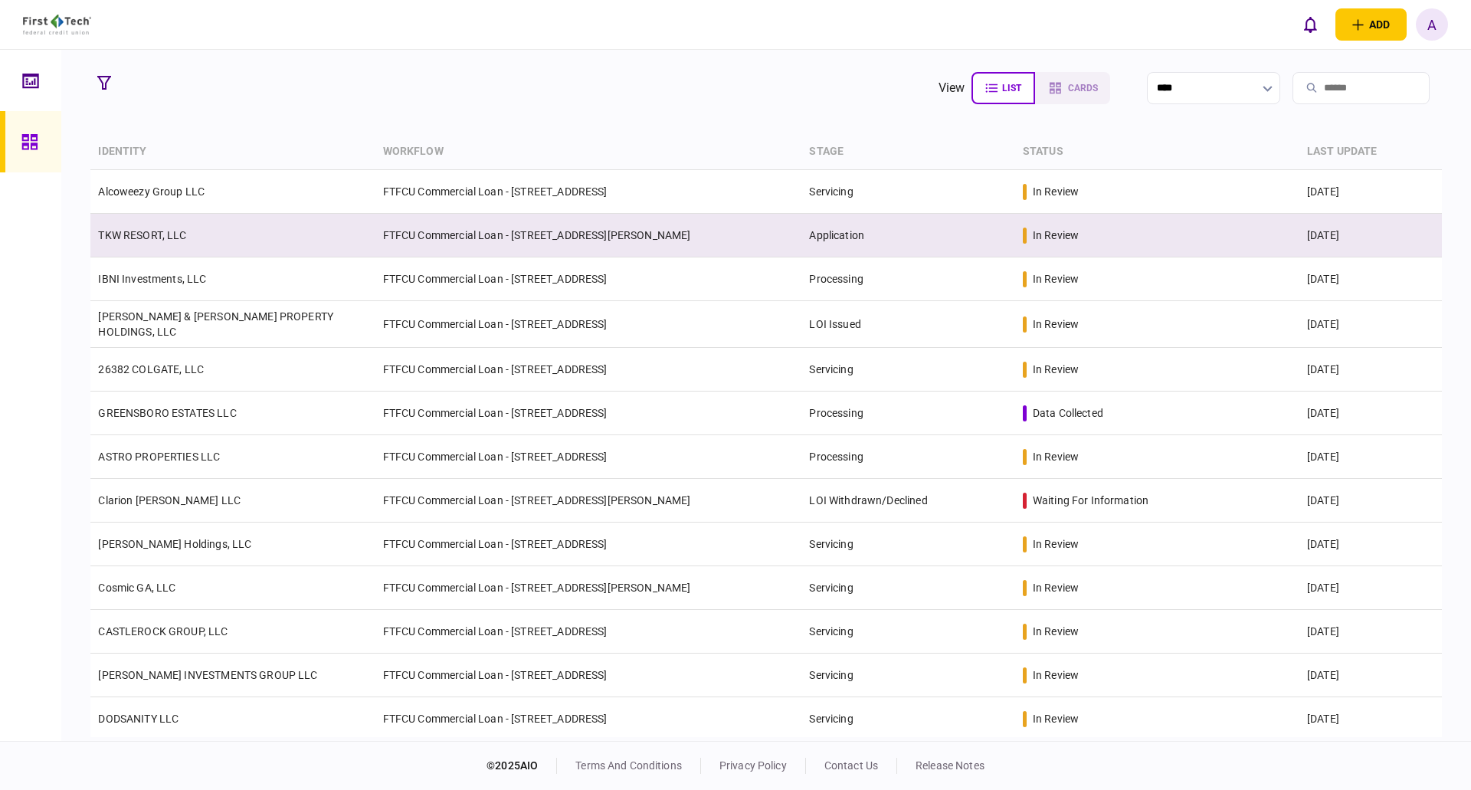
click at [136, 233] on link "TKW RESORT, LLC" at bounding box center [142, 235] width 88 height 12
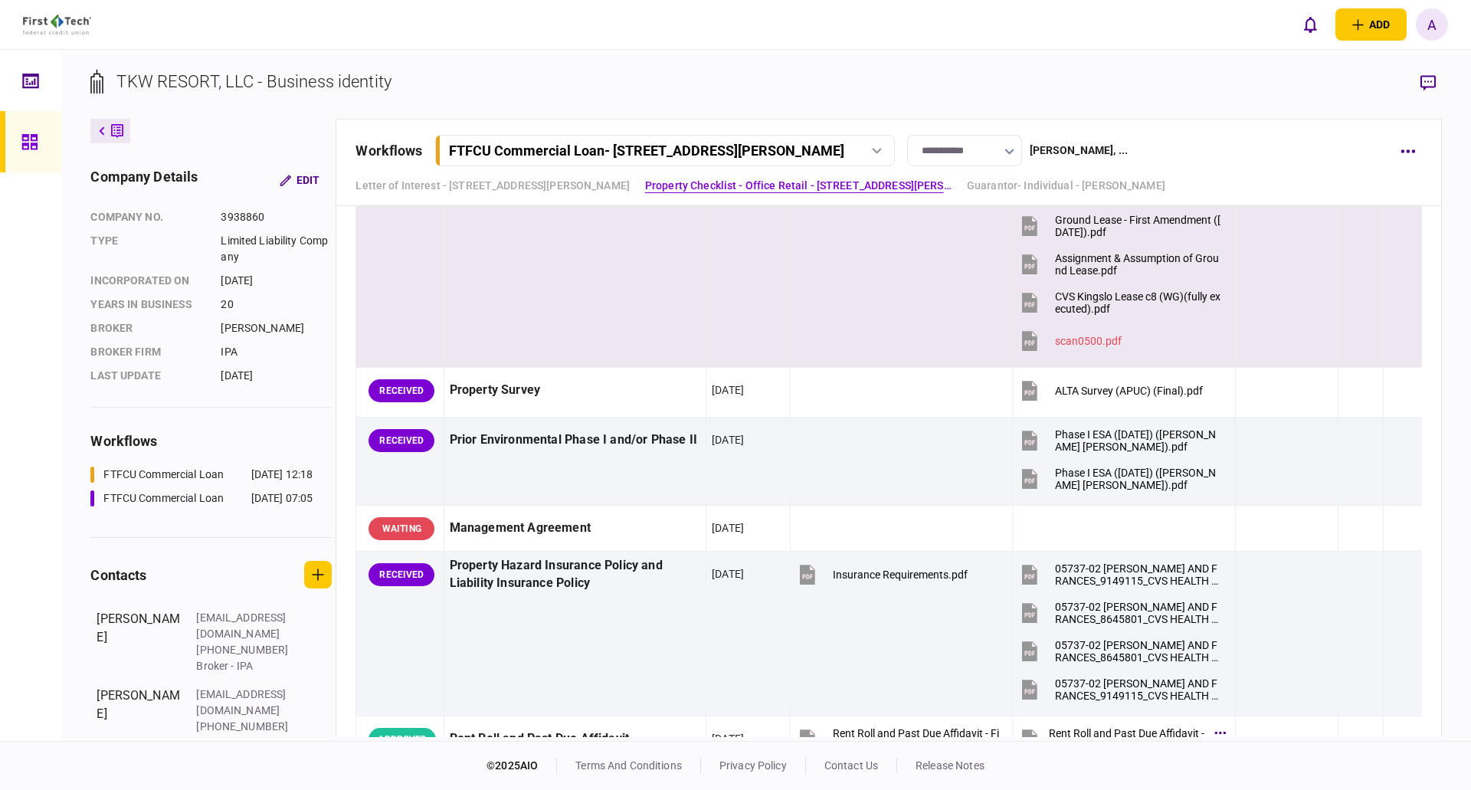
scroll to position [1533, 0]
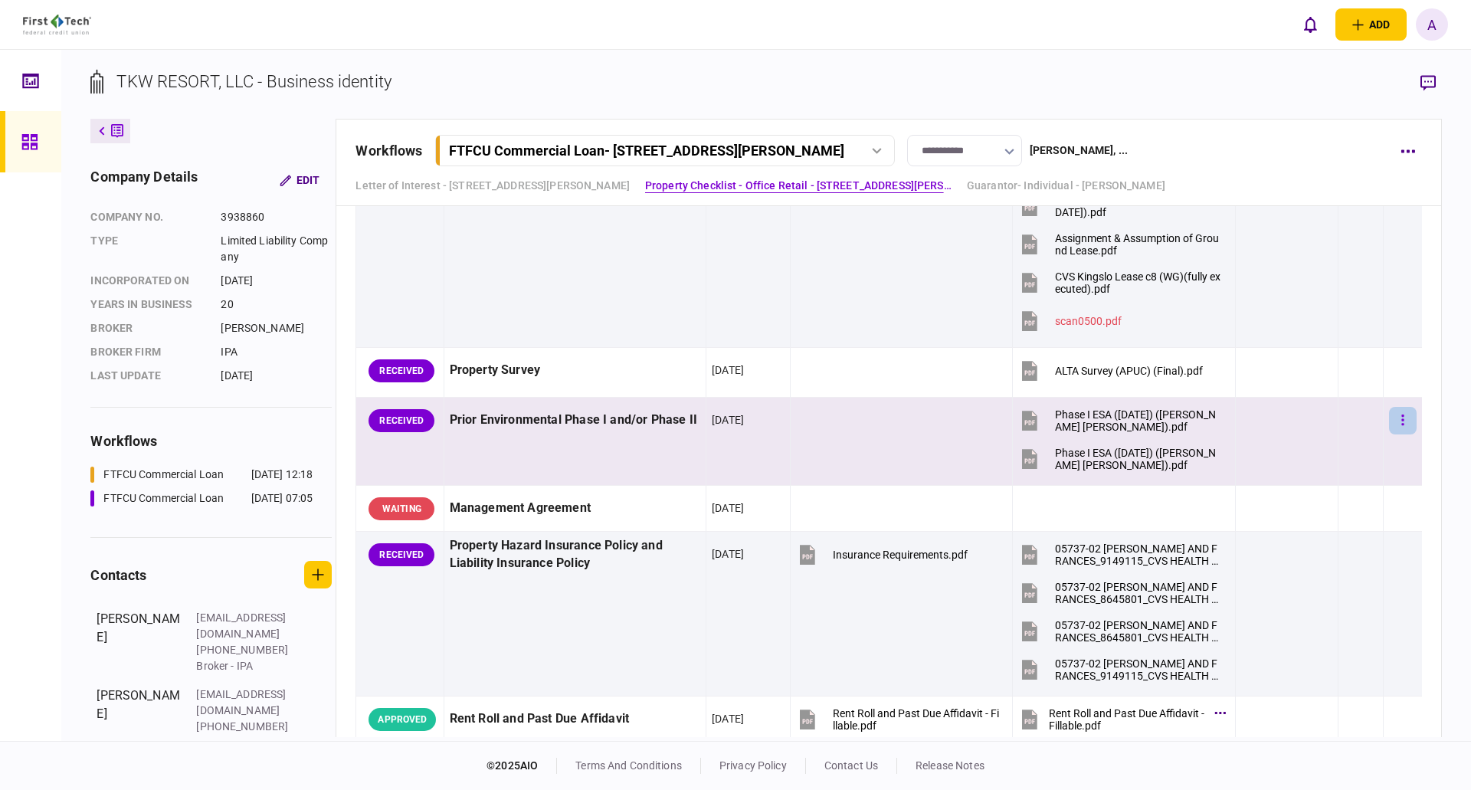
click at [1402, 419] on icon "button" at bounding box center [1403, 420] width 2 height 11
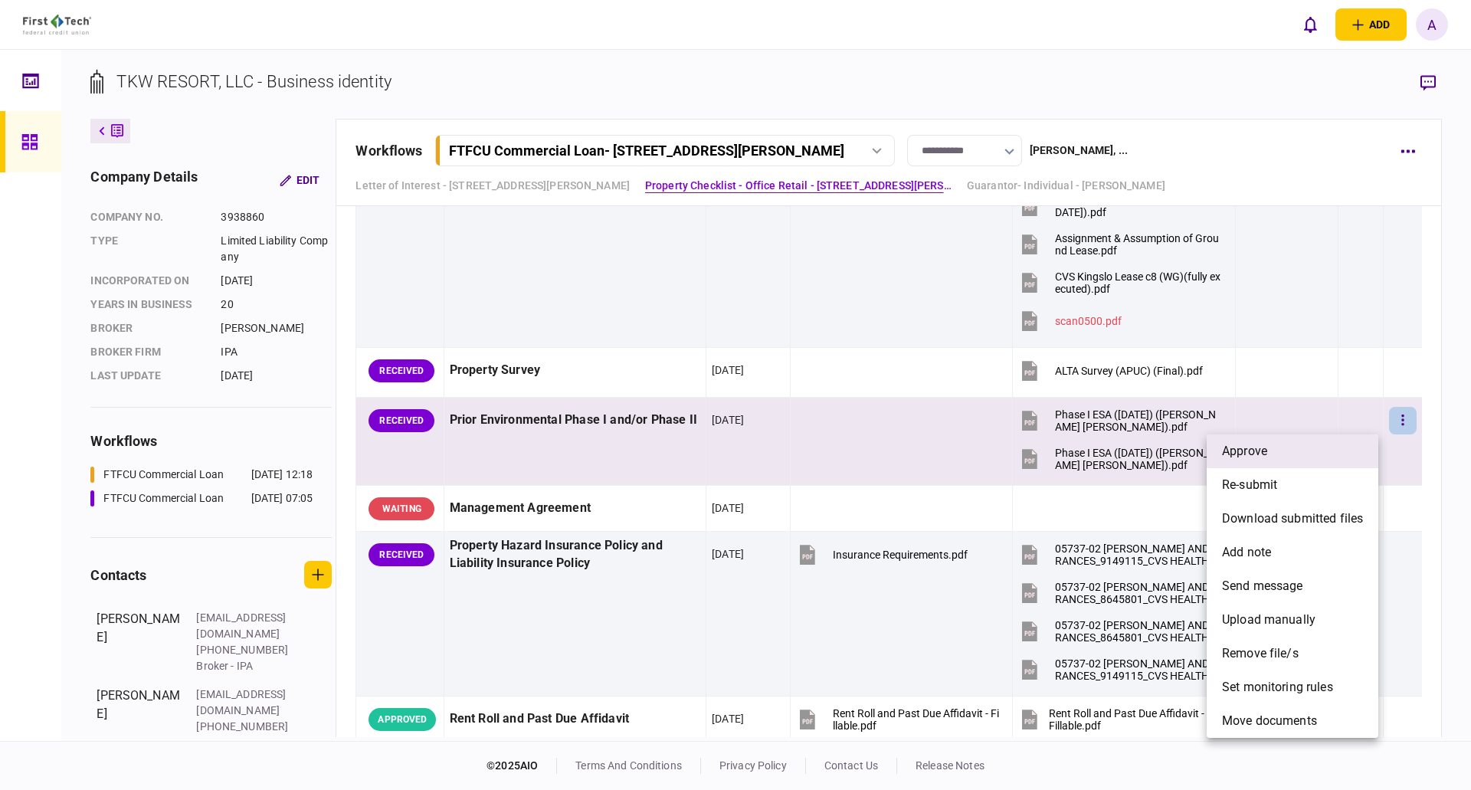
click at [1254, 450] on span "approve" at bounding box center [1244, 451] width 45 height 18
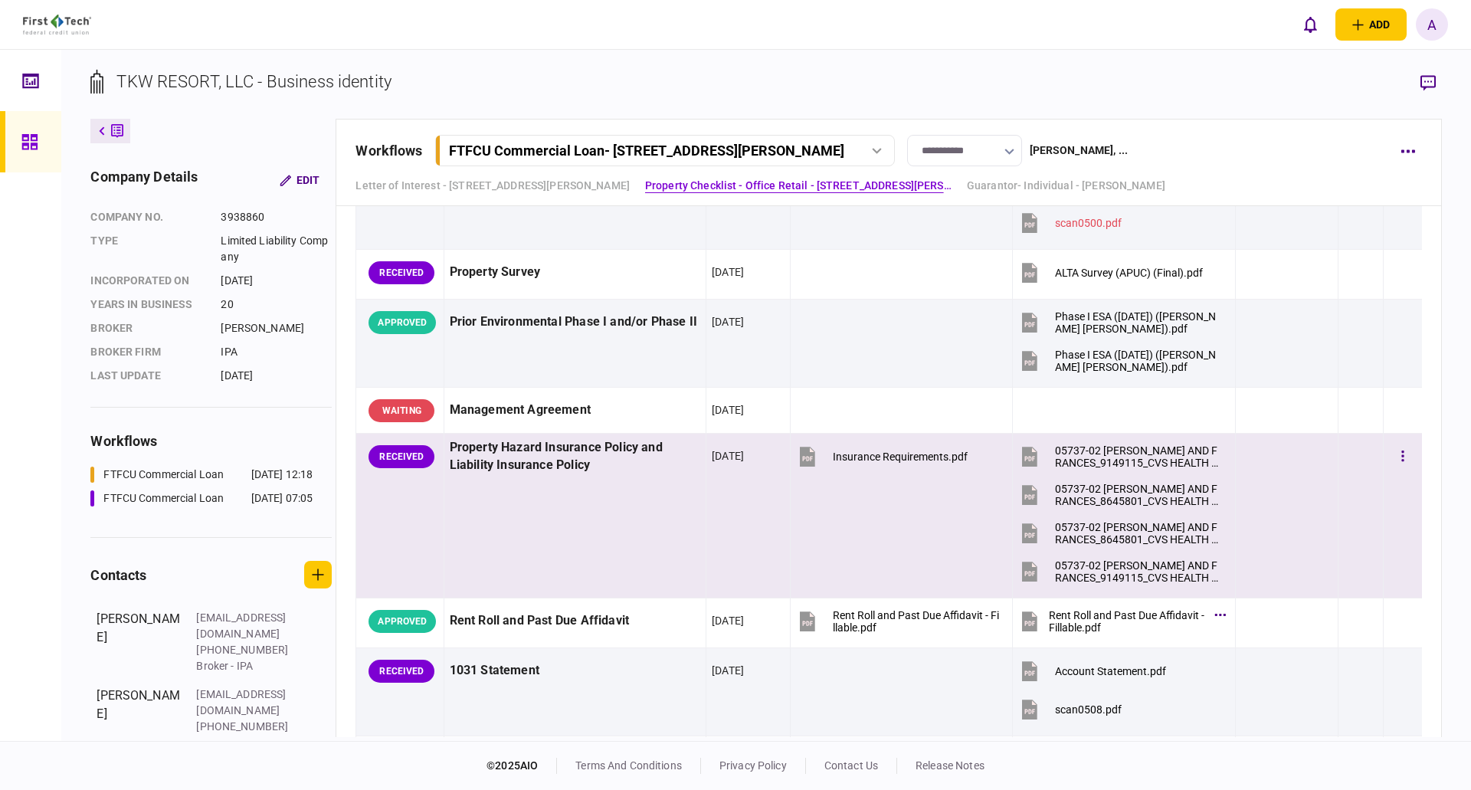
scroll to position [1762, 0]
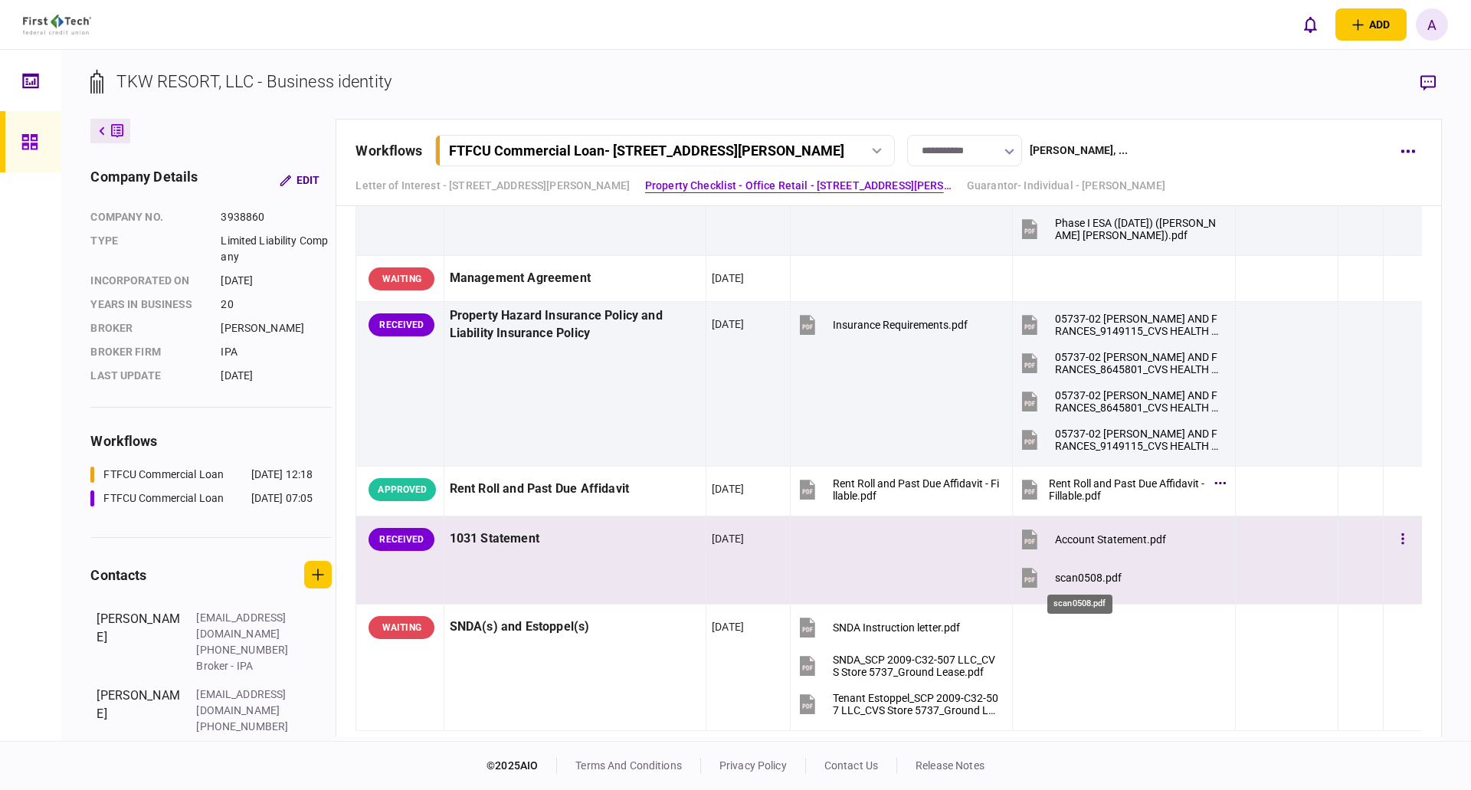
click at [1090, 577] on div "scan0508.pdf" at bounding box center [1088, 578] width 67 height 12
click at [1402, 534] on icon "button" at bounding box center [1403, 539] width 3 height 15
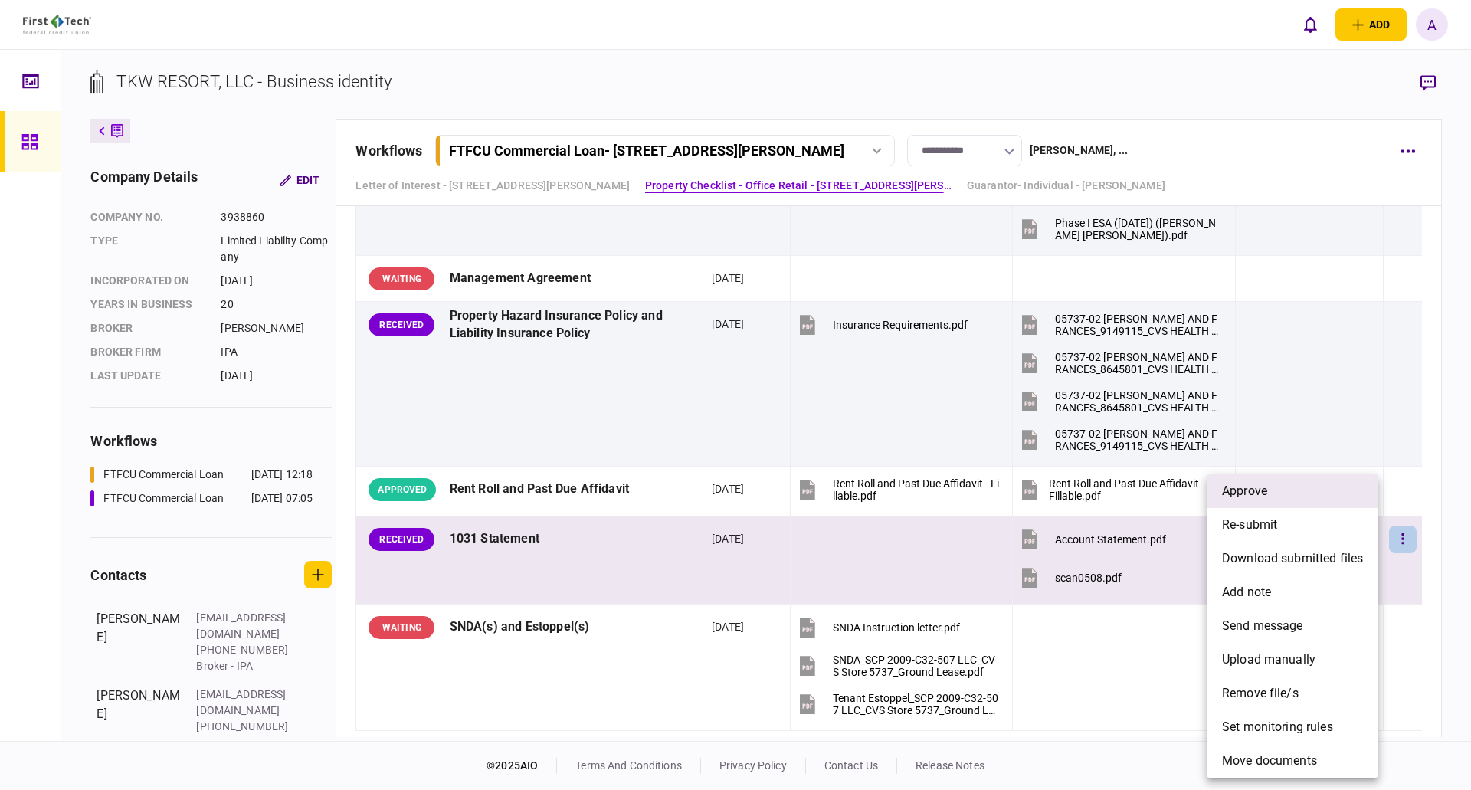
click at [1252, 492] on span "approve" at bounding box center [1244, 491] width 45 height 18
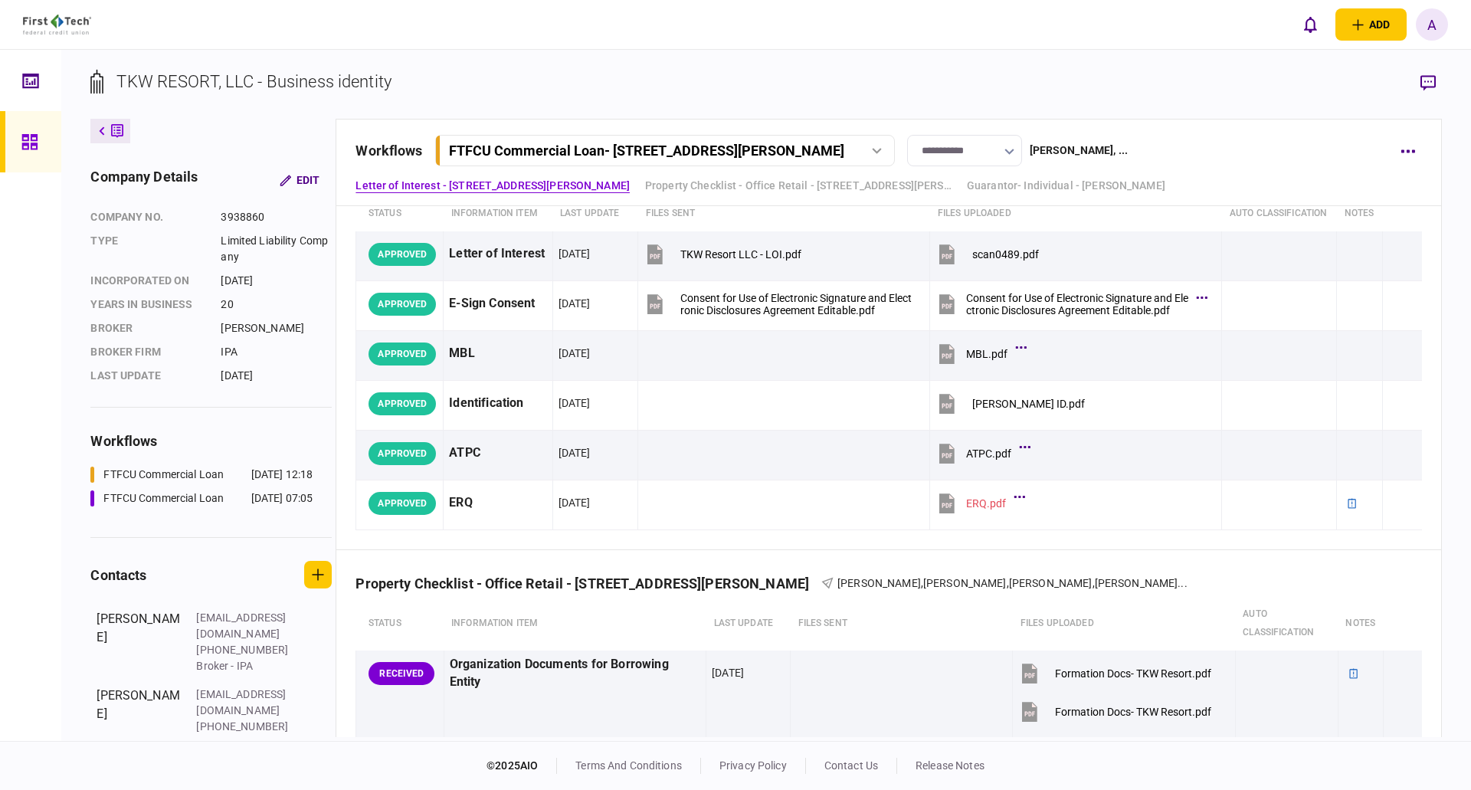
scroll to position [0, 0]
